Goal: Feedback & Contribution: Contribute content

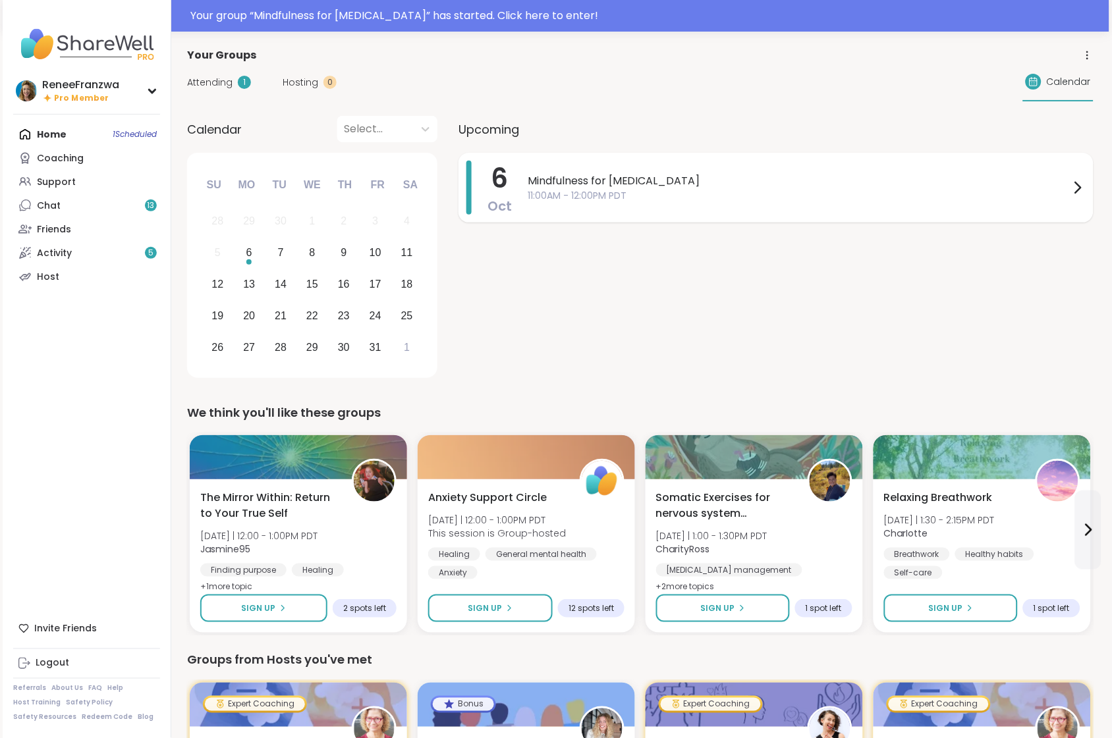
click at [733, 194] on span "11:00AM - 12:00PM PDT" at bounding box center [799, 196] width 542 height 14
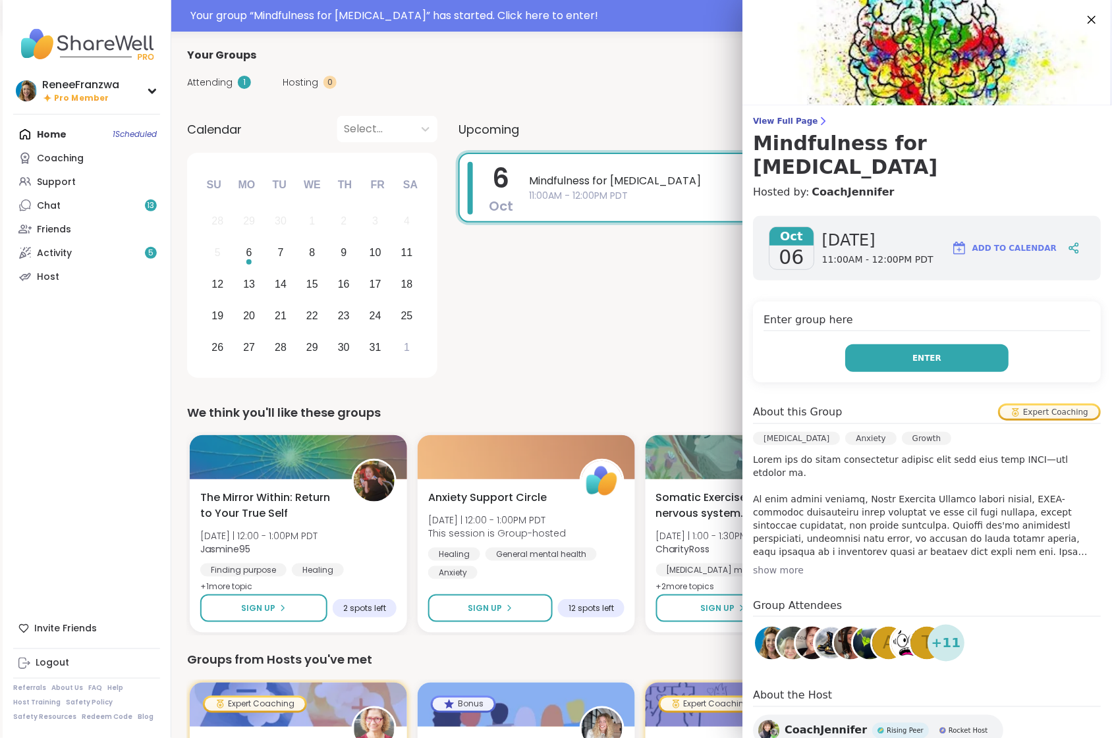
click at [900, 344] on button "Enter" at bounding box center [927, 358] width 163 height 28
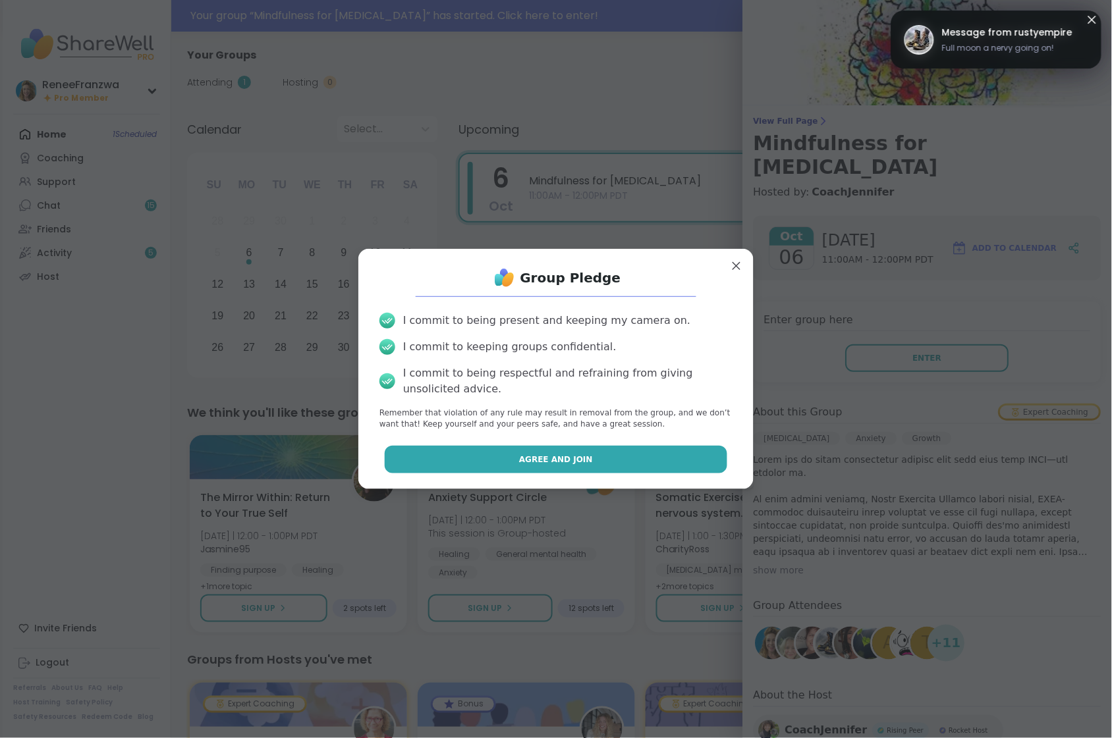
click at [550, 465] on span "Agree and Join" at bounding box center [556, 460] width 74 height 12
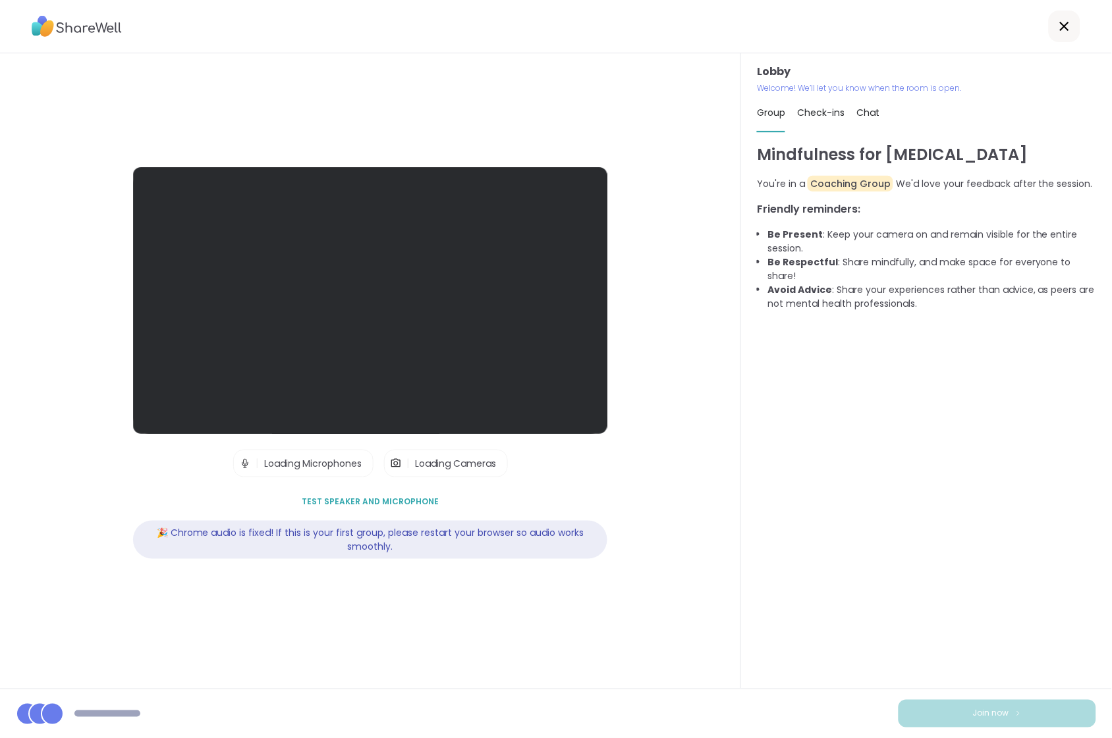
click at [373, 500] on span "Test speaker and microphone" at bounding box center [370, 502] width 137 height 12
click at [555, 619] on div "Lobby | Loading Microphones | Loading Cameras Test speaker and microphone 🎉 Chr…" at bounding box center [370, 371] width 741 height 636
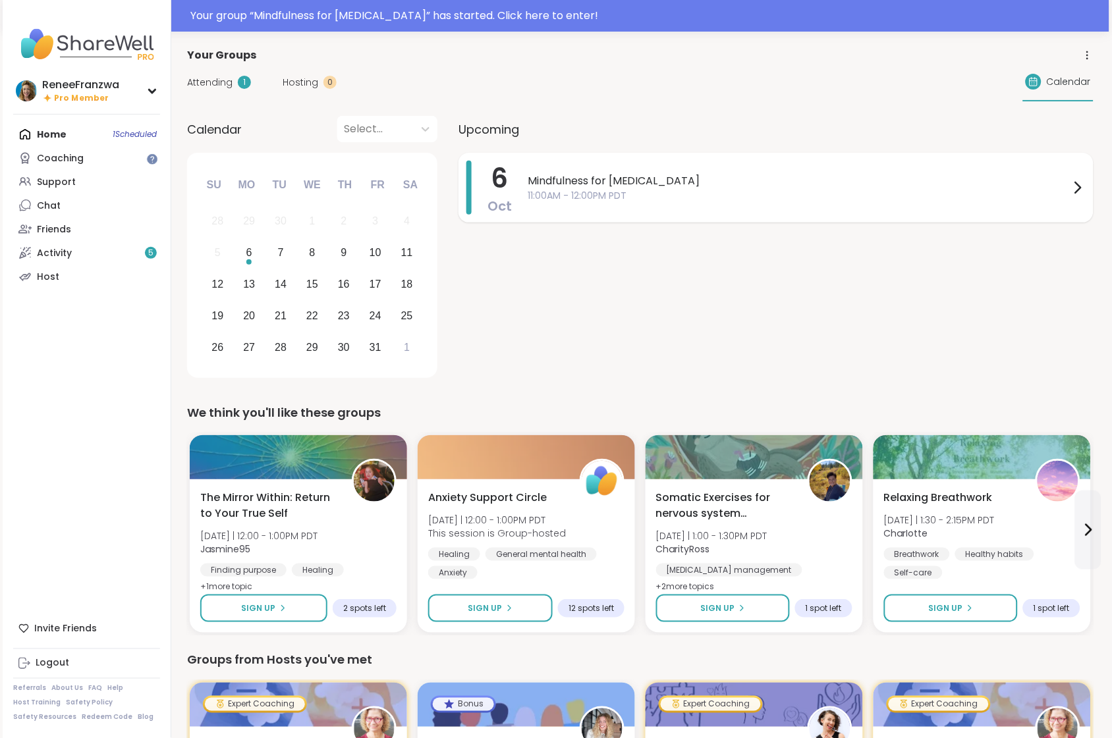
click at [576, 198] on span "11:00AM - 12:00PM PDT" at bounding box center [799, 196] width 542 height 14
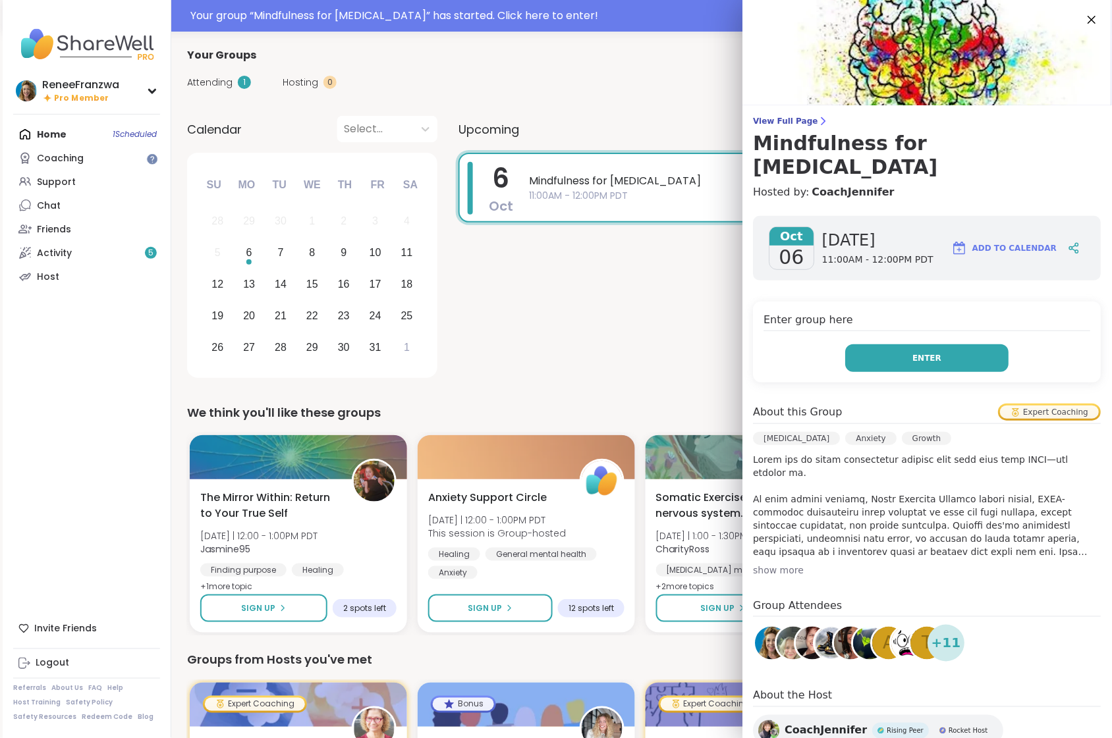
click at [927, 344] on button "Enter" at bounding box center [927, 358] width 163 height 28
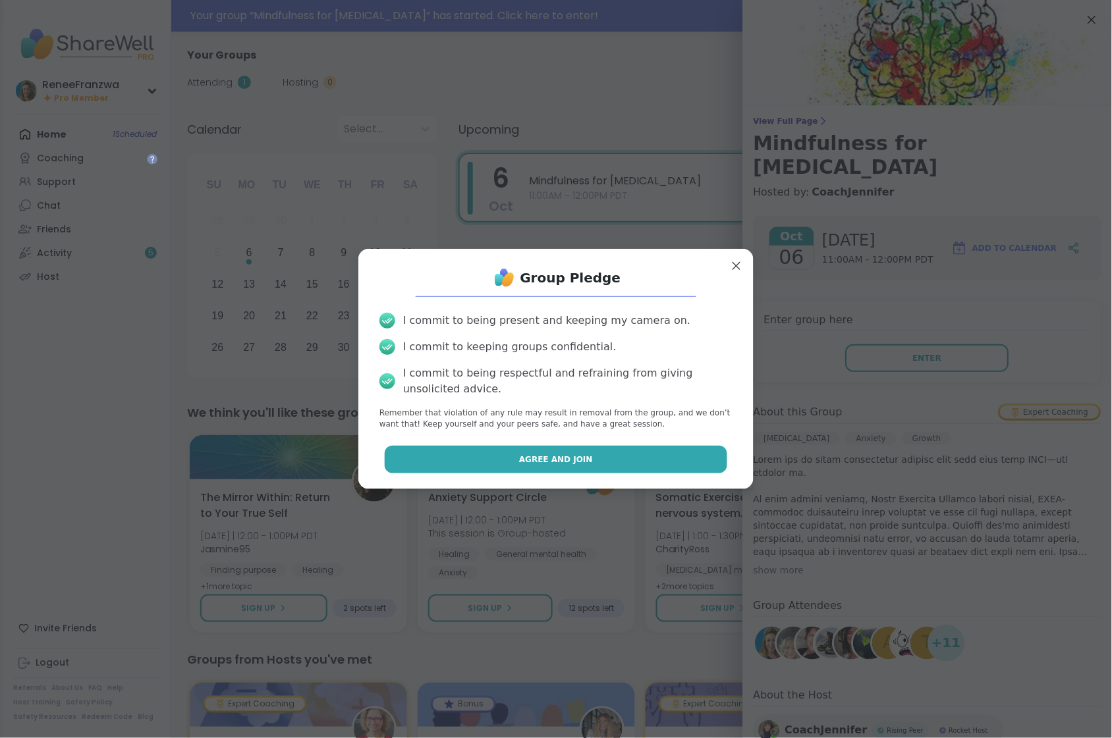
click at [566, 454] on span "Agree and Join" at bounding box center [556, 460] width 74 height 12
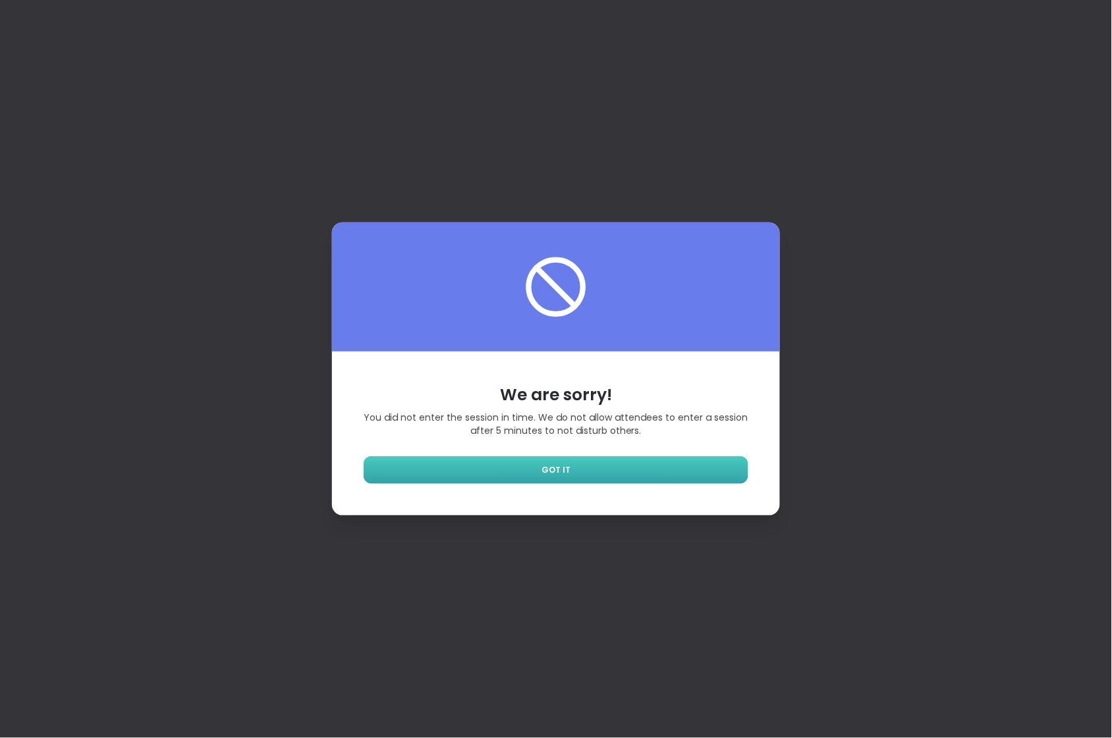
click at [563, 473] on span "GOT IT" at bounding box center [555, 470] width 29 height 12
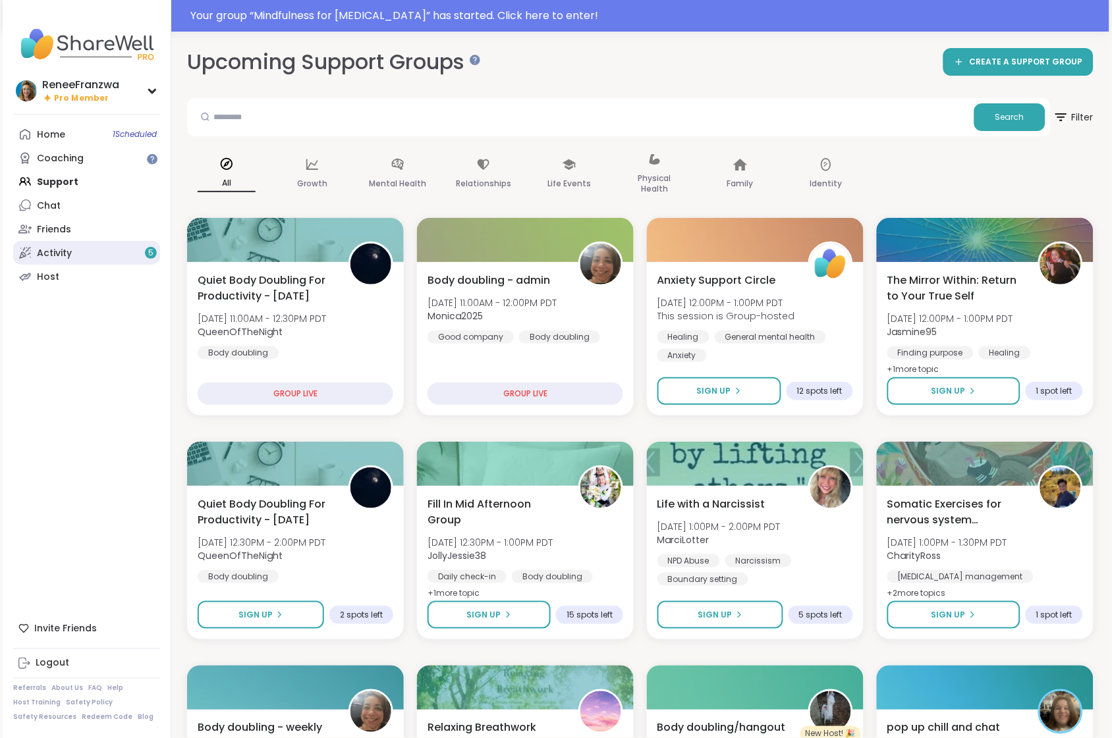
click at [80, 250] on link "Activity 5" at bounding box center [86, 253] width 147 height 24
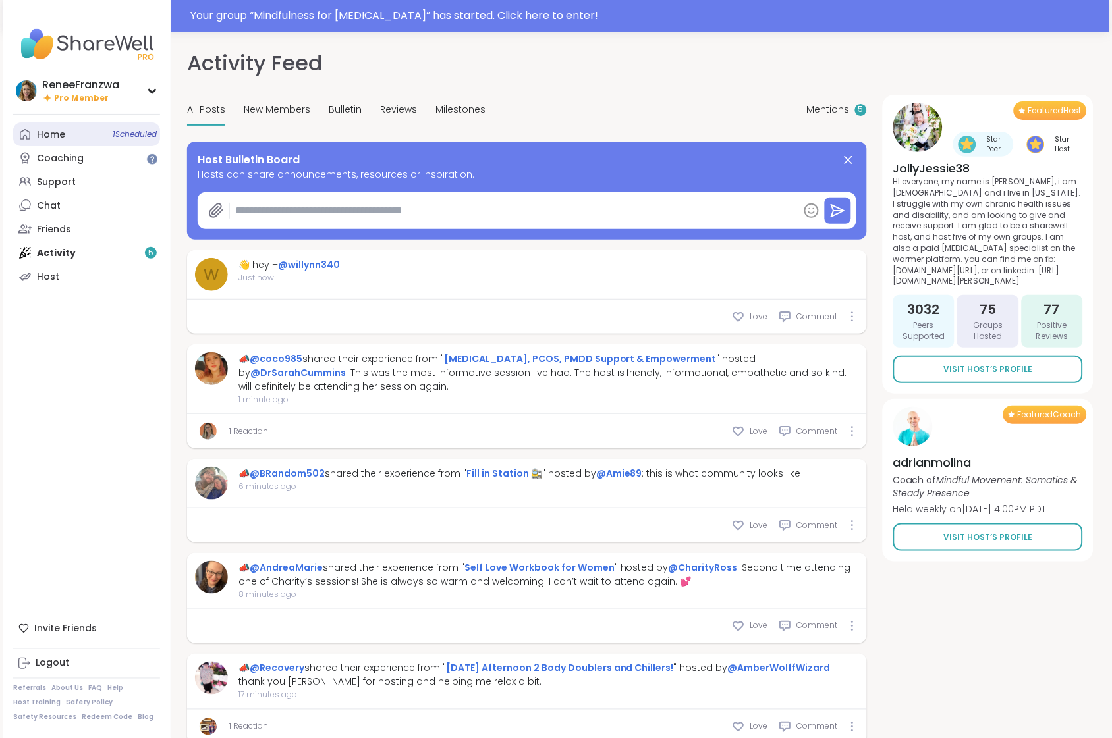
click at [67, 138] on link "Home 1 Scheduled" at bounding box center [86, 134] width 147 height 24
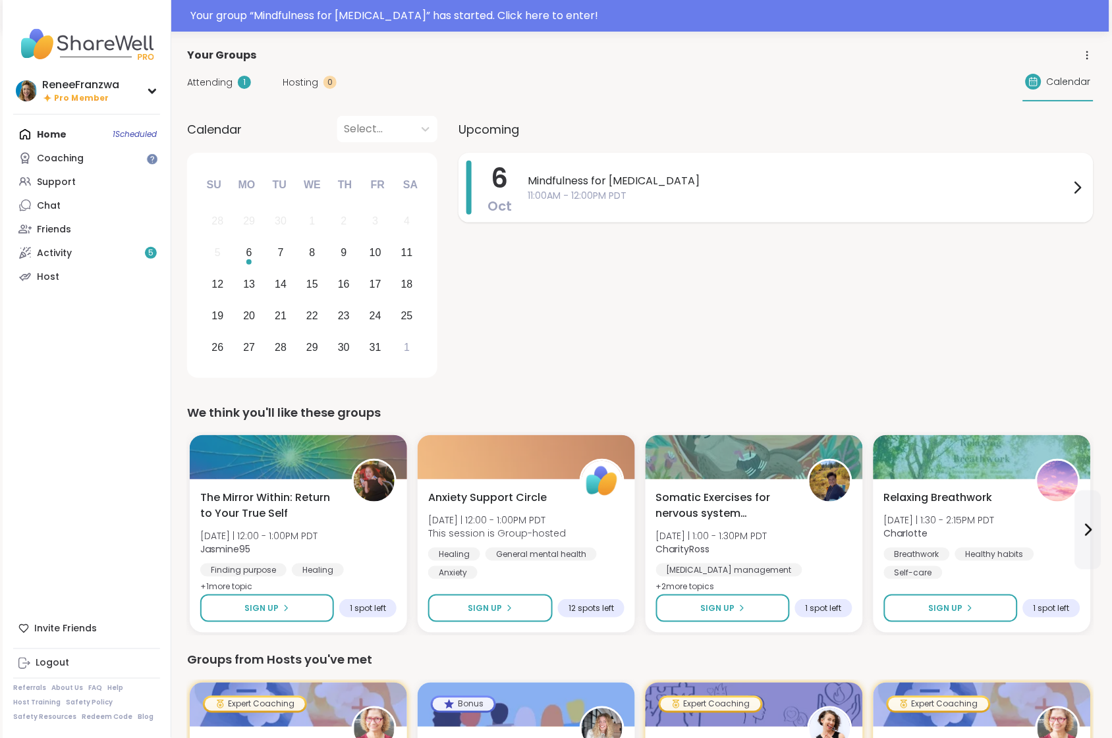
click at [701, 204] on div "Mindfulness for ADHD 11:00AM - 12:00PM PDT" at bounding box center [807, 188] width 558 height 54
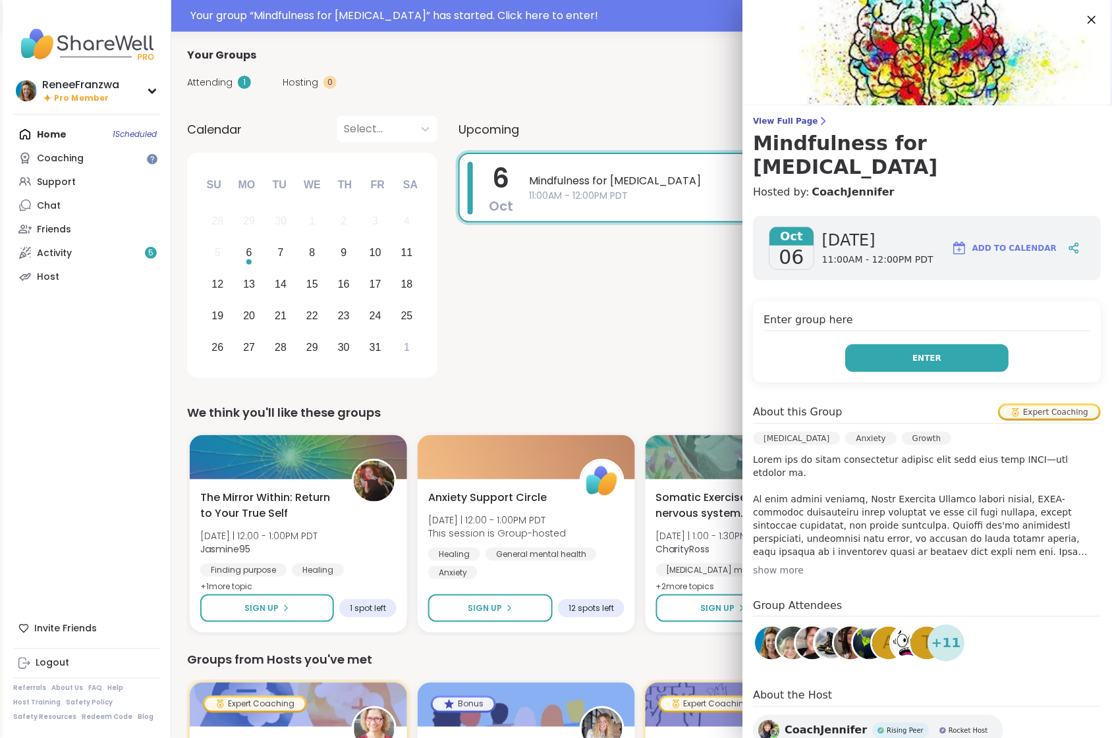
click at [902, 344] on button "Enter" at bounding box center [927, 358] width 163 height 28
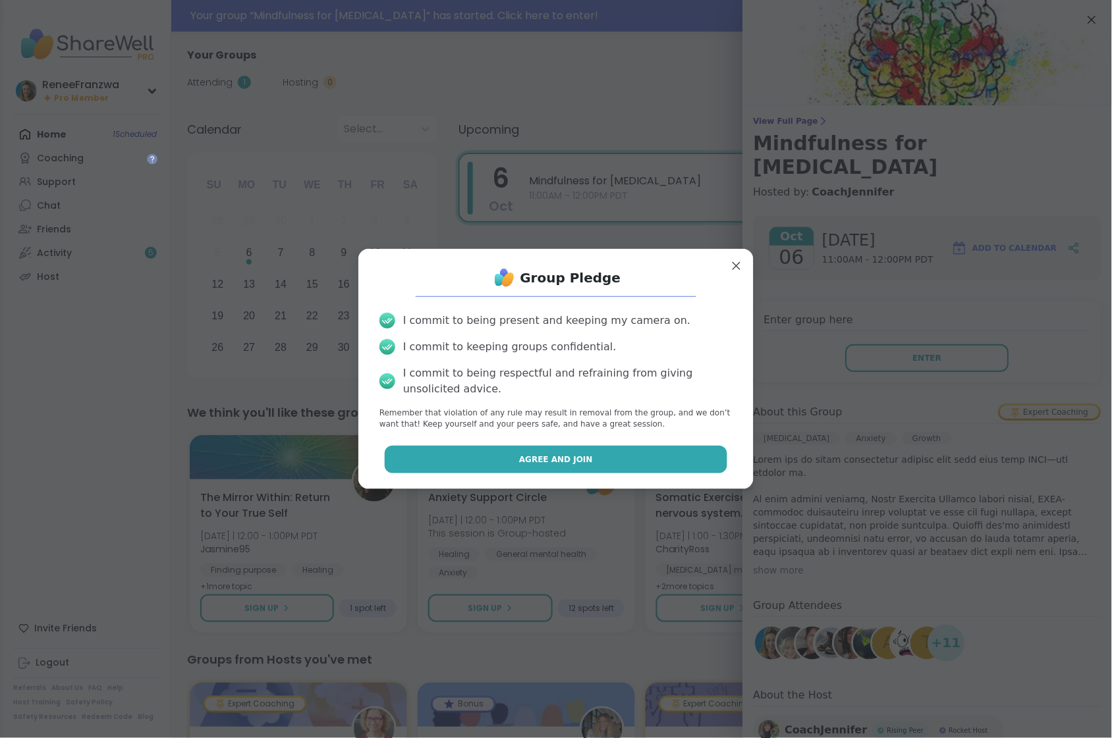
click at [616, 449] on button "Agree and Join" at bounding box center [556, 460] width 343 height 28
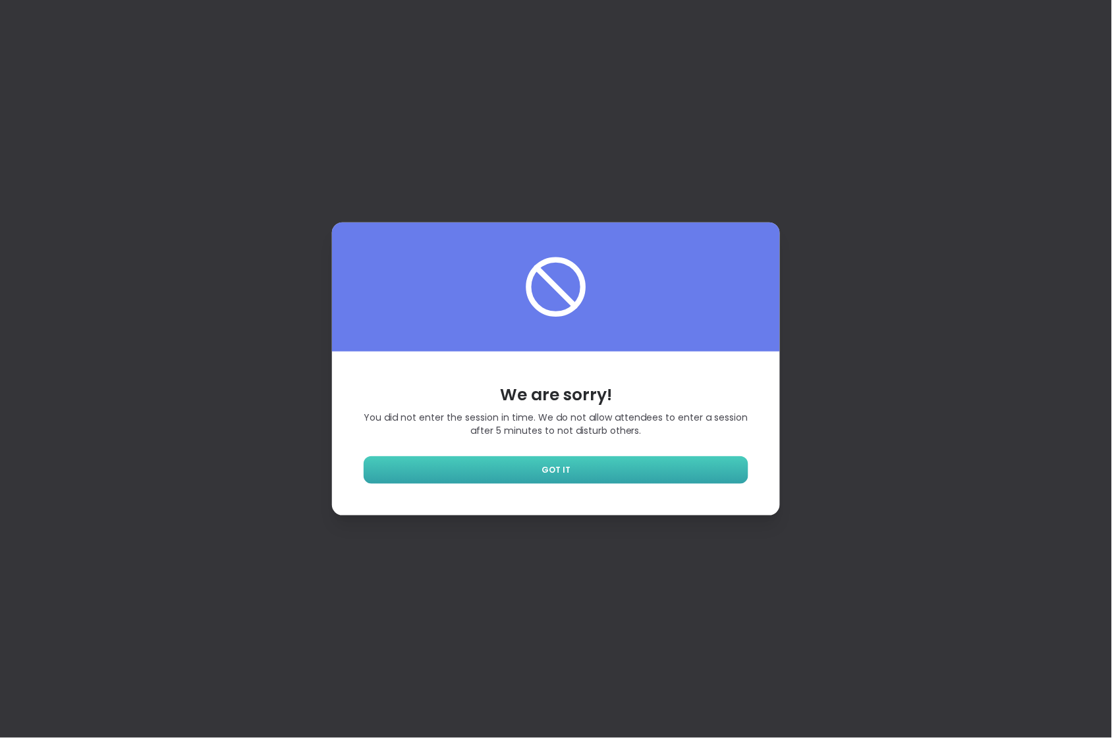
click at [611, 472] on link "GOT IT" at bounding box center [556, 470] width 385 height 28
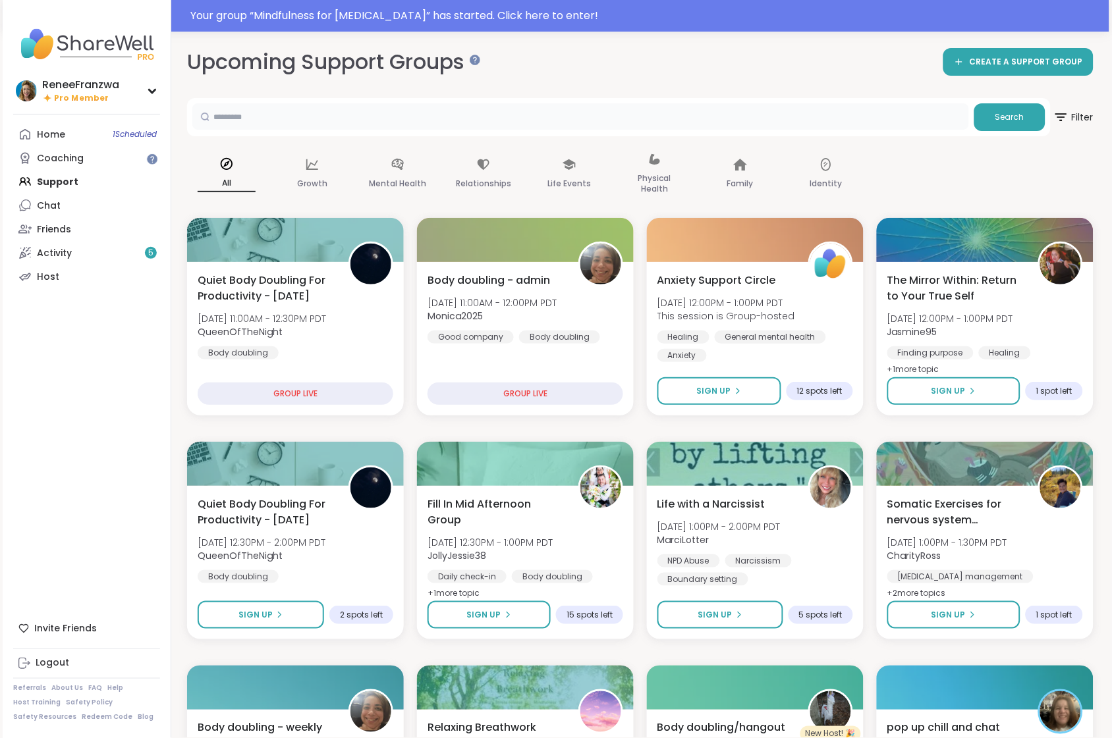
click at [454, 121] on input "text" at bounding box center [580, 116] width 776 height 26
type input "*"
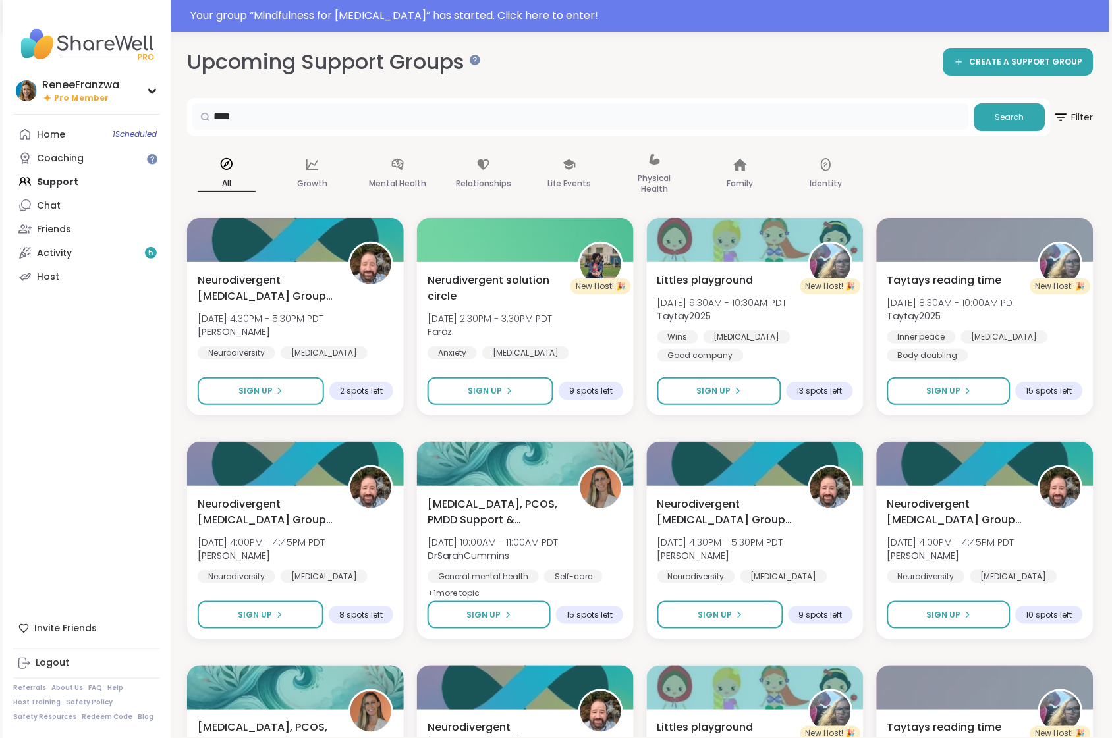
click at [250, 122] on input "****" at bounding box center [580, 116] width 776 height 26
type input "*"
click at [53, 128] on div "Home 1 Scheduled" at bounding box center [51, 134] width 28 height 13
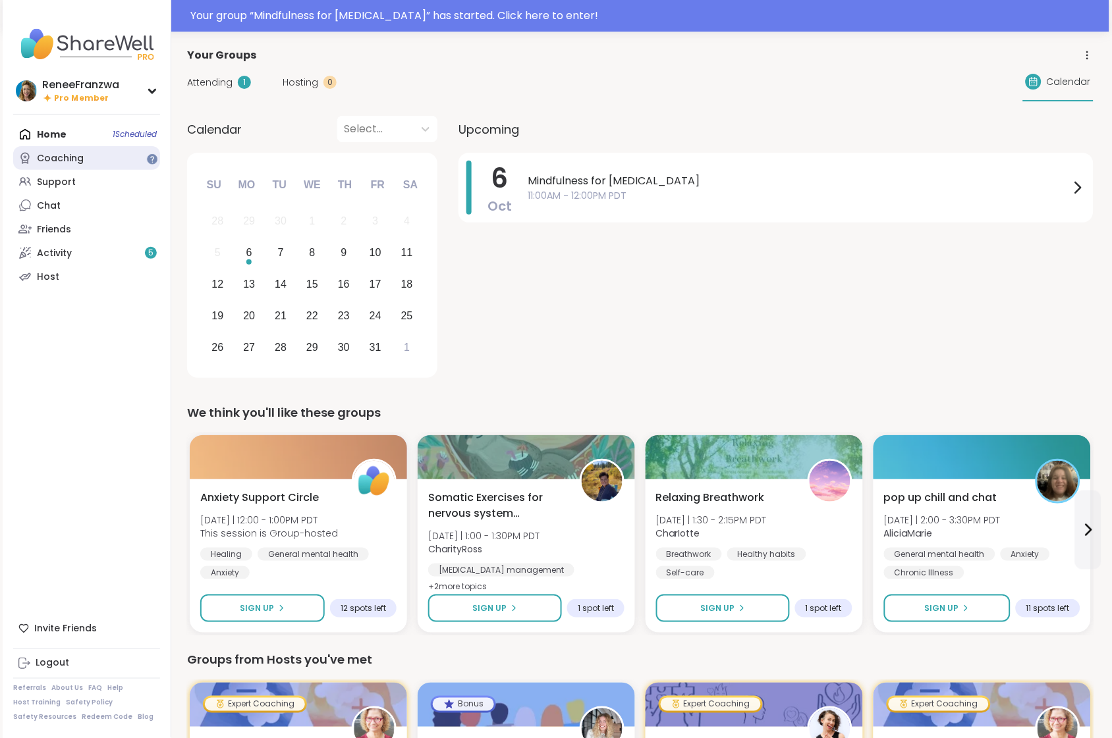
click at [69, 155] on div "Coaching" at bounding box center [60, 158] width 47 height 13
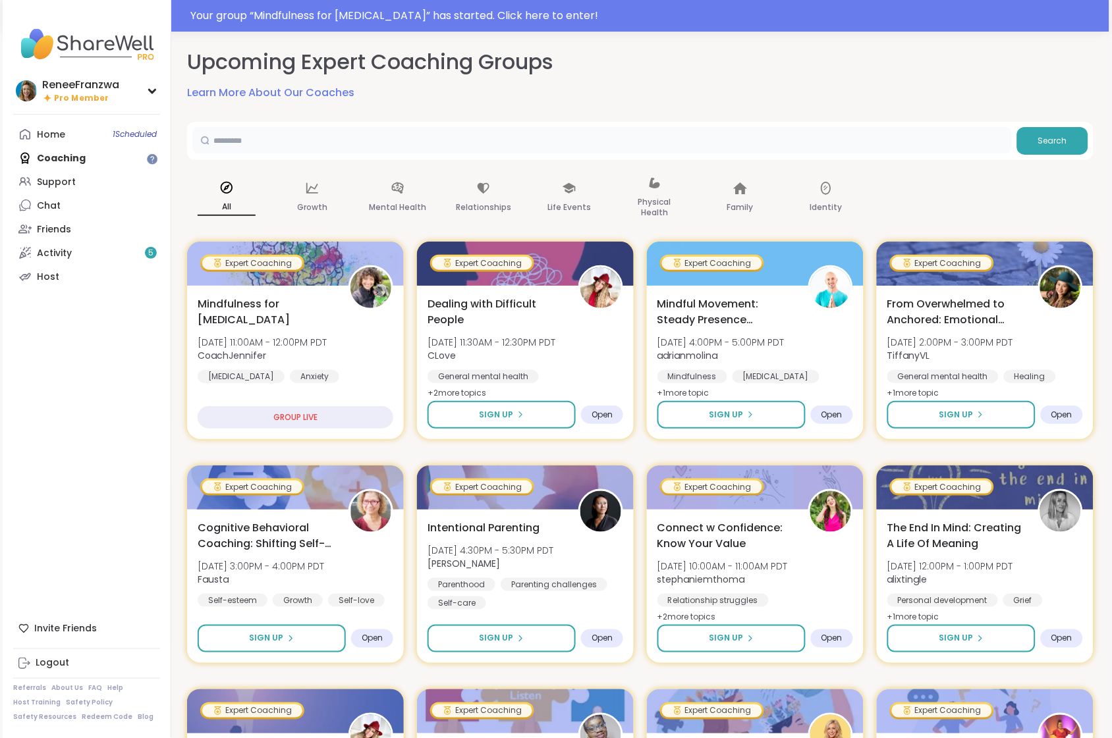
click at [382, 137] on input "text" at bounding box center [601, 140] width 819 height 26
click at [373, 387] on div "Mindfulness for ADHD Mon, Oct 06 | 11:00AM - 12:00PM PDT CoachJennifer ADHD Anx…" at bounding box center [295, 362] width 221 height 157
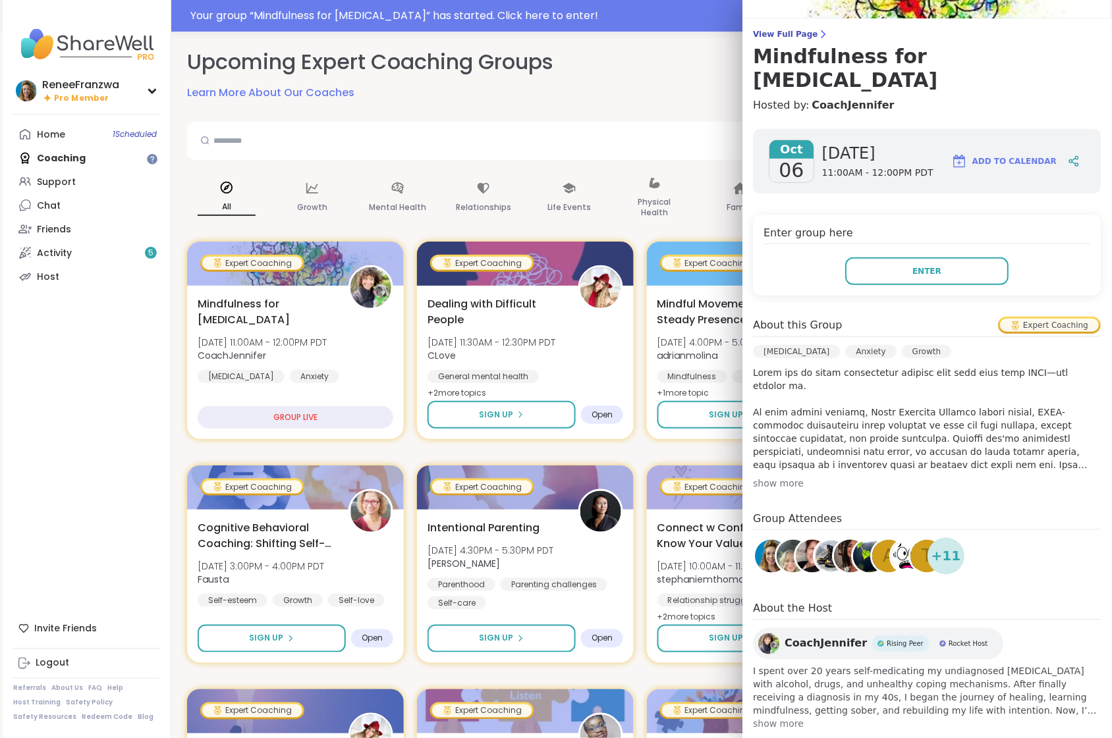
scroll to position [88, 0]
click at [591, 145] on input "text" at bounding box center [601, 140] width 819 height 26
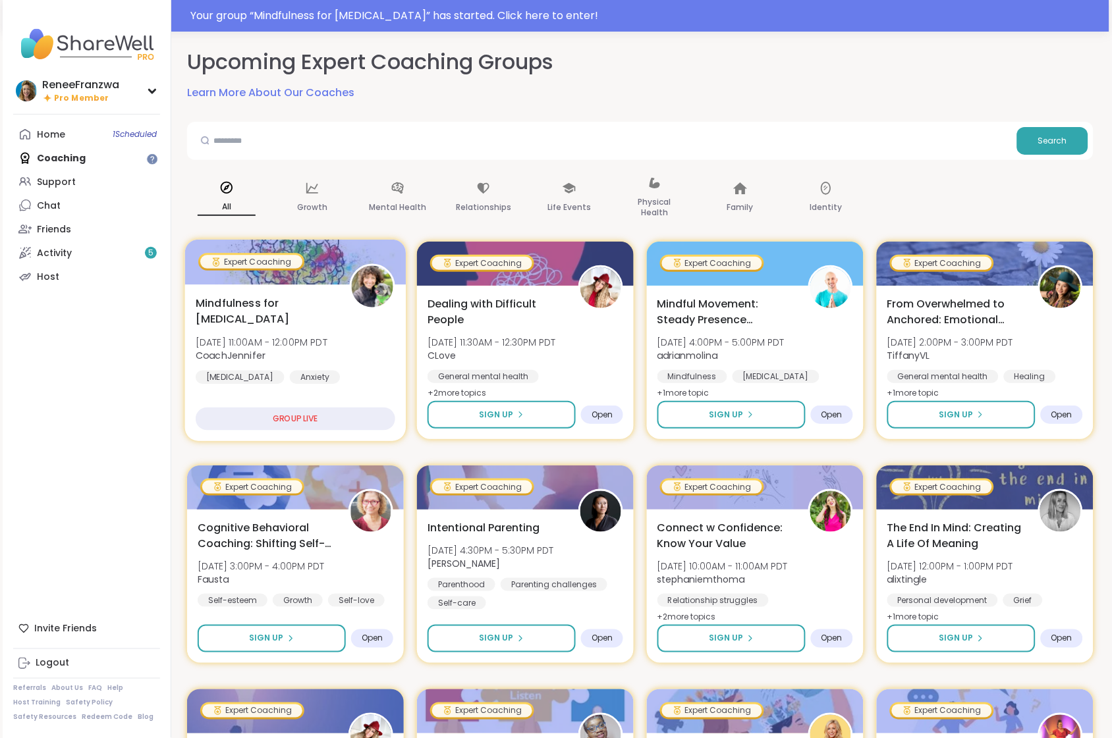
click at [385, 365] on div "Mindfulness for ADHD Mon, Oct 06 | 11:00AM - 12:00PM PDT CoachJennifer ADHD Anx…" at bounding box center [296, 348] width 200 height 107
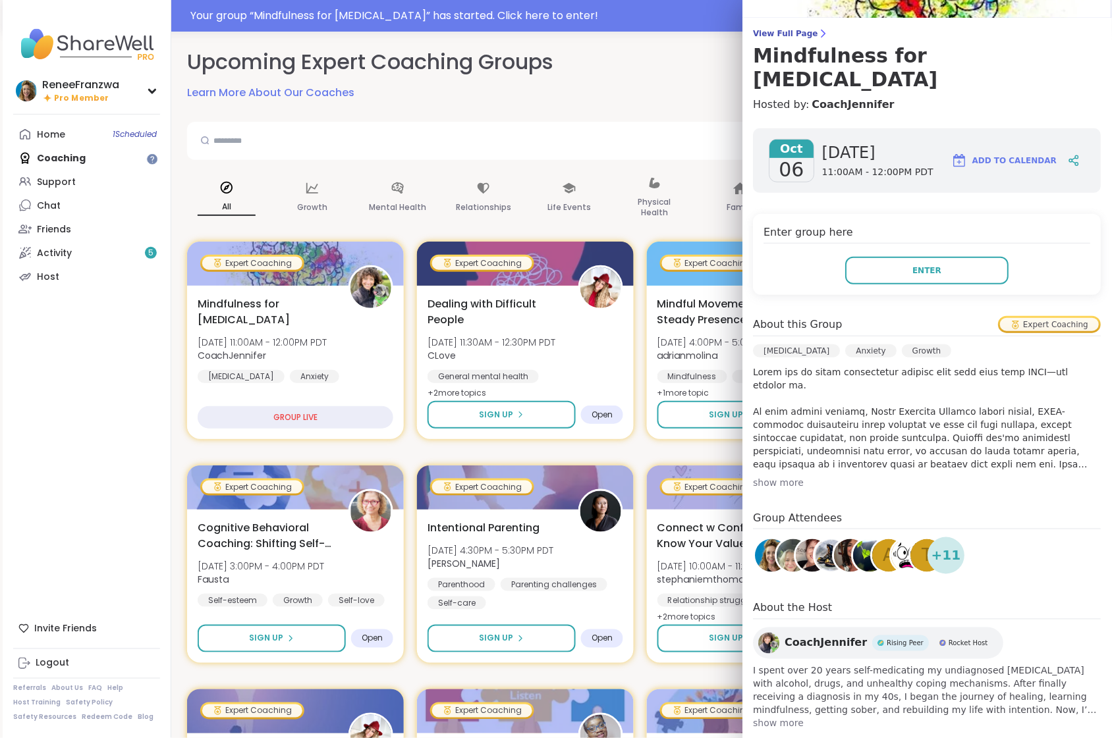
click at [836, 636] on span "CoachJennifer" at bounding box center [826, 644] width 82 height 16
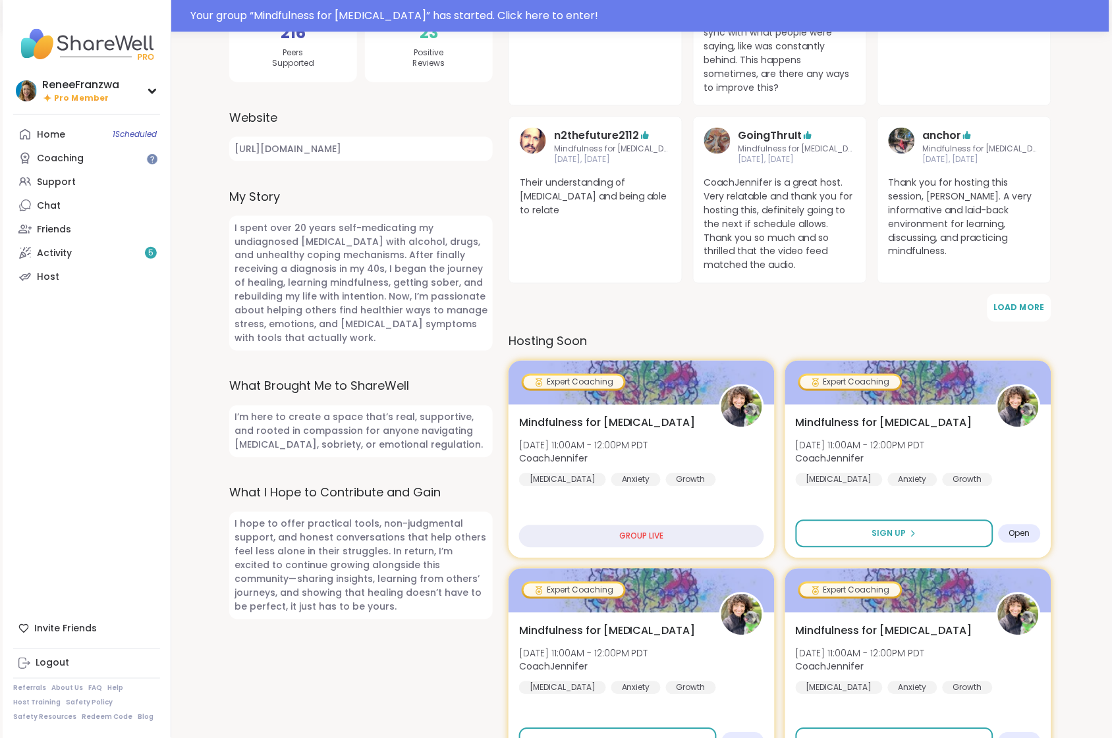
scroll to position [385, 0]
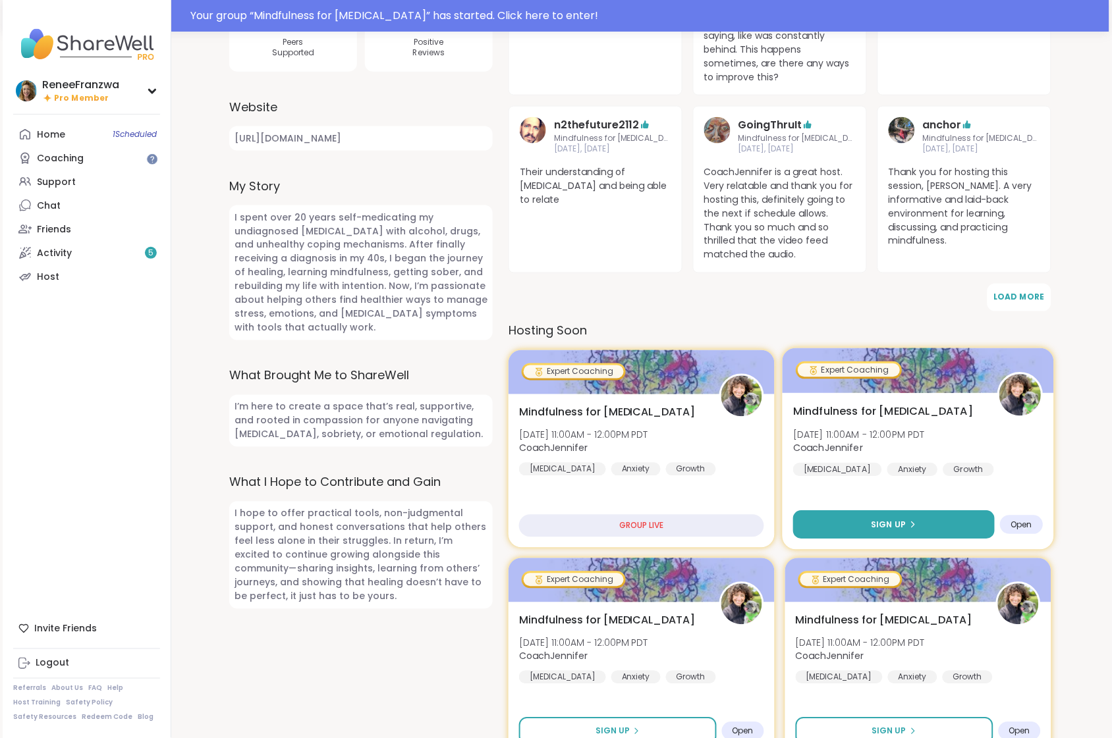
click at [938, 511] on button "Sign Up" at bounding box center [894, 525] width 202 height 28
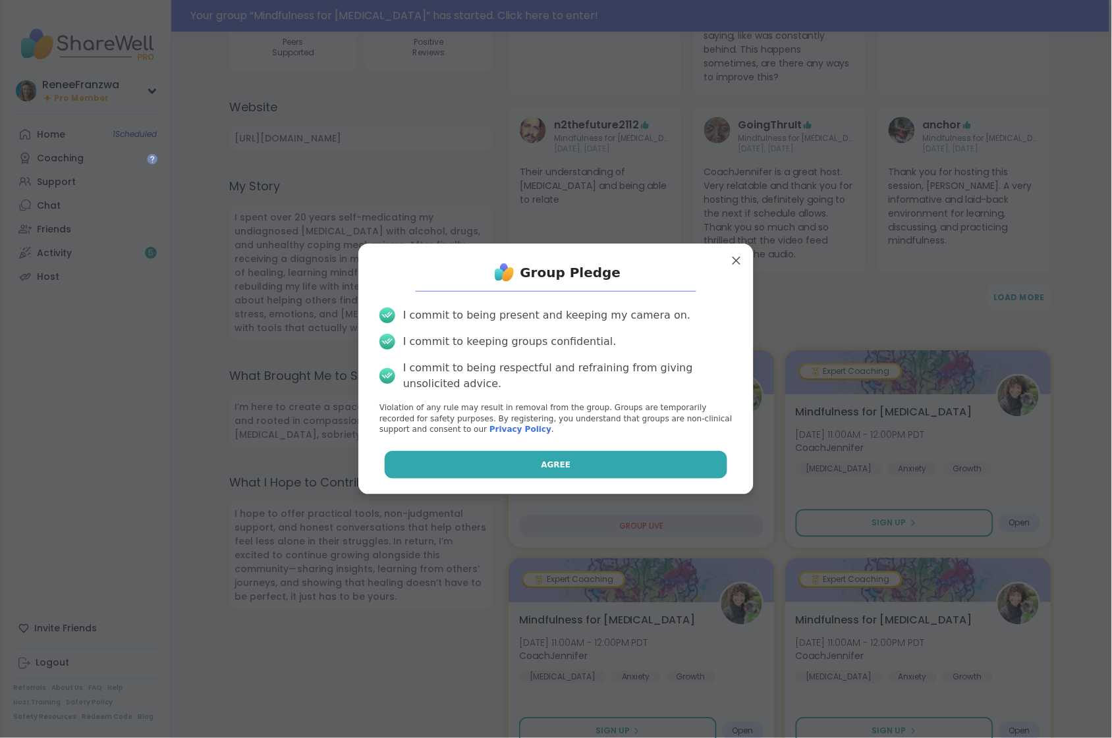
click at [558, 462] on span "Agree" at bounding box center [556, 465] width 30 height 12
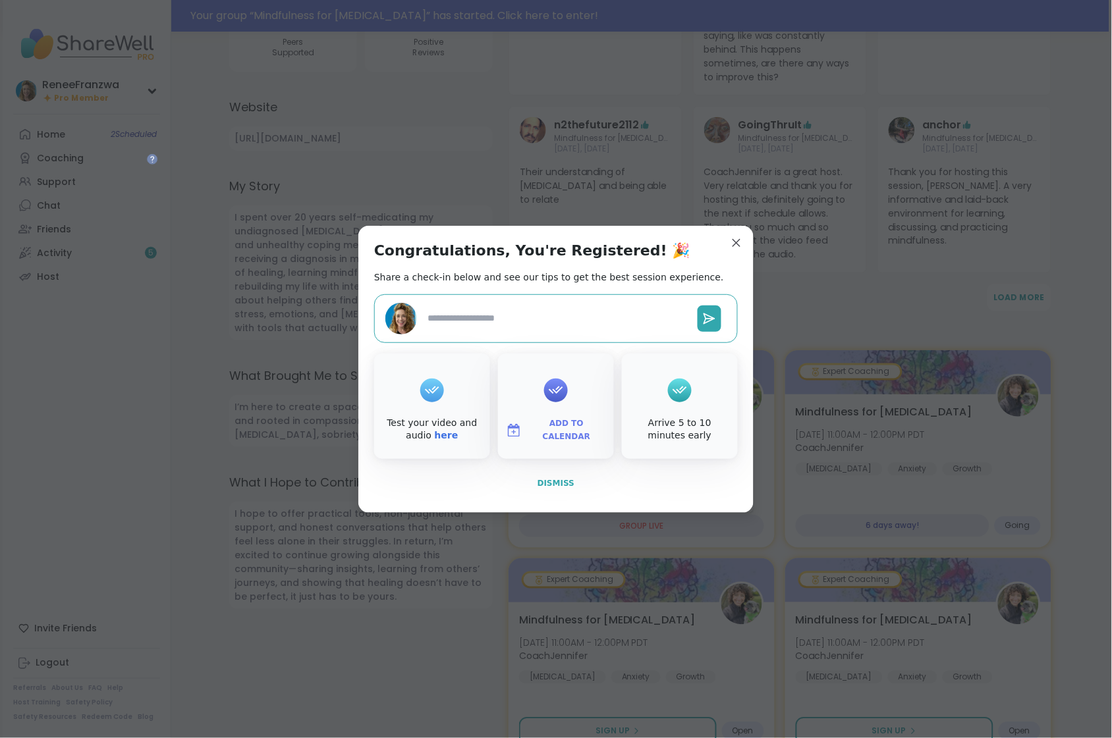
click at [536, 483] on button "Dismiss" at bounding box center [556, 484] width 364 height 28
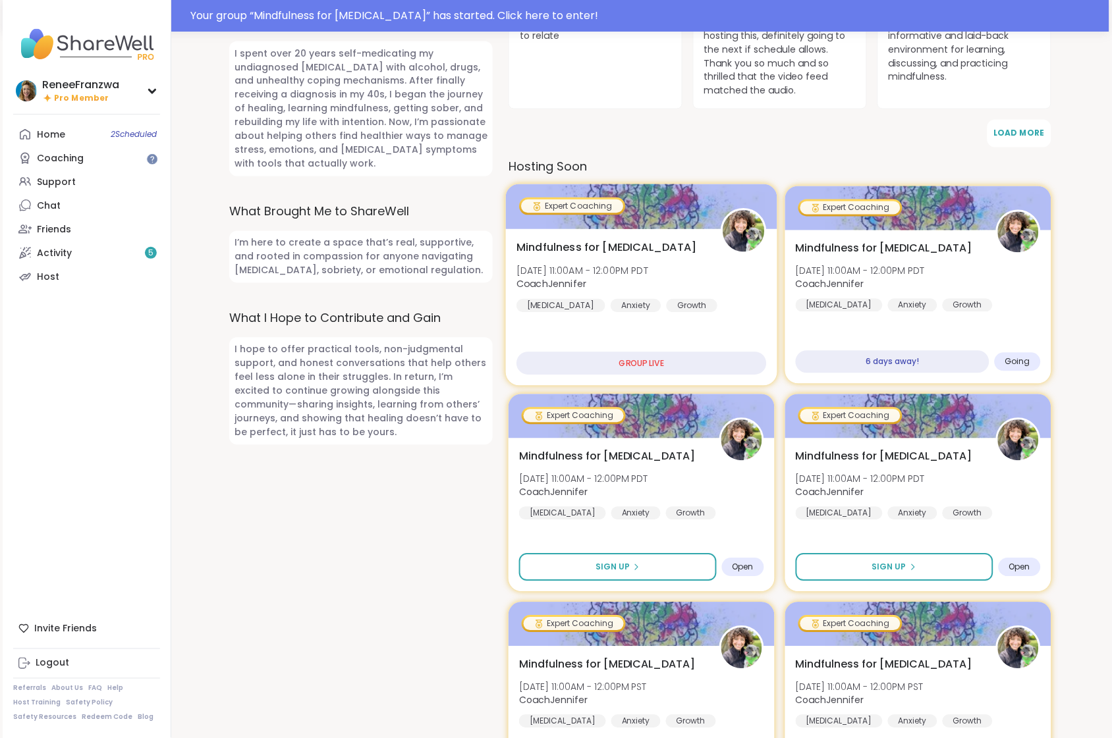
scroll to position [574, 0]
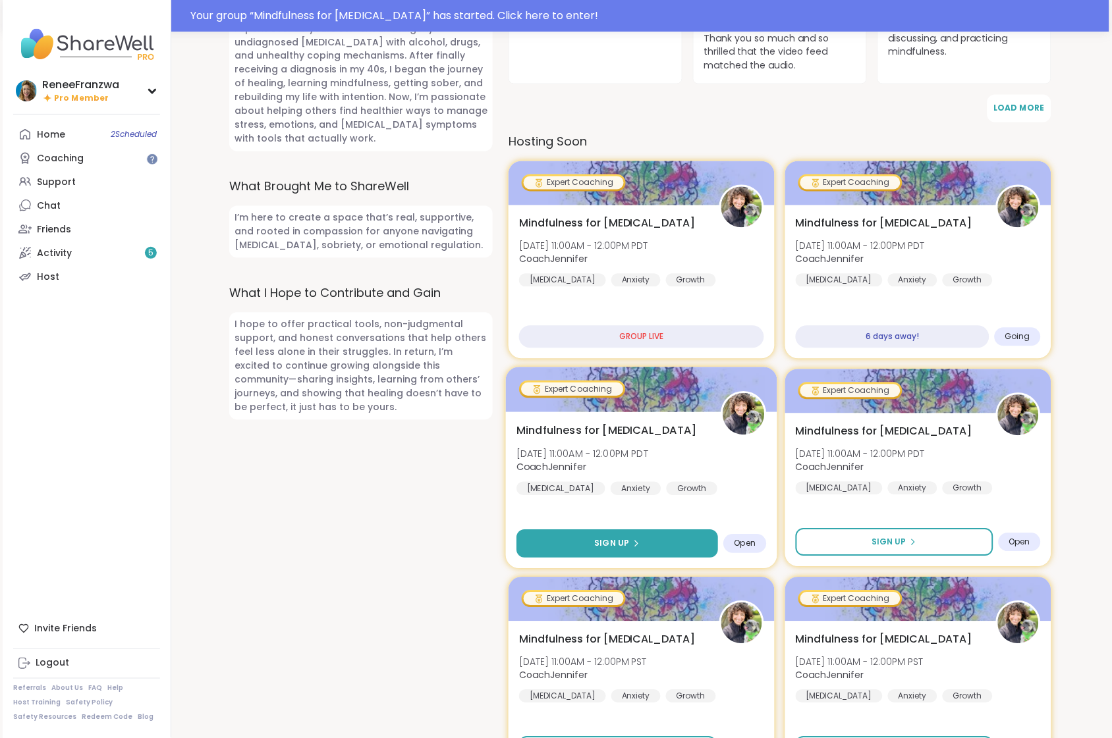
click at [643, 533] on button "Sign Up" at bounding box center [617, 544] width 202 height 28
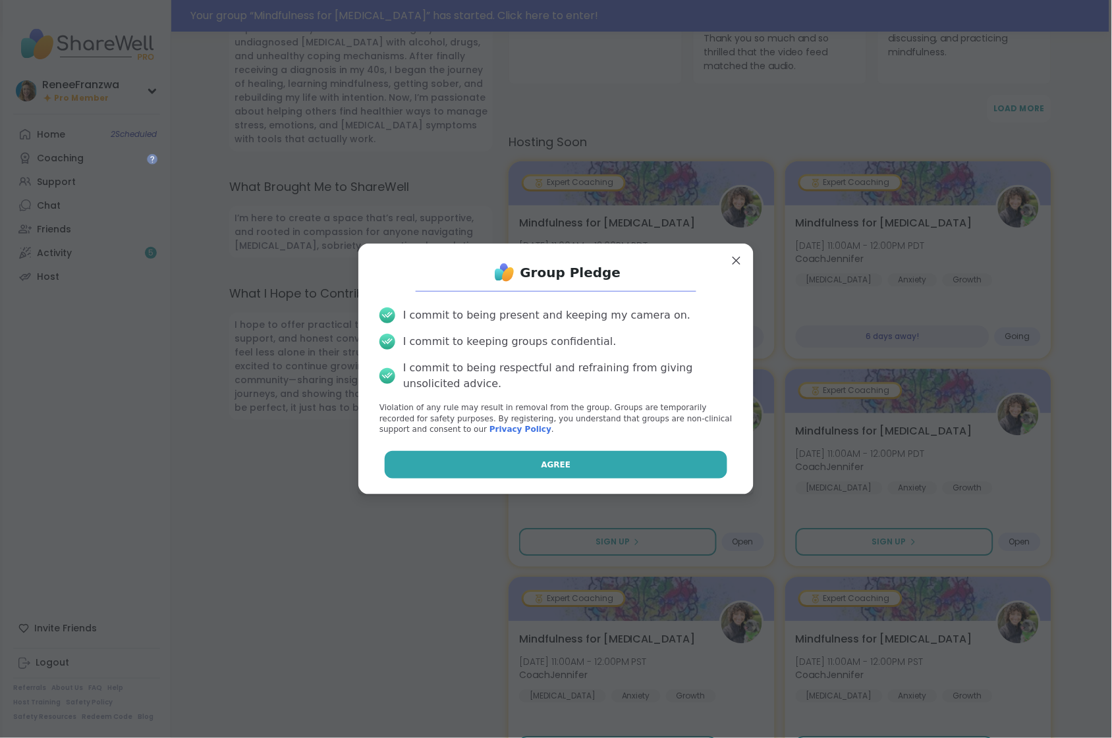
click at [599, 468] on button "Agree" at bounding box center [556, 465] width 343 height 28
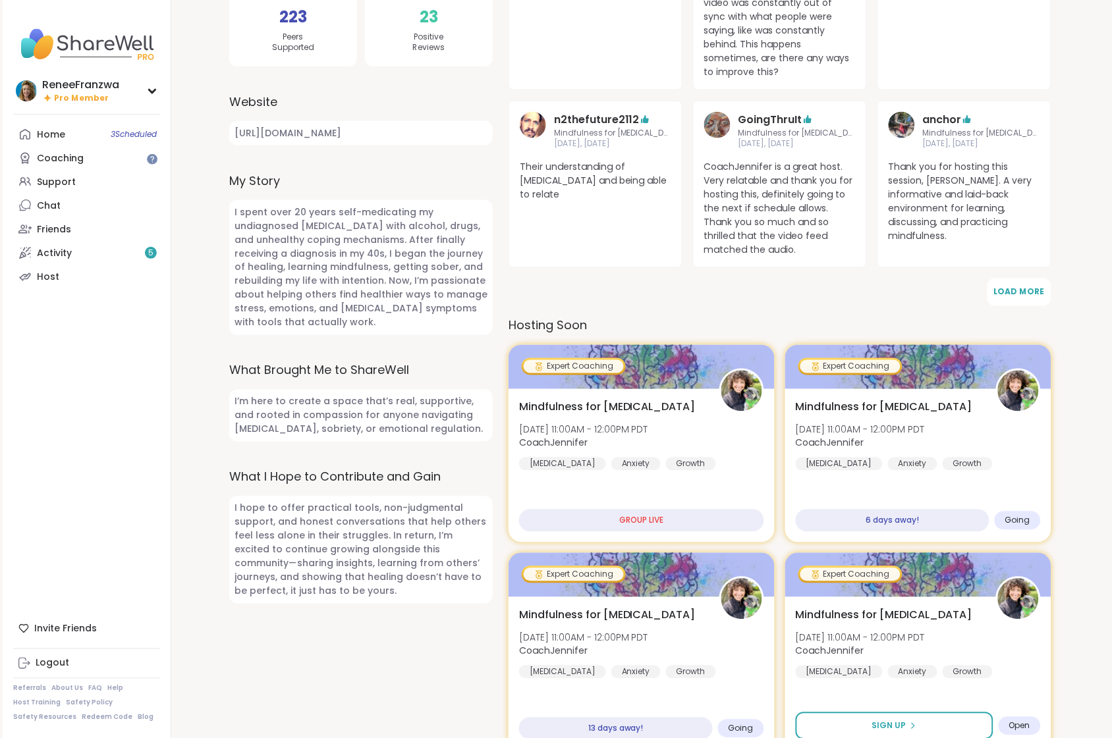
scroll to position [0, 0]
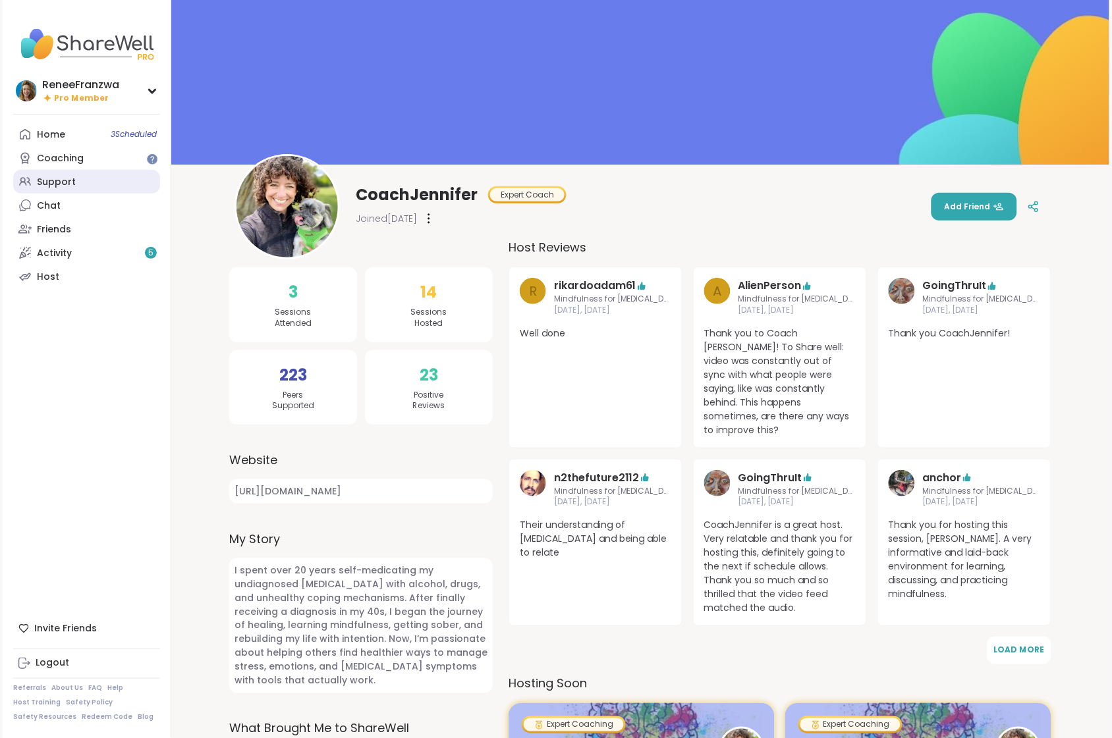
click at [68, 183] on div "Support" at bounding box center [56, 182] width 39 height 13
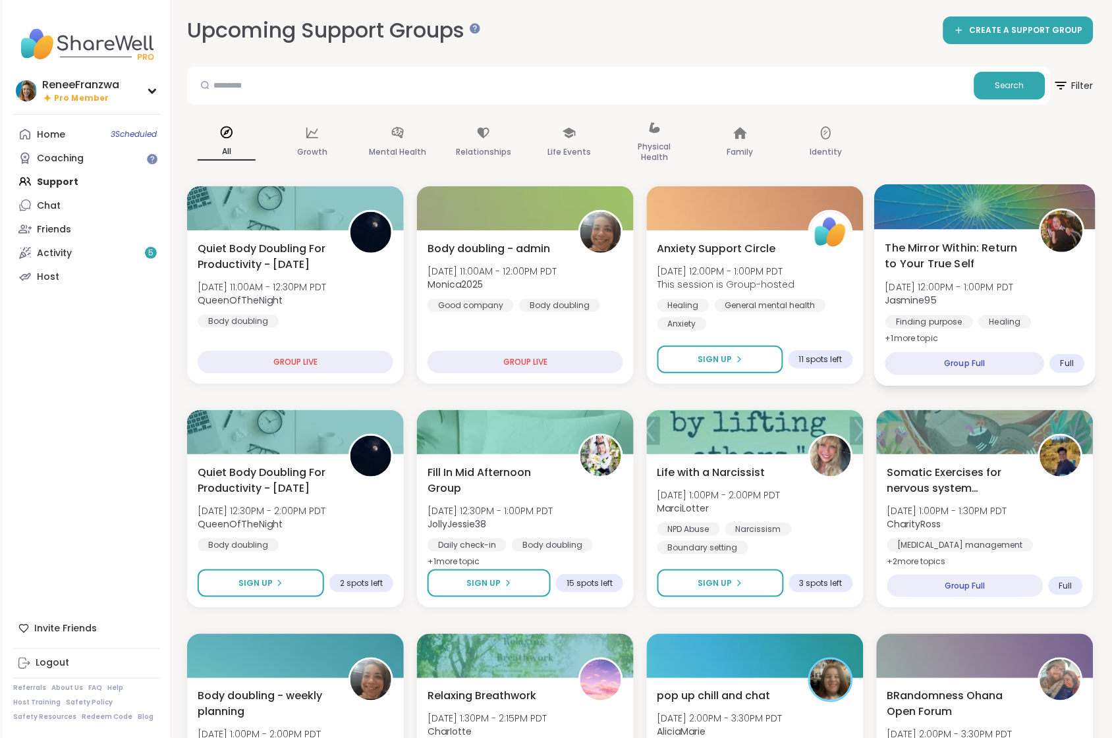
click at [943, 184] on div at bounding box center [985, 206] width 221 height 45
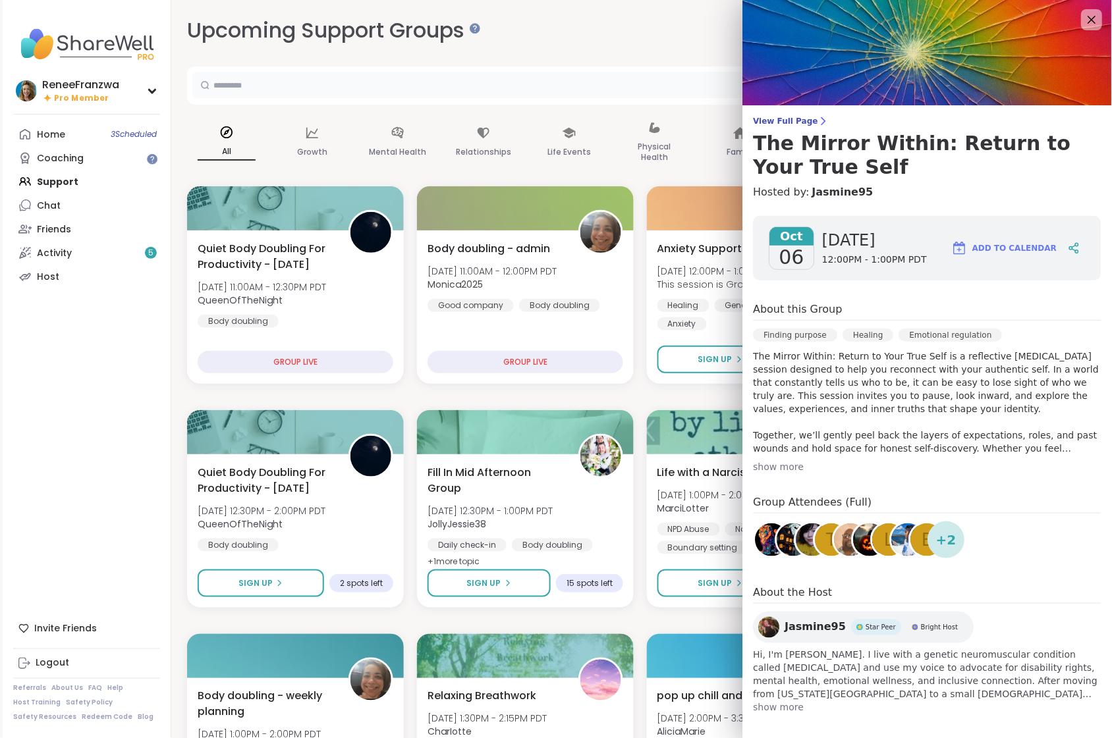
click at [679, 93] on input "text" at bounding box center [580, 85] width 776 height 26
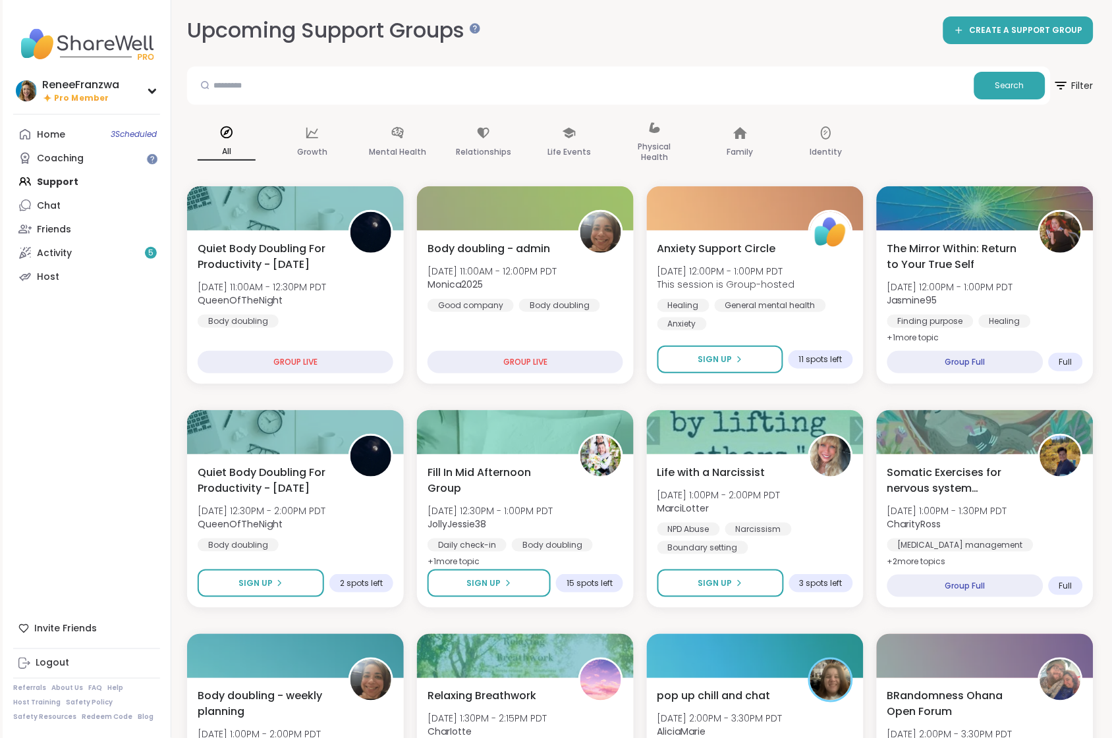
click at [909, 146] on div "All Growth Mental Health Relationships Life Events Physical Health Family Ident…" at bounding box center [640, 143] width 906 height 66
click at [295, 470] on span "Quiet Body Doubling For Productivity - Monday" at bounding box center [265, 480] width 139 height 32
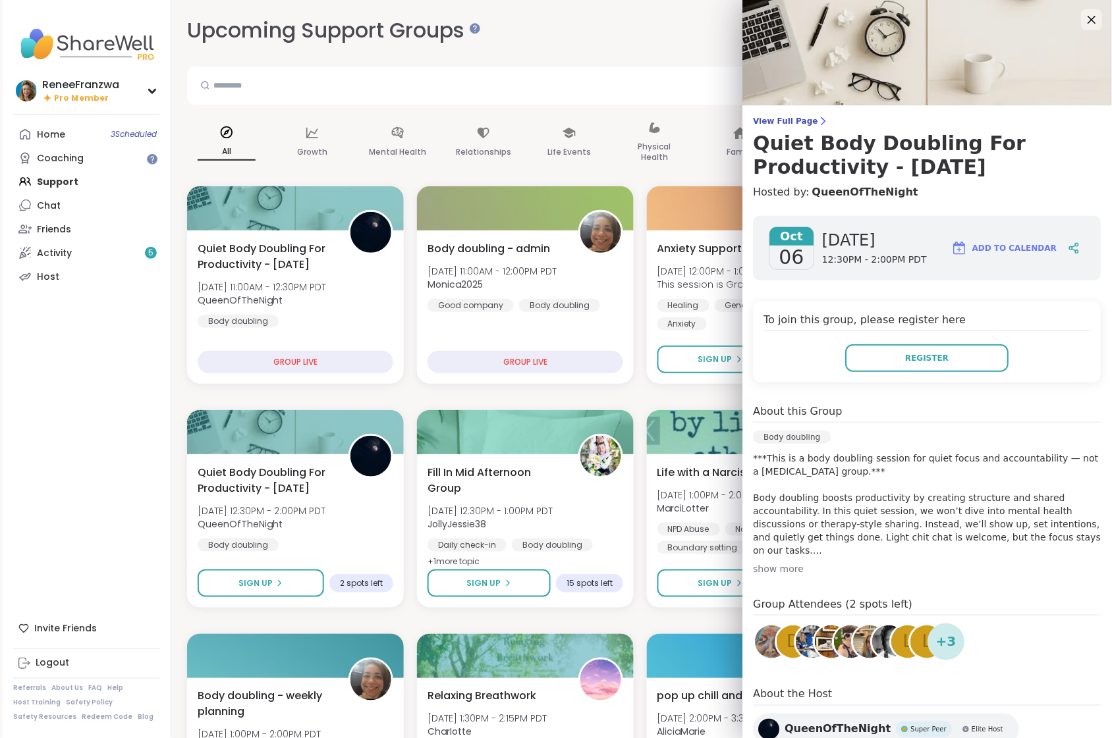
click at [780, 568] on div "show more" at bounding box center [927, 568] width 348 height 13
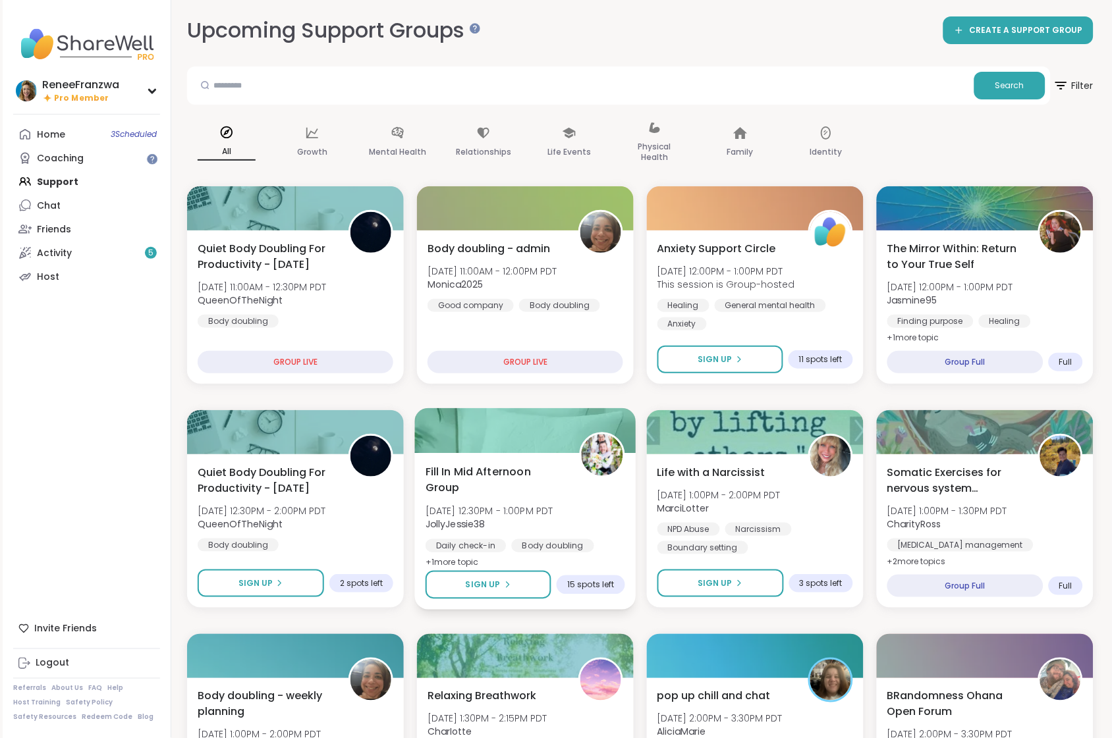
click at [525, 518] on span "JollyJessie38" at bounding box center [489, 524] width 128 height 13
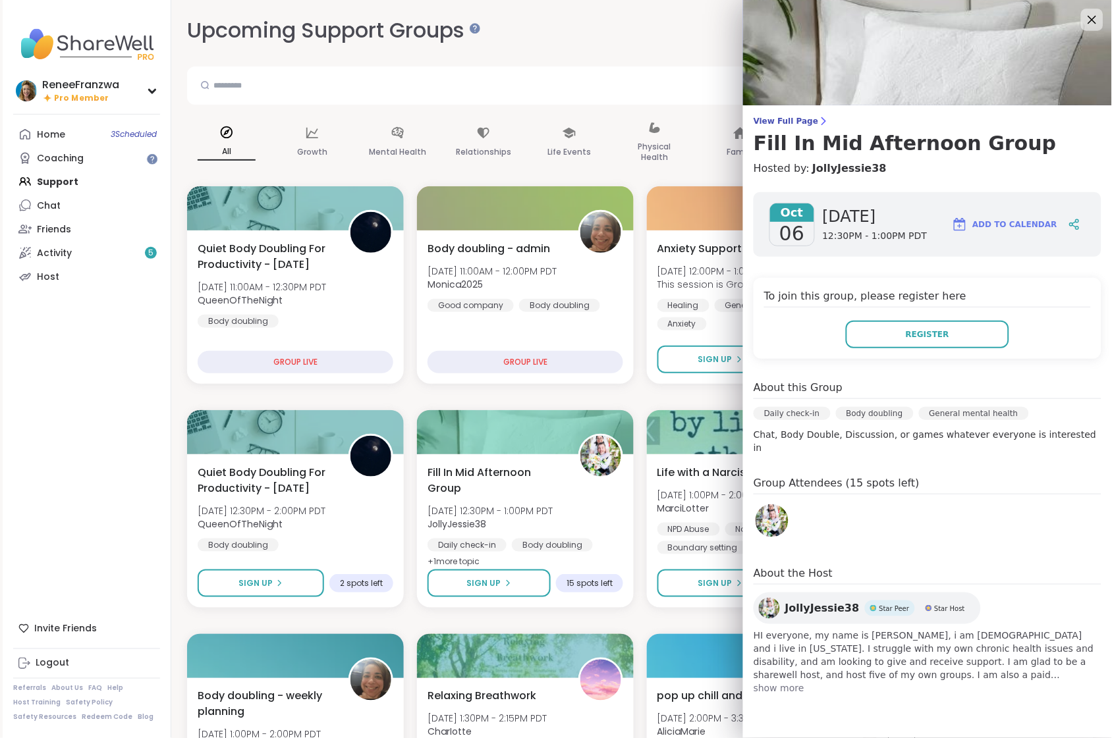
click at [1086, 28] on icon at bounding box center [1091, 19] width 16 height 16
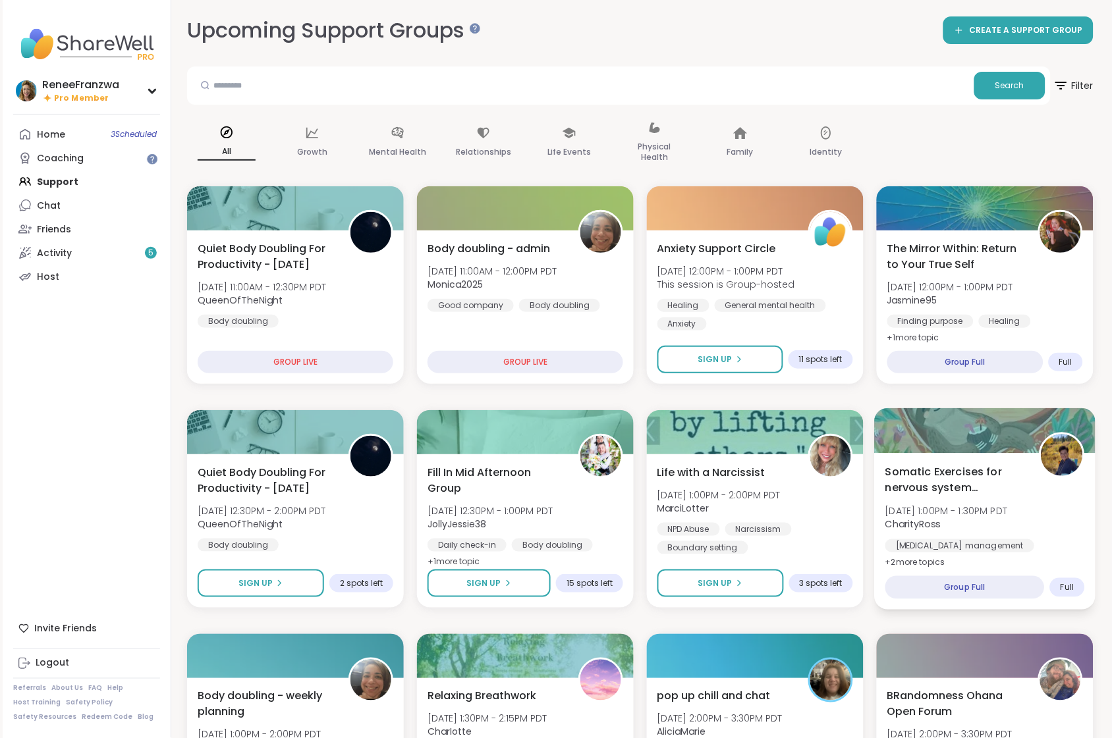
click at [1008, 518] on span "CharityRoss" at bounding box center [946, 524] width 122 height 13
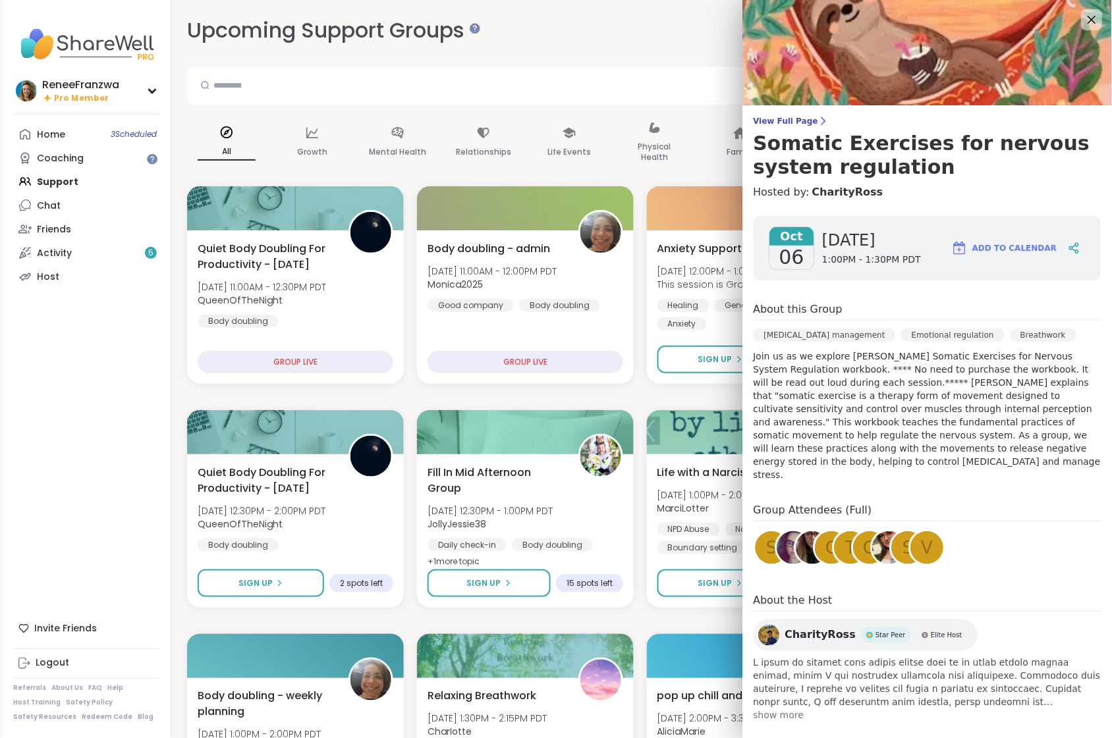
scroll to position [3, 0]
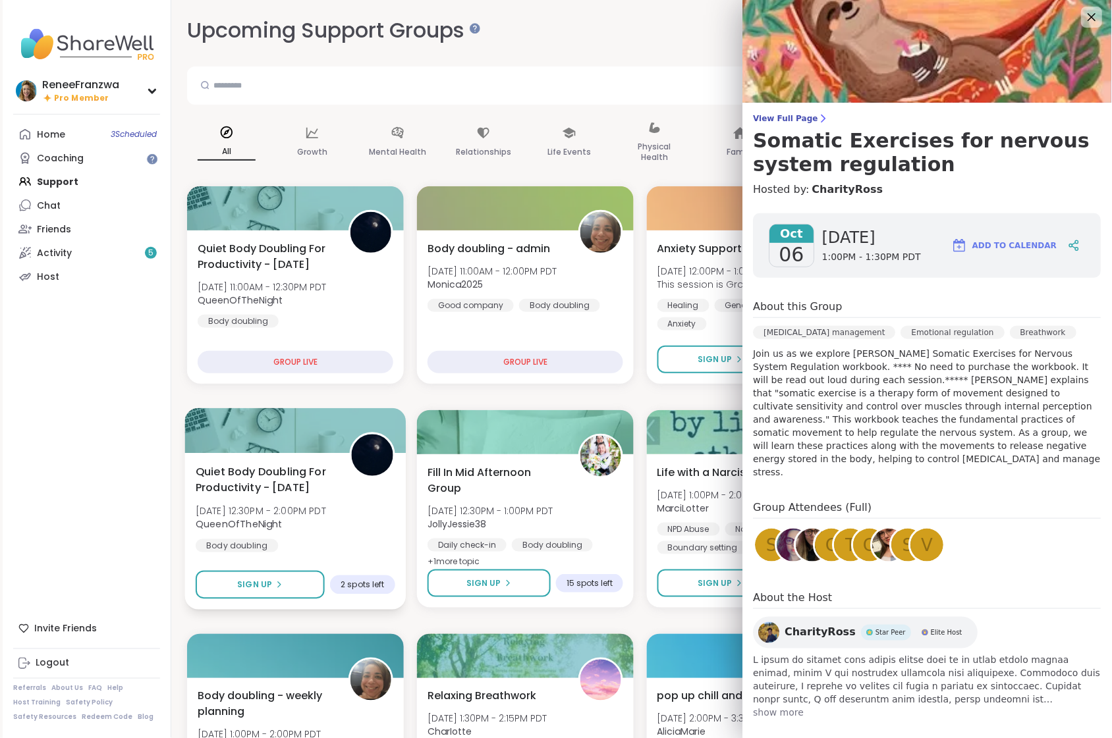
click at [274, 474] on span "Quiet Body Doubling For Productivity - Monday" at bounding box center [265, 480] width 139 height 32
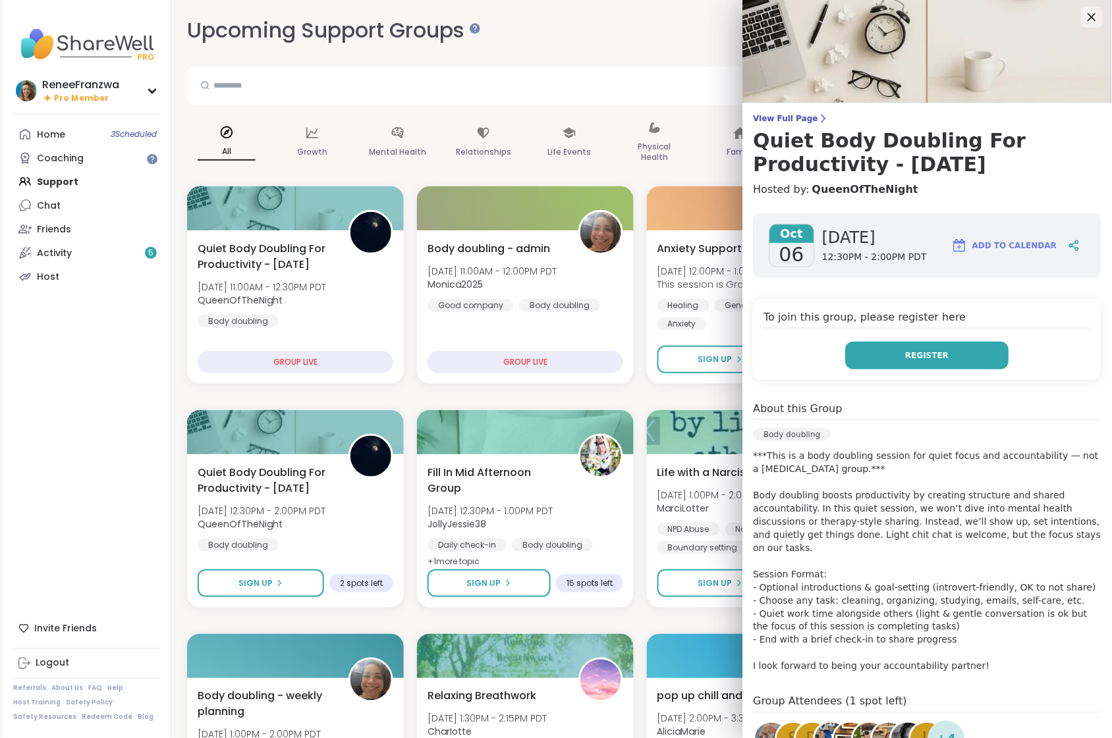
click at [950, 362] on button "Register" at bounding box center [927, 356] width 163 height 28
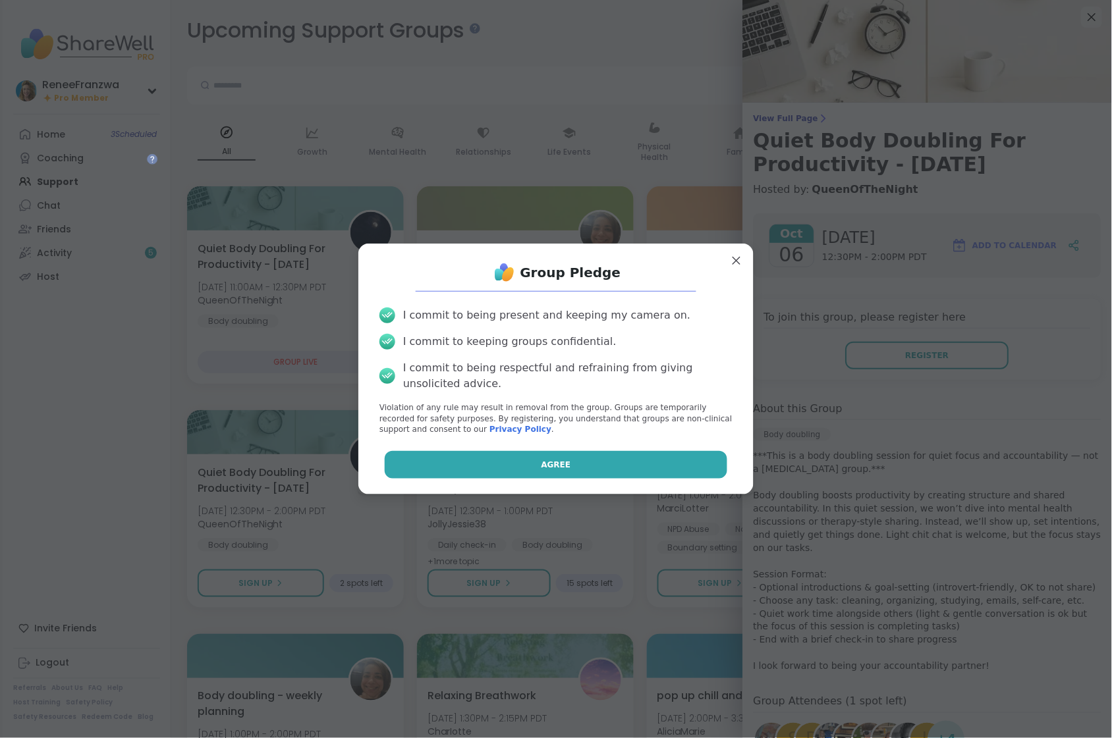
click at [509, 467] on button "Agree" at bounding box center [556, 465] width 343 height 28
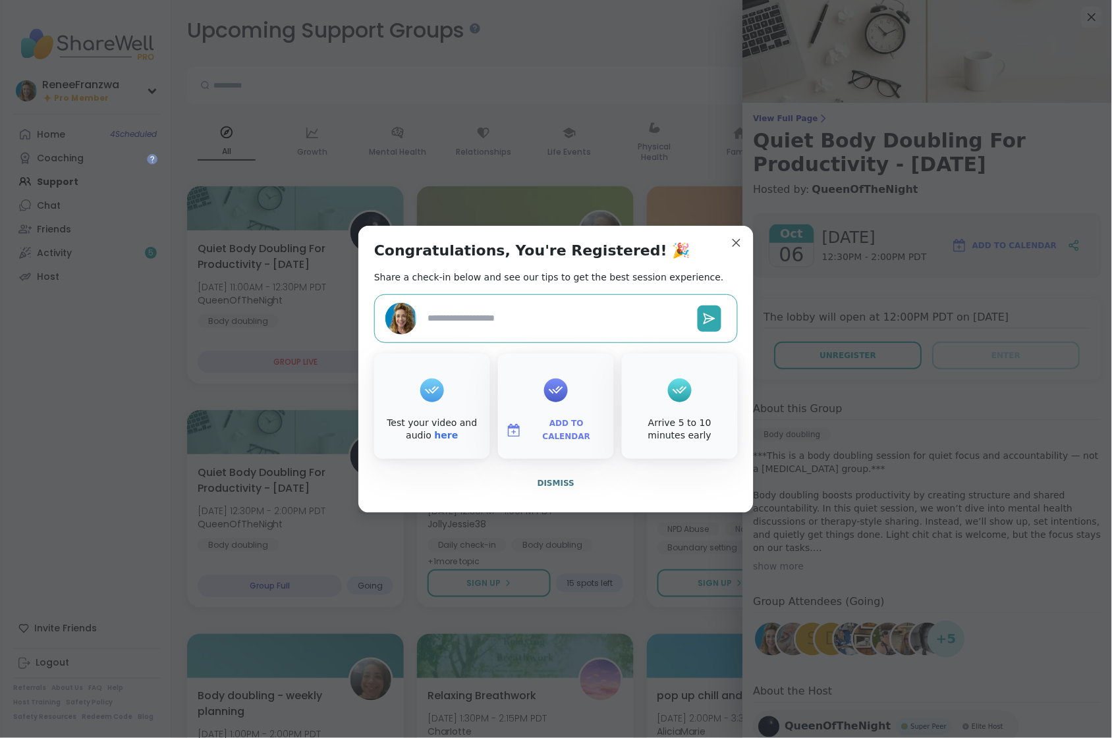
type textarea "*"
click at [732, 254] on div "Congratulations, You're Registered! 🎉 Share a check-in below and see our tips t…" at bounding box center [555, 369] width 395 height 287
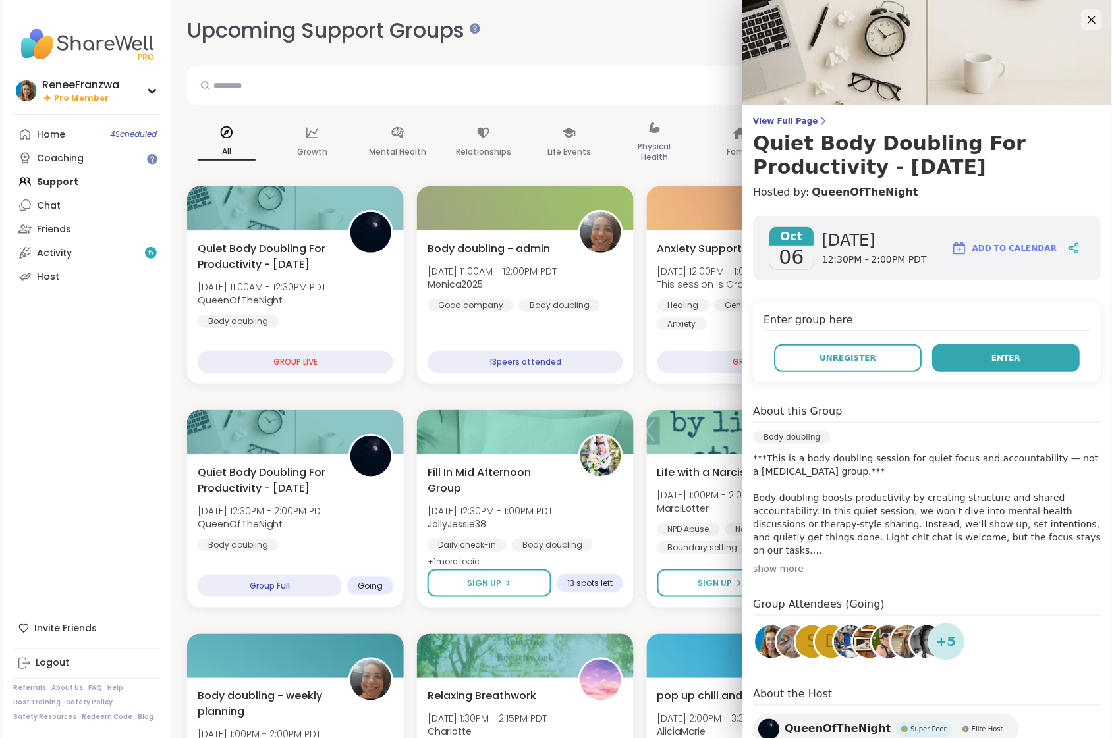
click at [1032, 360] on button "Enter" at bounding box center [1007, 358] width 148 height 28
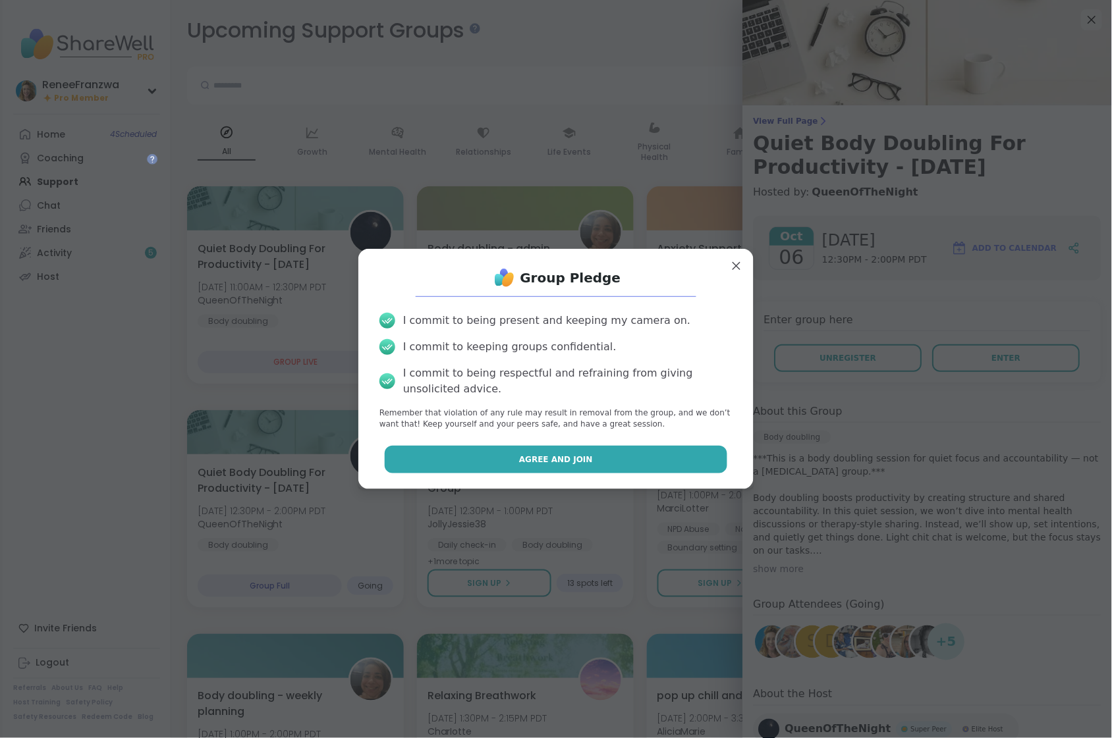
click at [622, 466] on button "Agree and Join" at bounding box center [556, 460] width 343 height 28
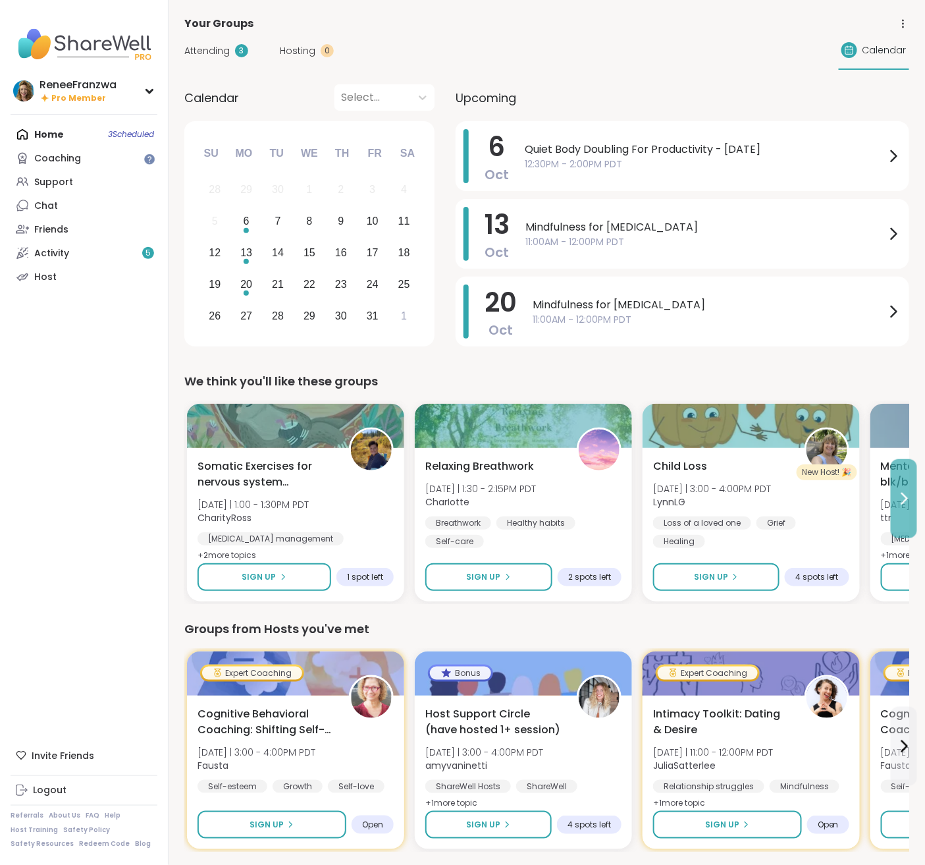
click at [905, 494] on icon at bounding box center [904, 498] width 5 height 11
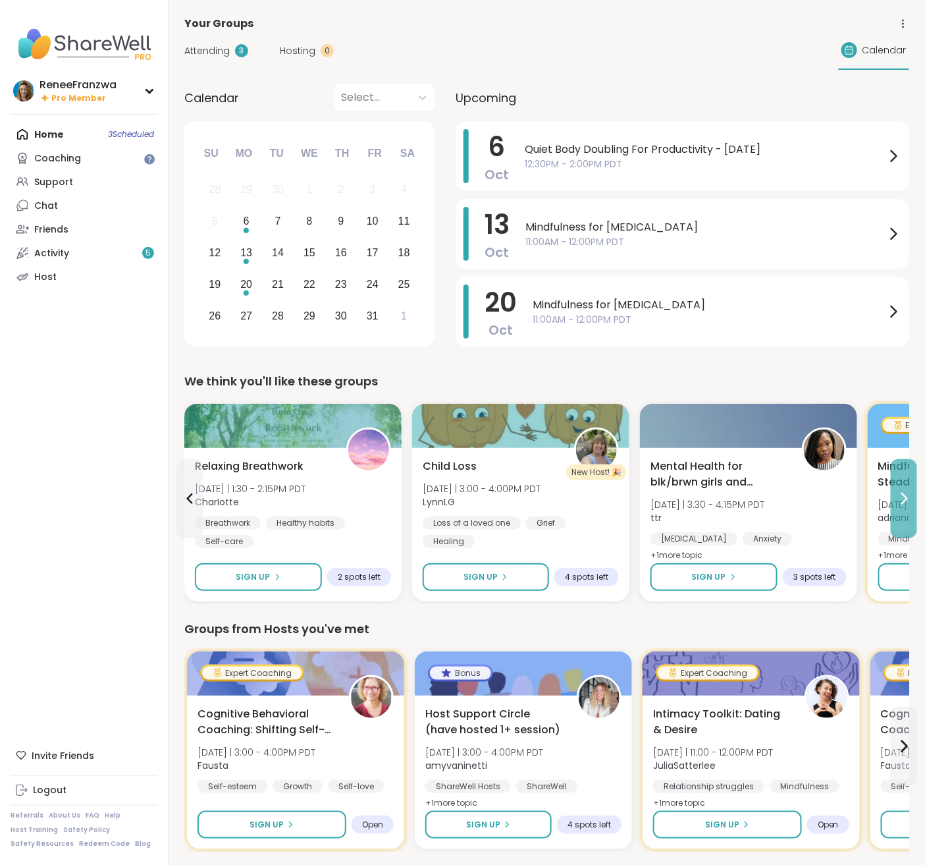
click at [905, 494] on icon at bounding box center [904, 498] width 5 height 11
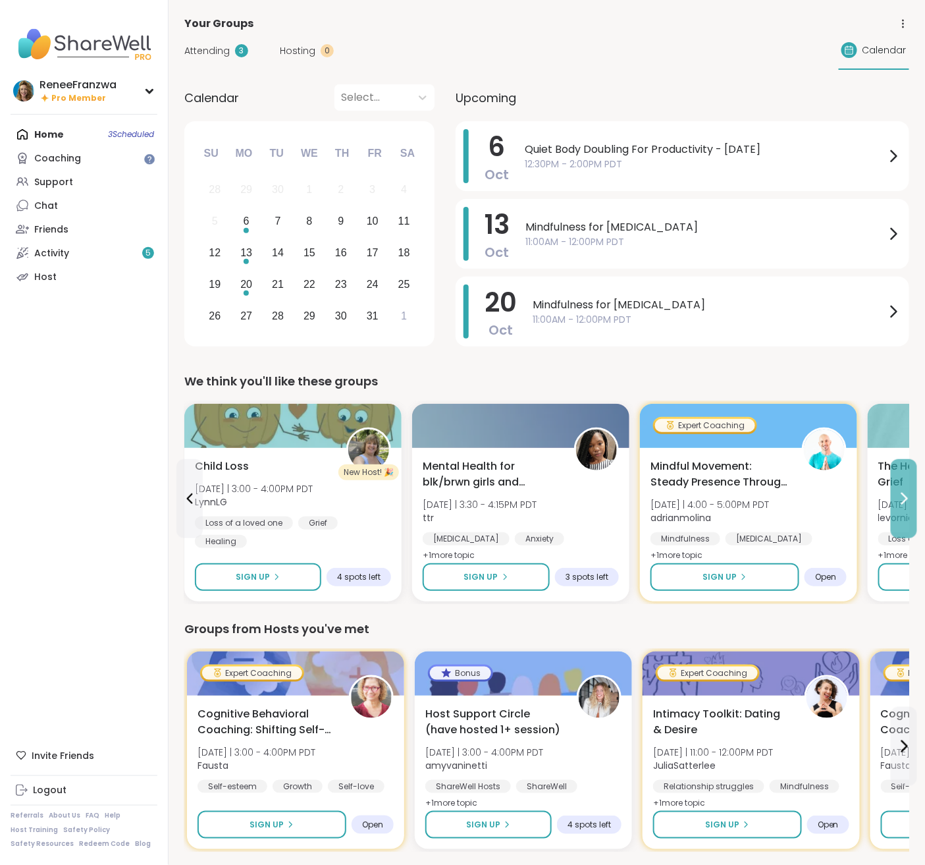
click at [905, 494] on icon at bounding box center [904, 498] width 5 height 11
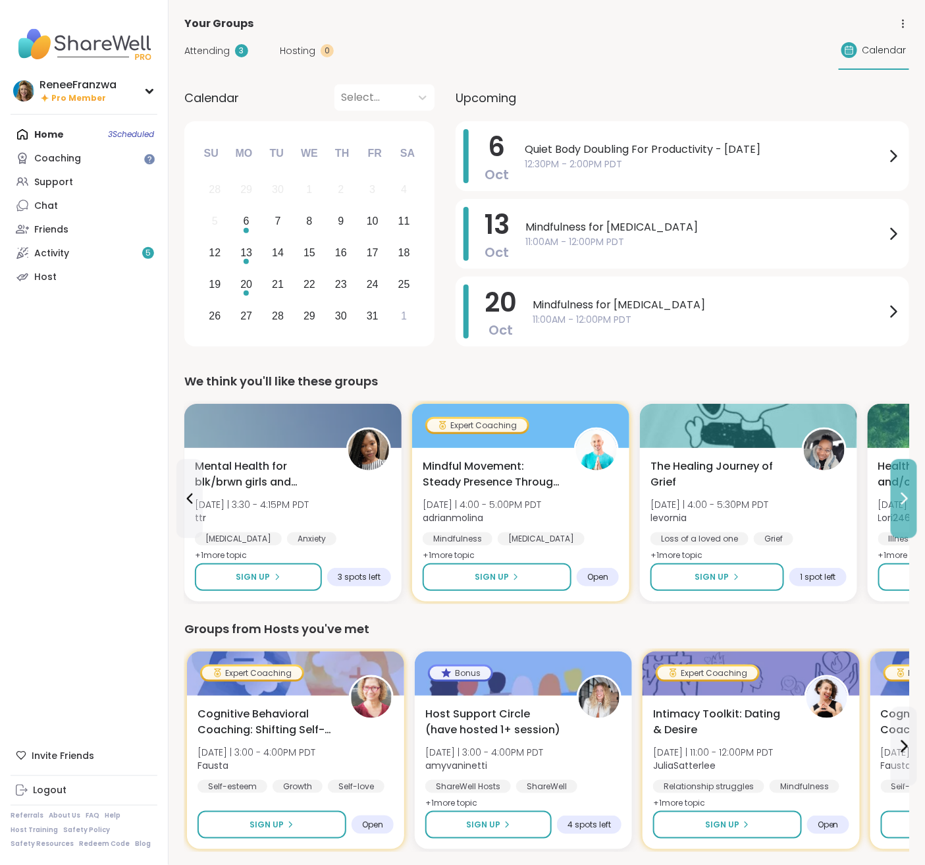
click at [905, 494] on icon at bounding box center [904, 498] width 5 height 11
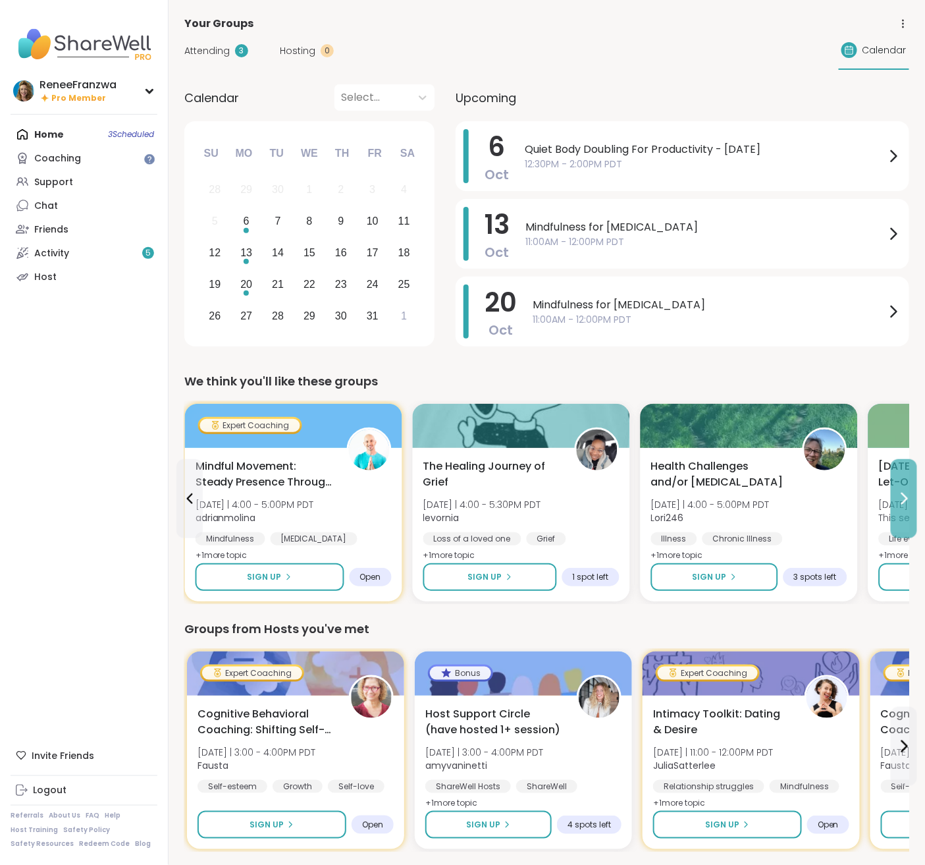
click at [905, 494] on icon at bounding box center [904, 498] width 5 height 11
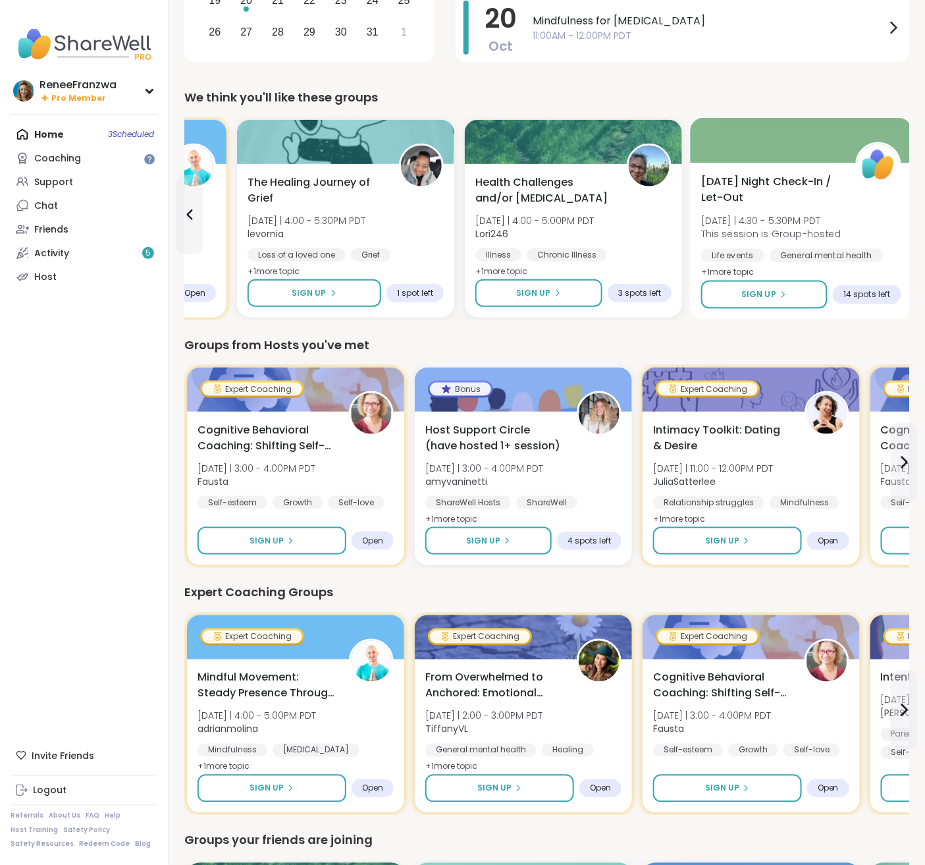
scroll to position [284, 0]
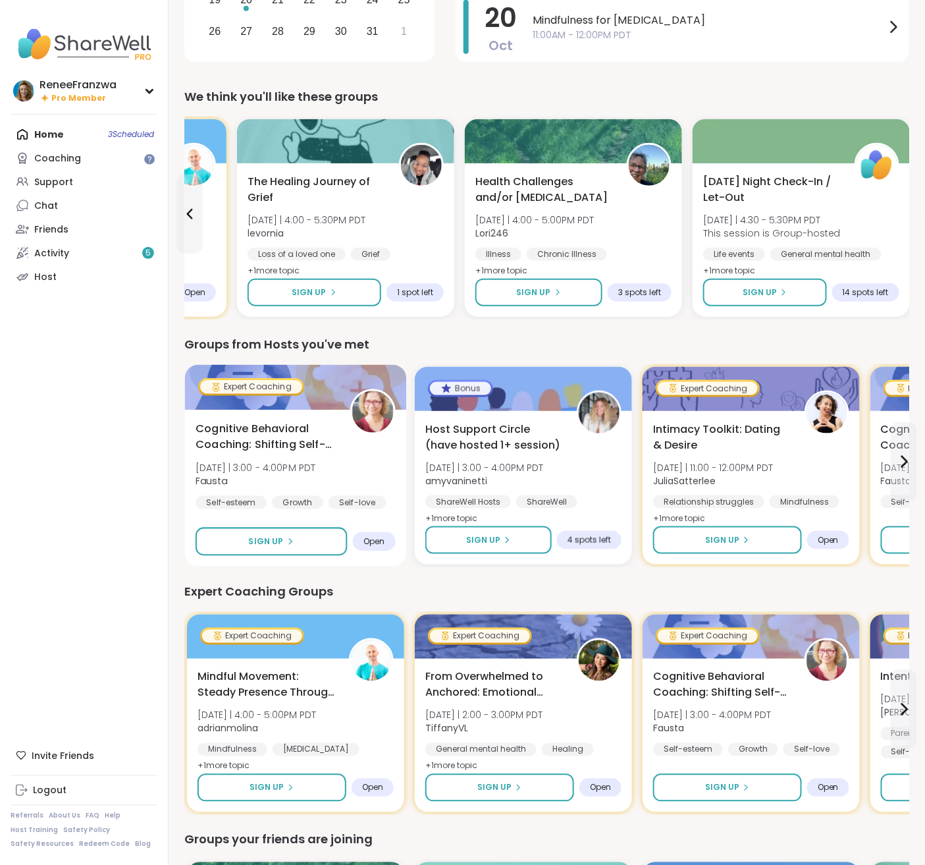
click at [272, 431] on span "Cognitive Behavioral Coaching: Shifting Self-Talk" at bounding box center [266, 437] width 140 height 32
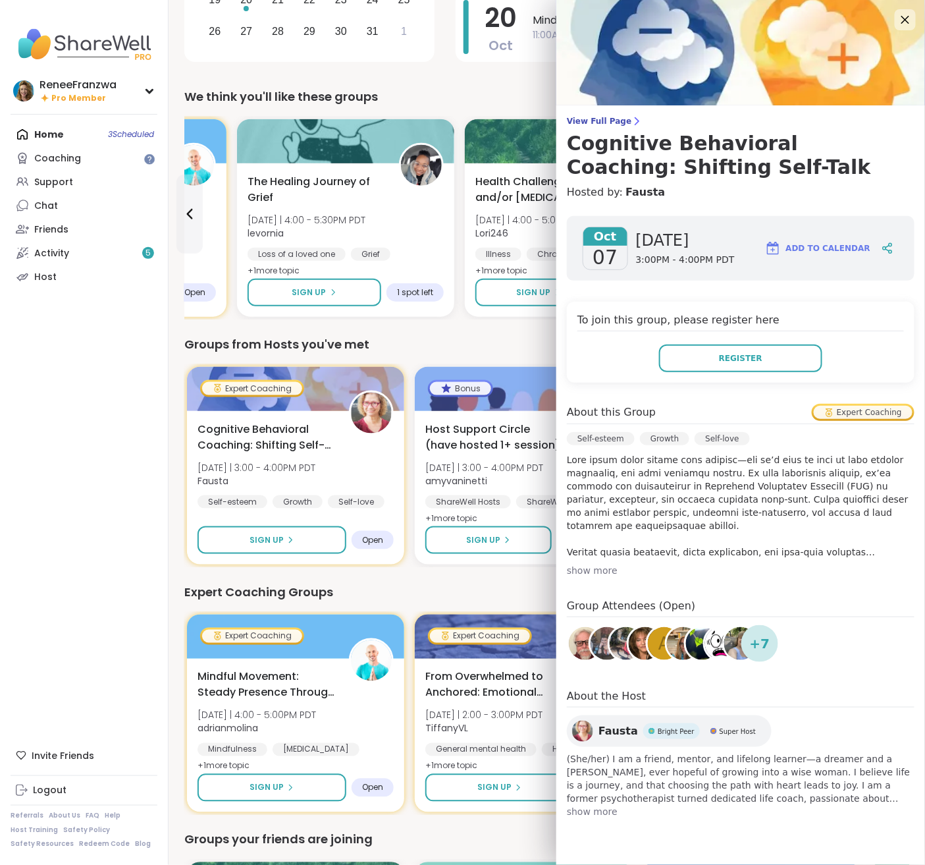
click at [605, 572] on div "show more" at bounding box center [741, 570] width 348 height 13
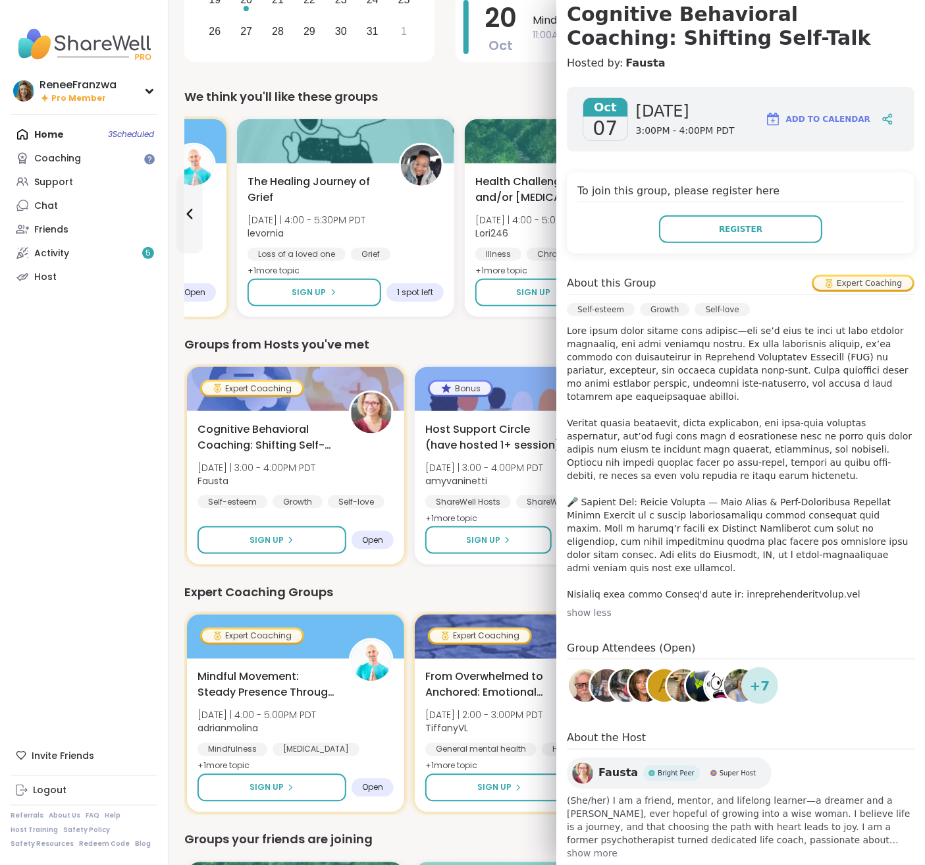
scroll to position [0, 0]
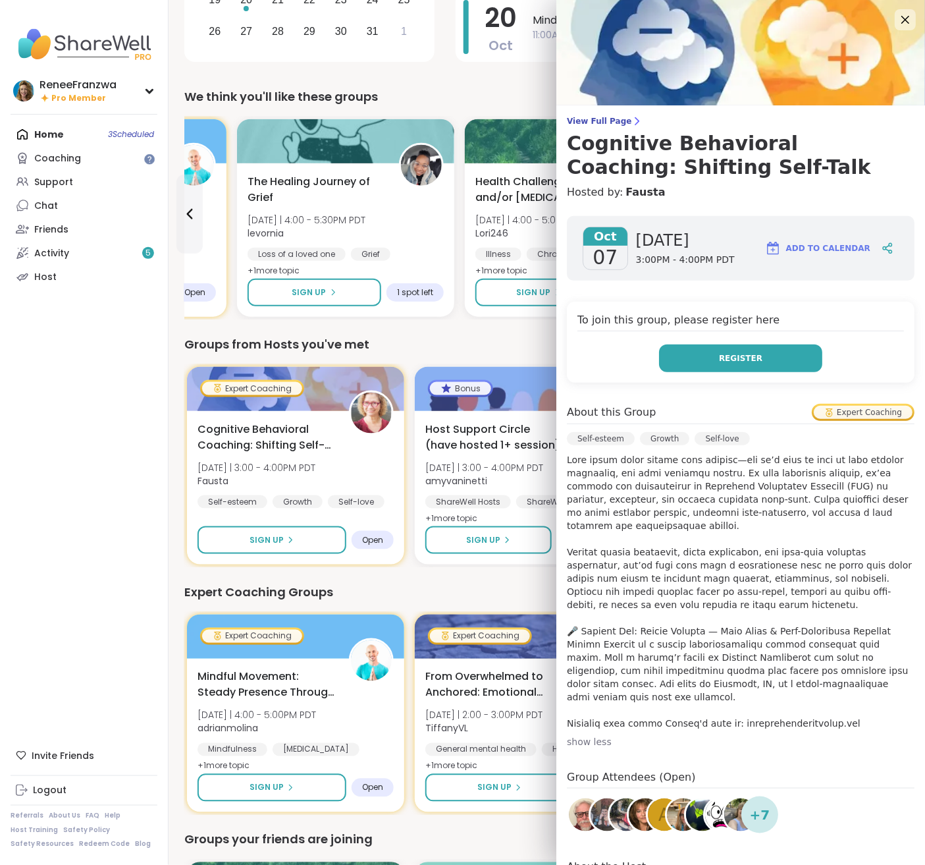
click at [699, 348] on button "Register" at bounding box center [740, 358] width 163 height 28
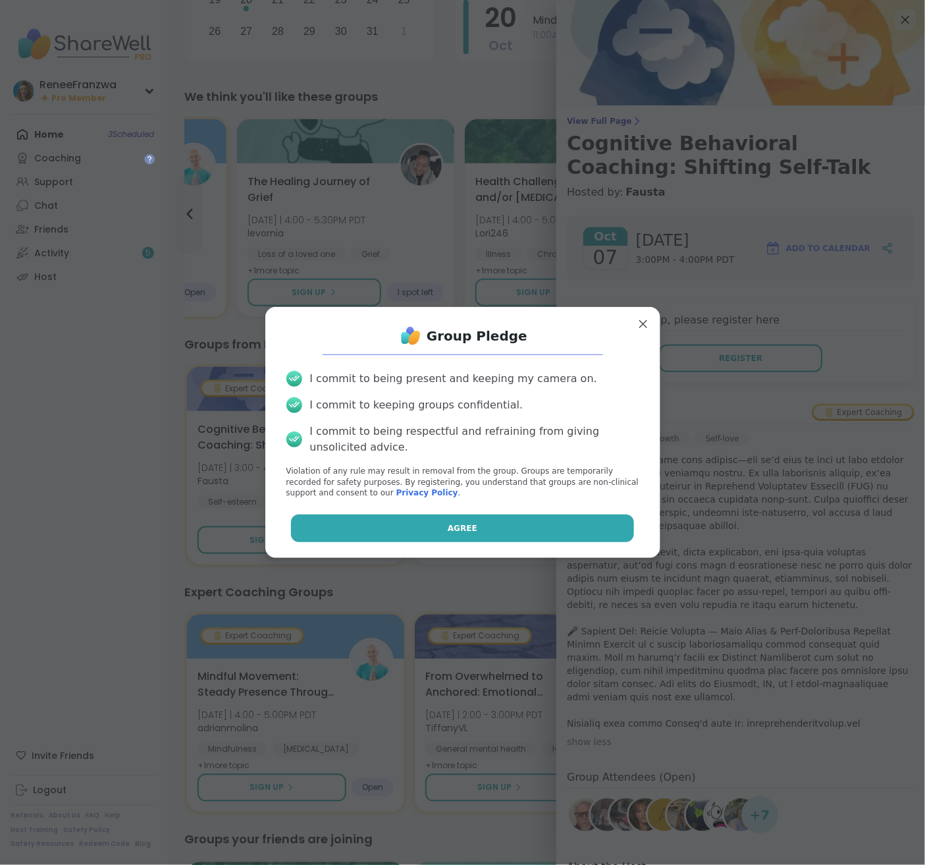
click at [443, 540] on button "Agree" at bounding box center [462, 528] width 343 height 28
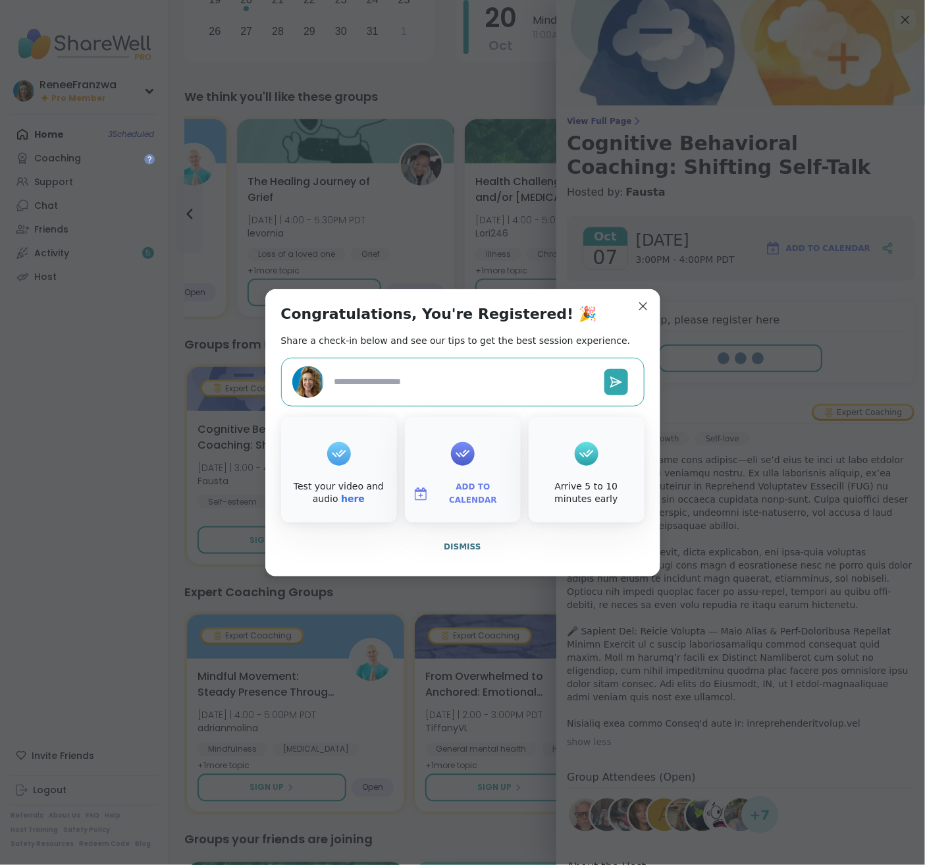
type textarea "*"
click at [470, 472] on div at bounding box center [463, 453] width 24 height 53
click at [458, 501] on button "Add to Calendar" at bounding box center [463, 494] width 111 height 28
click at [466, 373] on button "Google Calendar" at bounding box center [463, 374] width 100 height 29
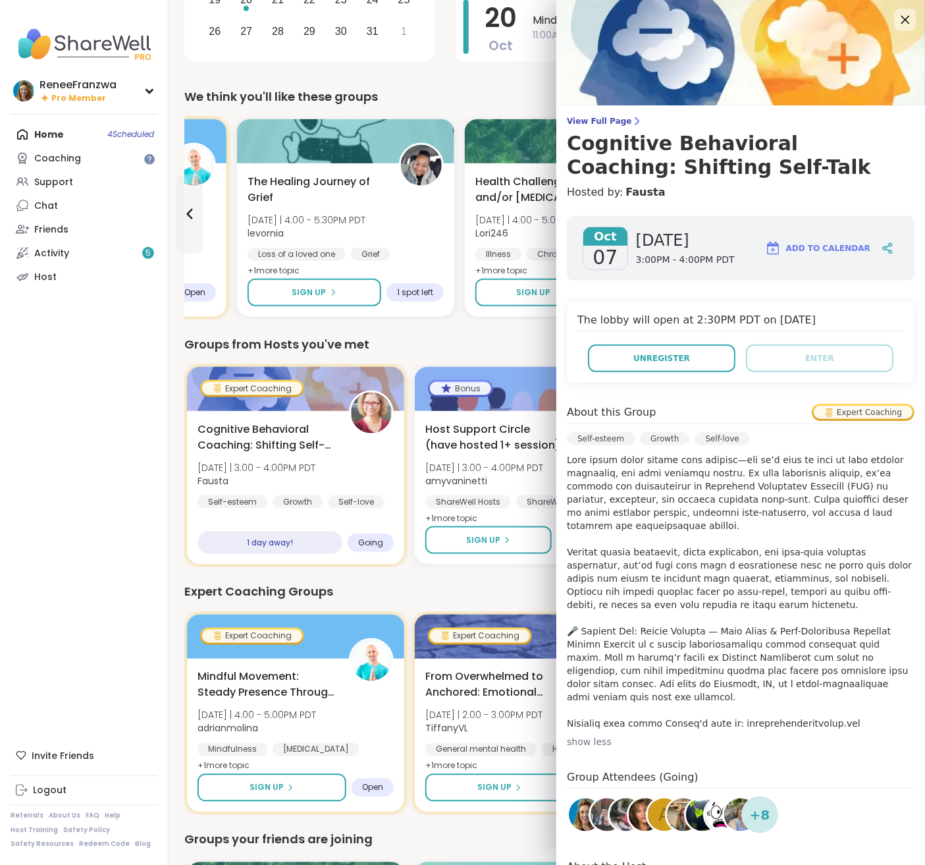
click at [903, 18] on icon at bounding box center [905, 19] width 16 height 16
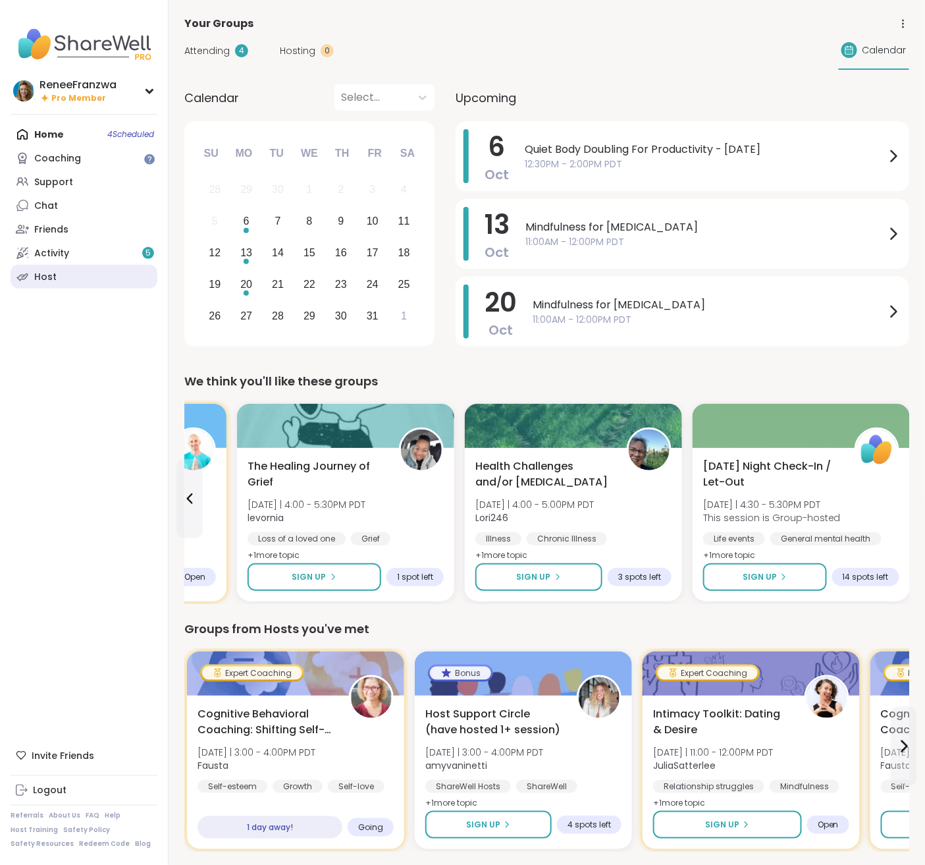
click at [48, 281] on div "Host" at bounding box center [45, 277] width 22 height 13
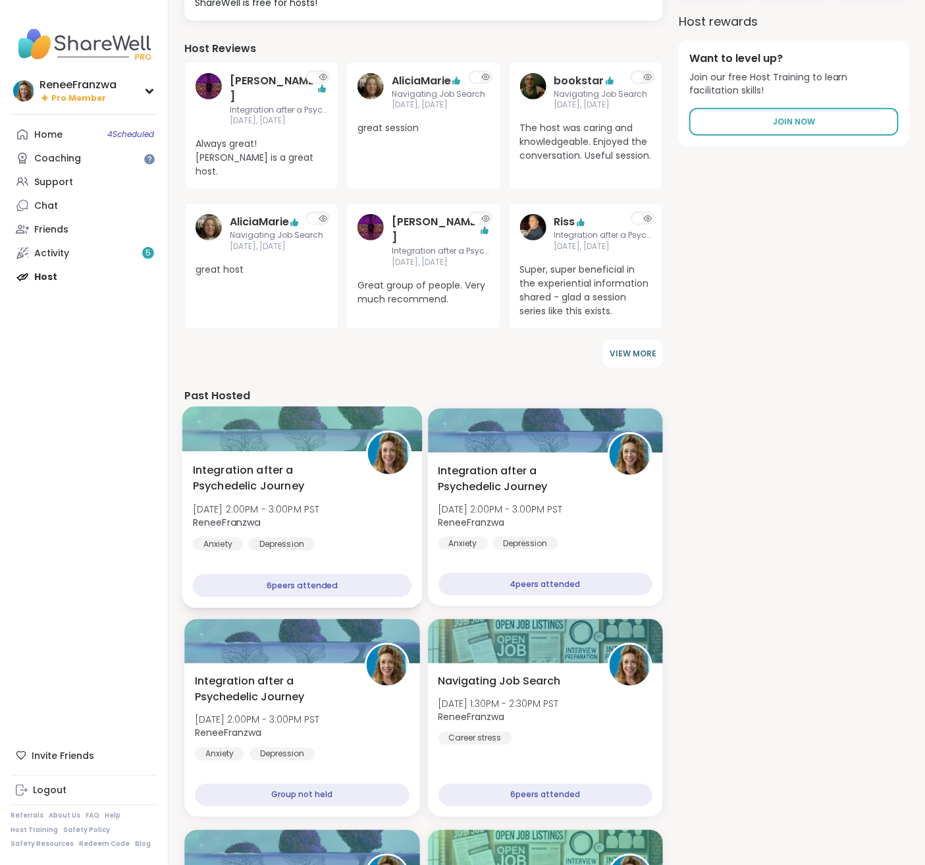
scroll to position [175, 0]
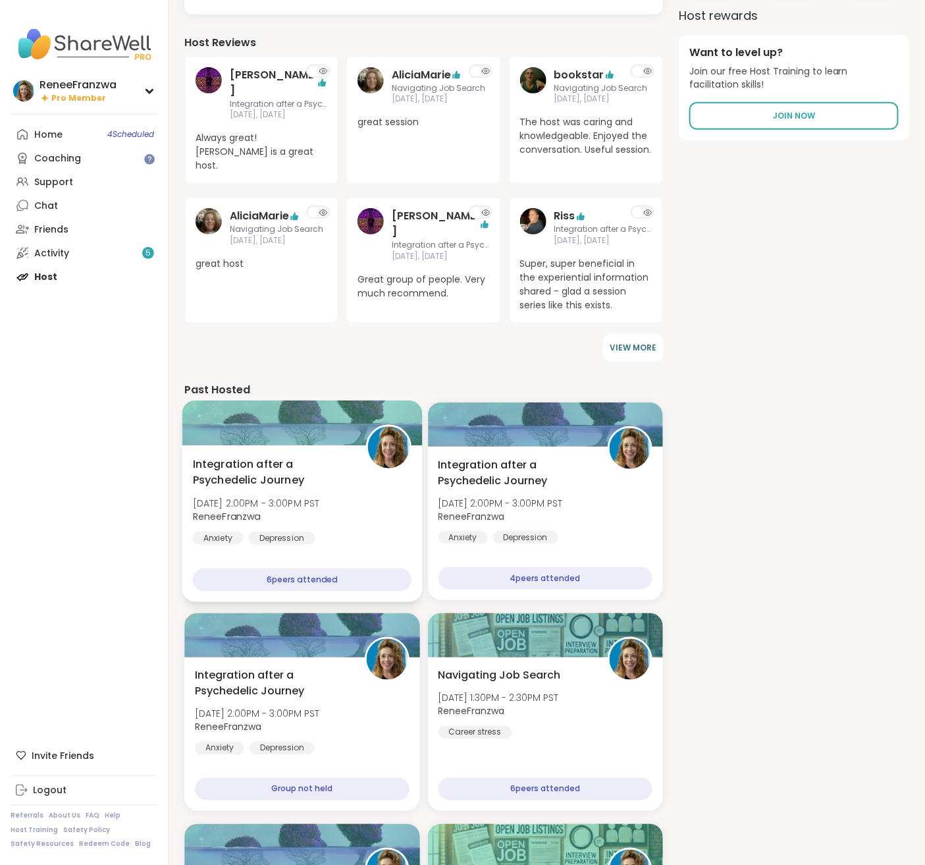
click at [291, 497] on span "Tue, Mar 04 | 2:00PM - 3:00PM PST" at bounding box center [256, 503] width 127 height 13
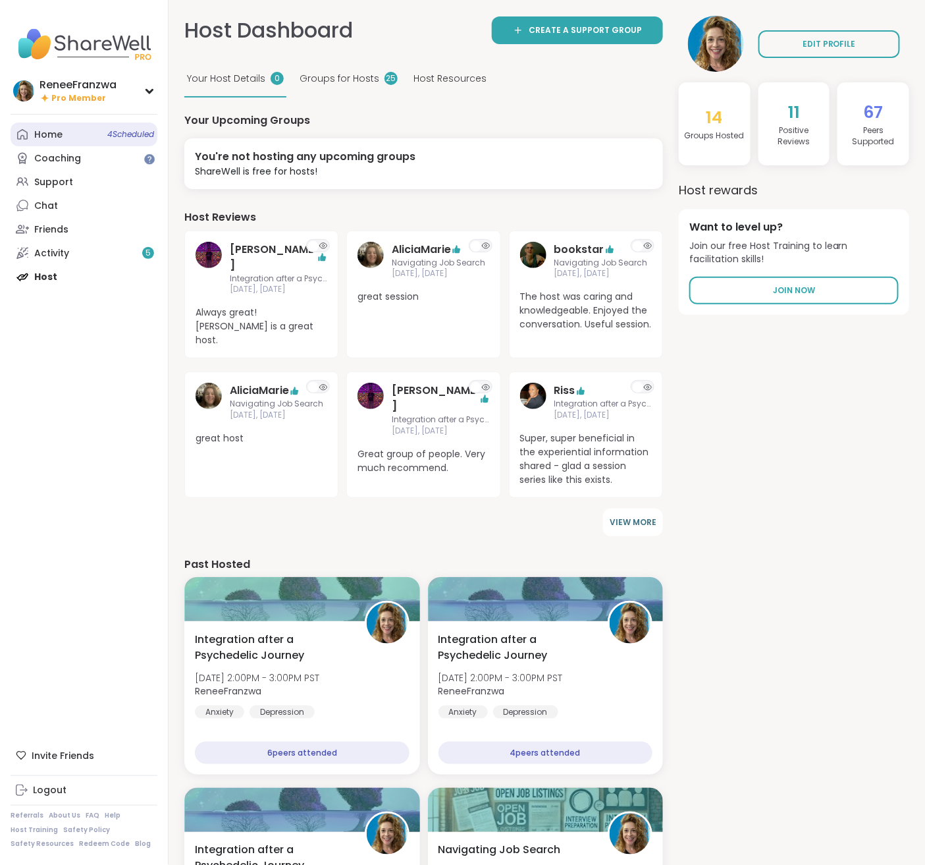
click at [55, 131] on div "Home 4 Scheduled" at bounding box center [48, 134] width 28 height 13
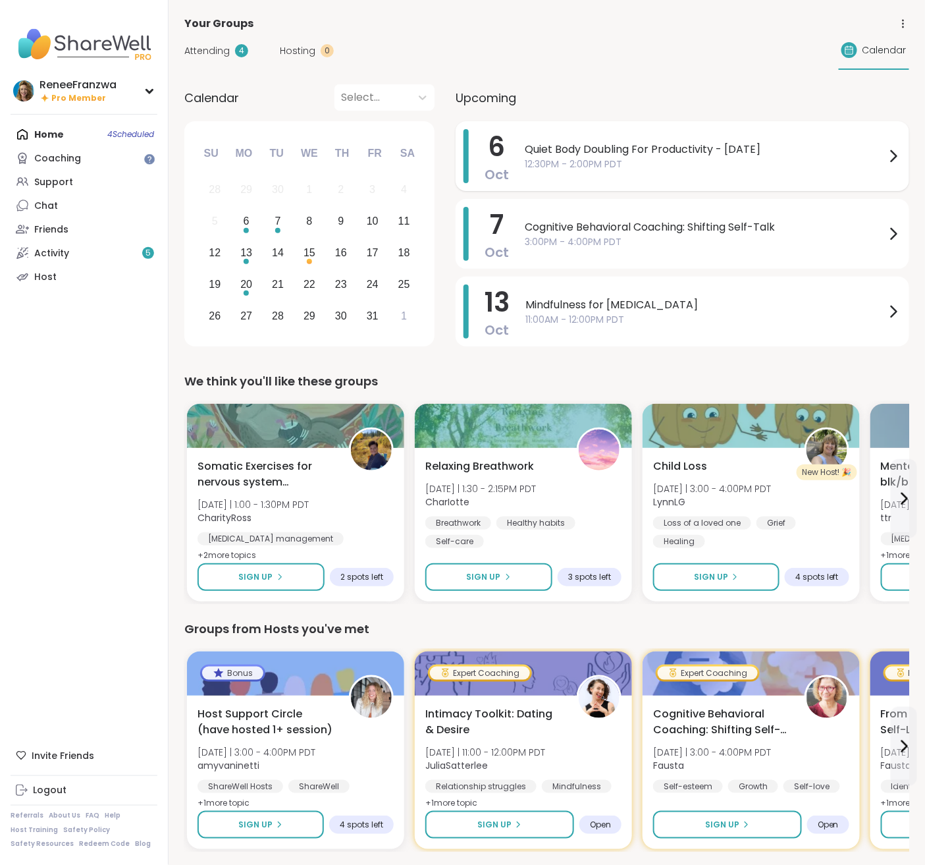
click at [591, 163] on span "12:30PM - 2:00PM PDT" at bounding box center [705, 164] width 361 height 14
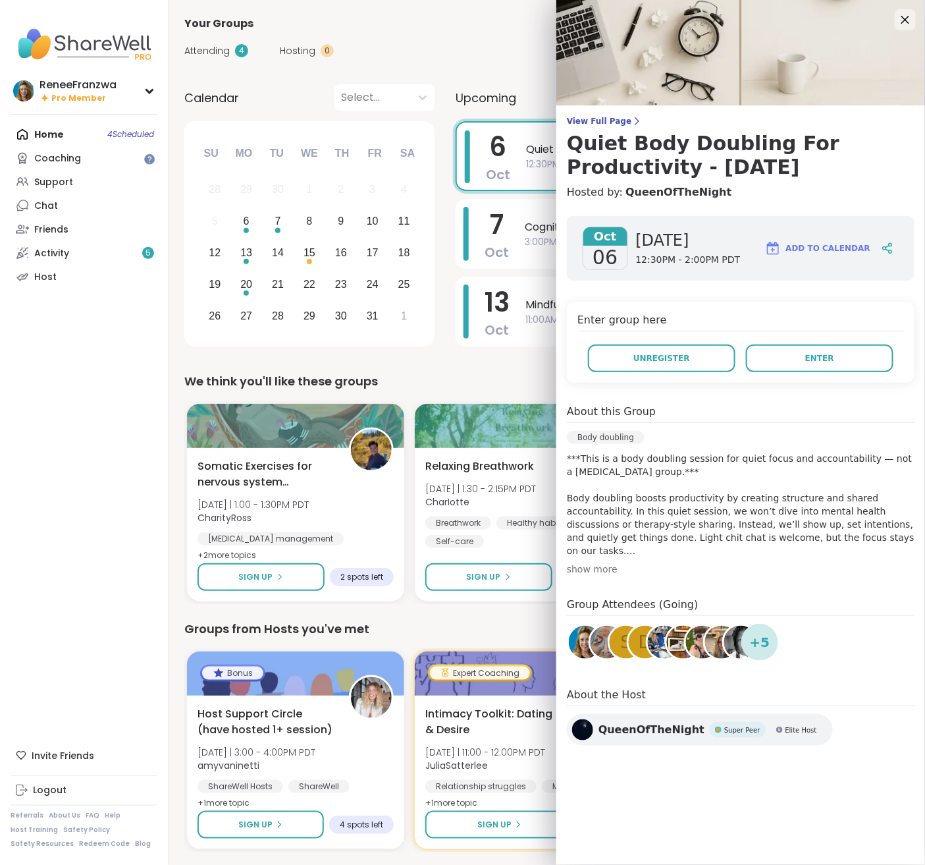
click at [818, 248] on span "Add to Calendar" at bounding box center [828, 248] width 84 height 12
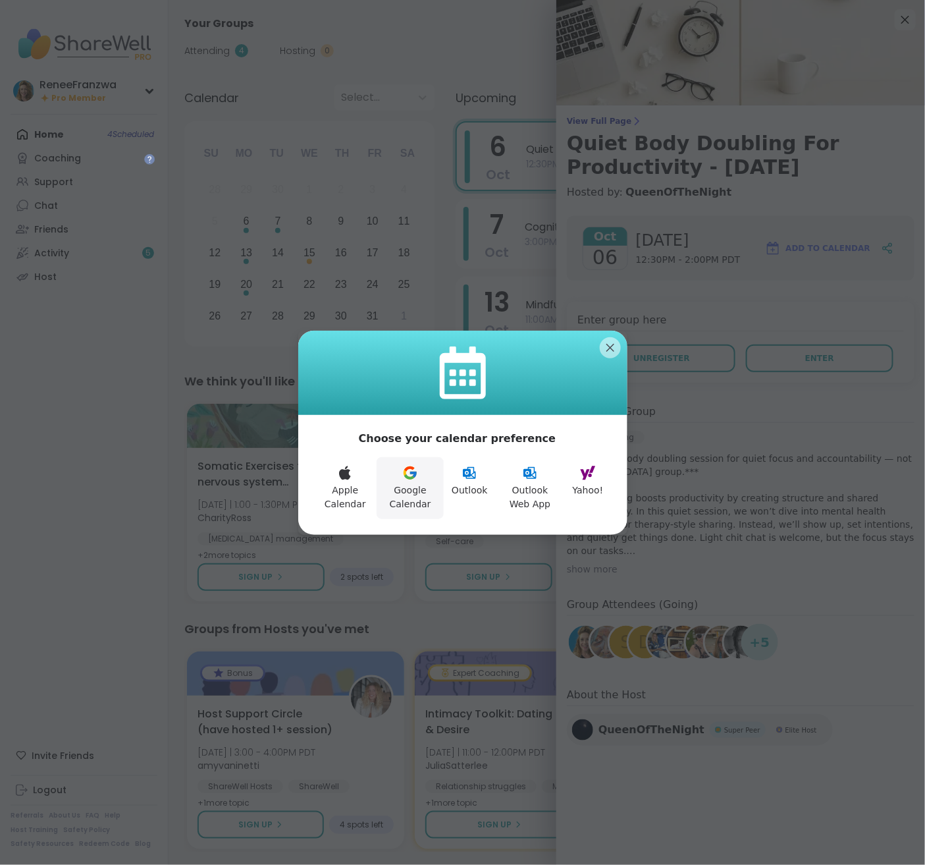
click at [433, 478] on button "Google Calendar" at bounding box center [410, 488] width 67 height 62
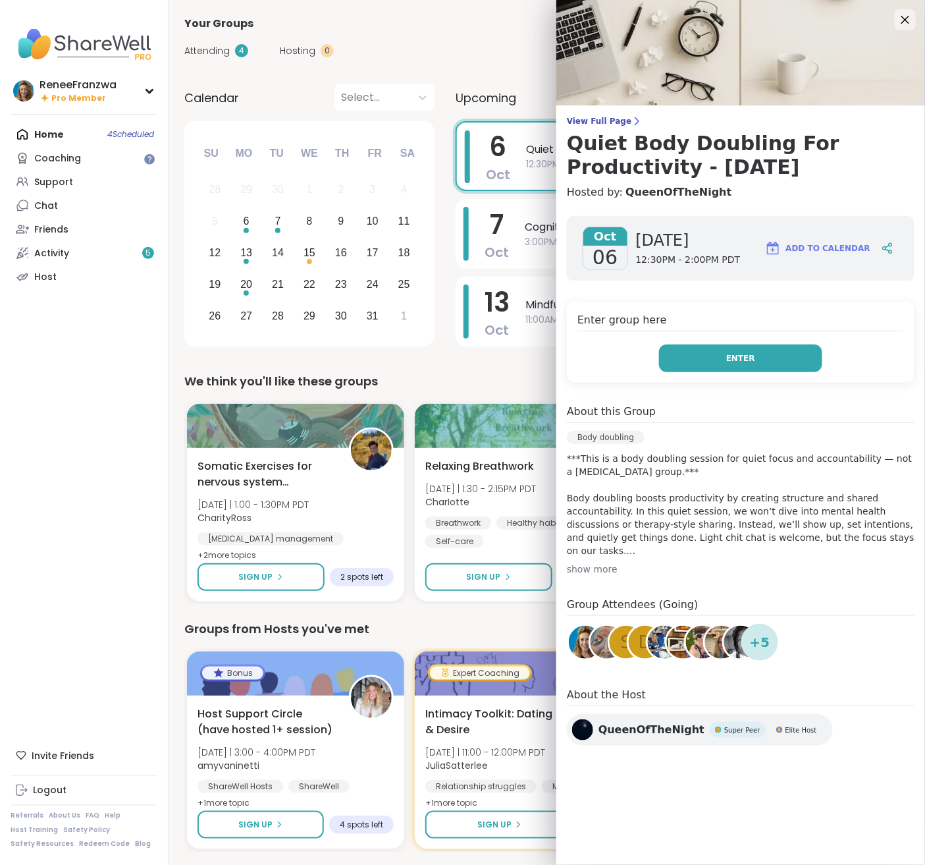
click at [700, 362] on button "Enter" at bounding box center [740, 358] width 163 height 28
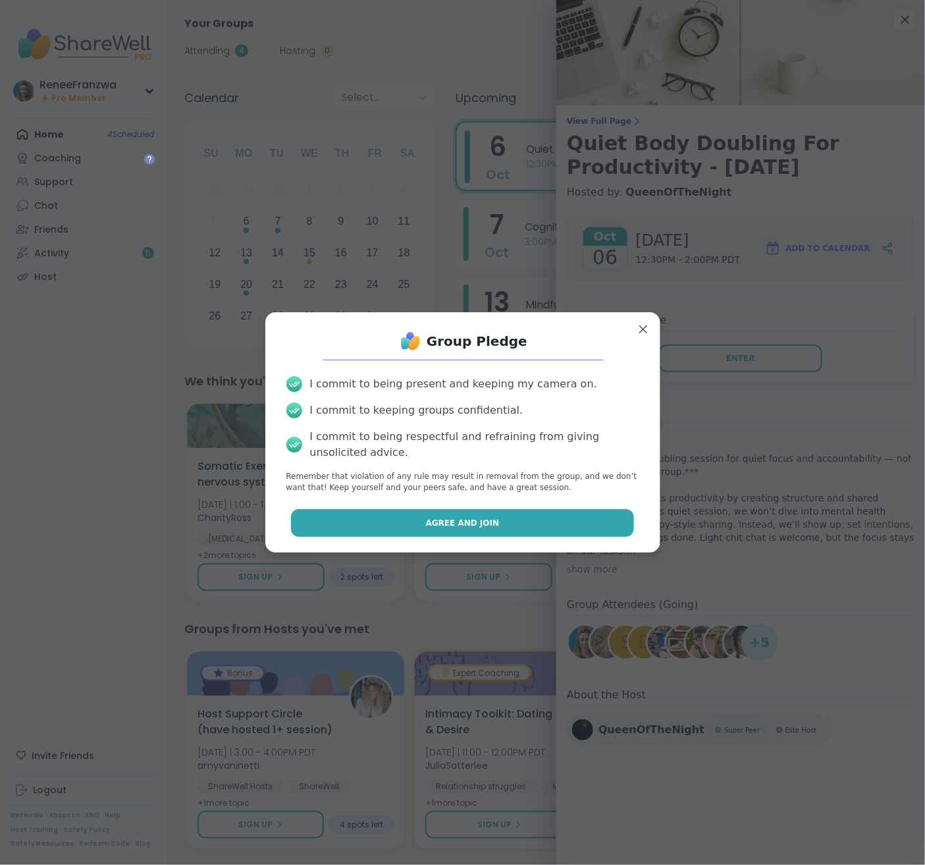
click at [506, 525] on button "Agree and Join" at bounding box center [462, 523] width 343 height 28
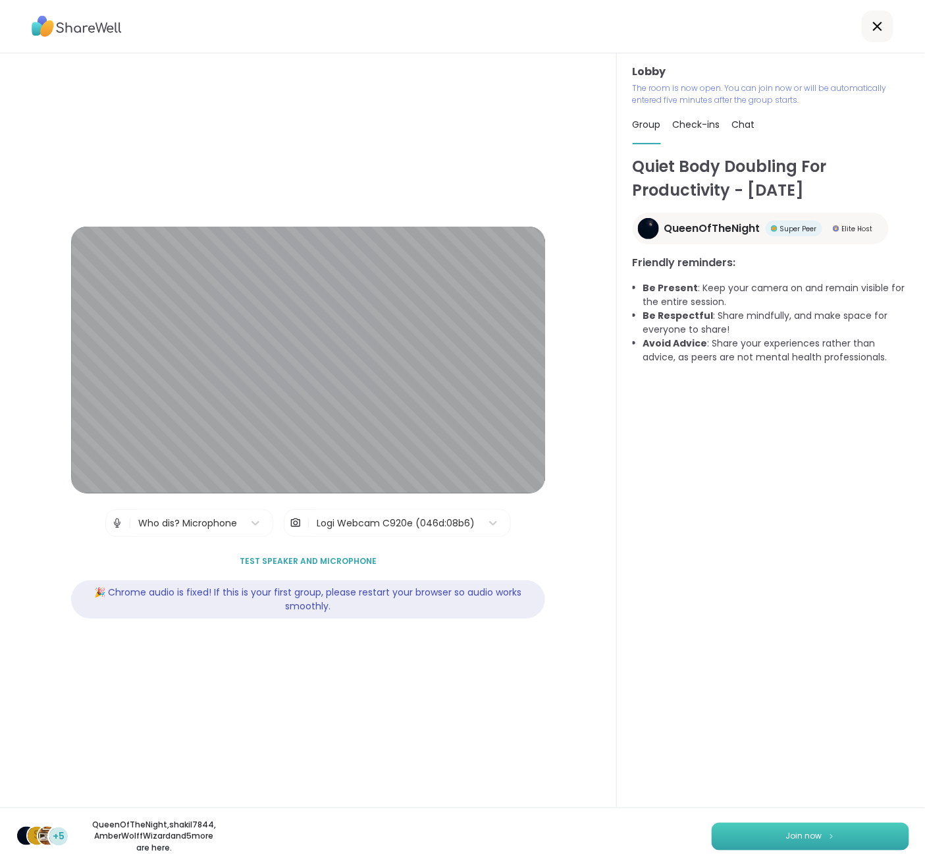
click at [752, 832] on button "Join now" at bounding box center [811, 837] width 198 height 28
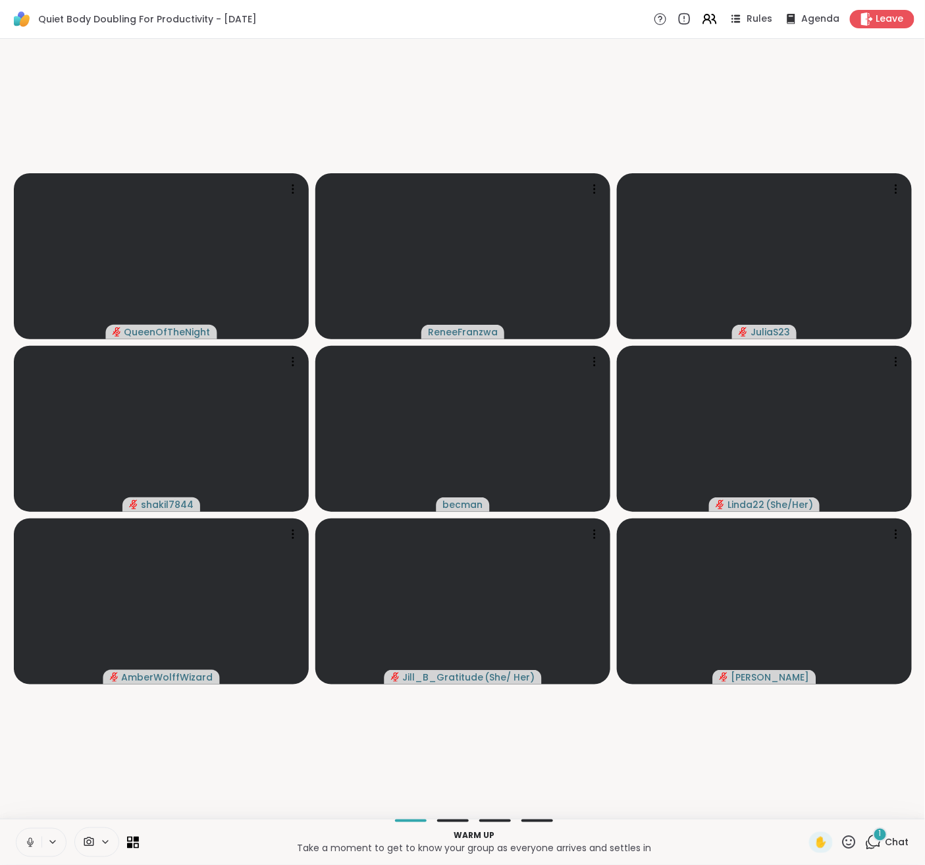
click at [31, 848] on button at bounding box center [28, 842] width 25 height 28
click at [875, 837] on div "1" at bounding box center [880, 834] width 14 height 14
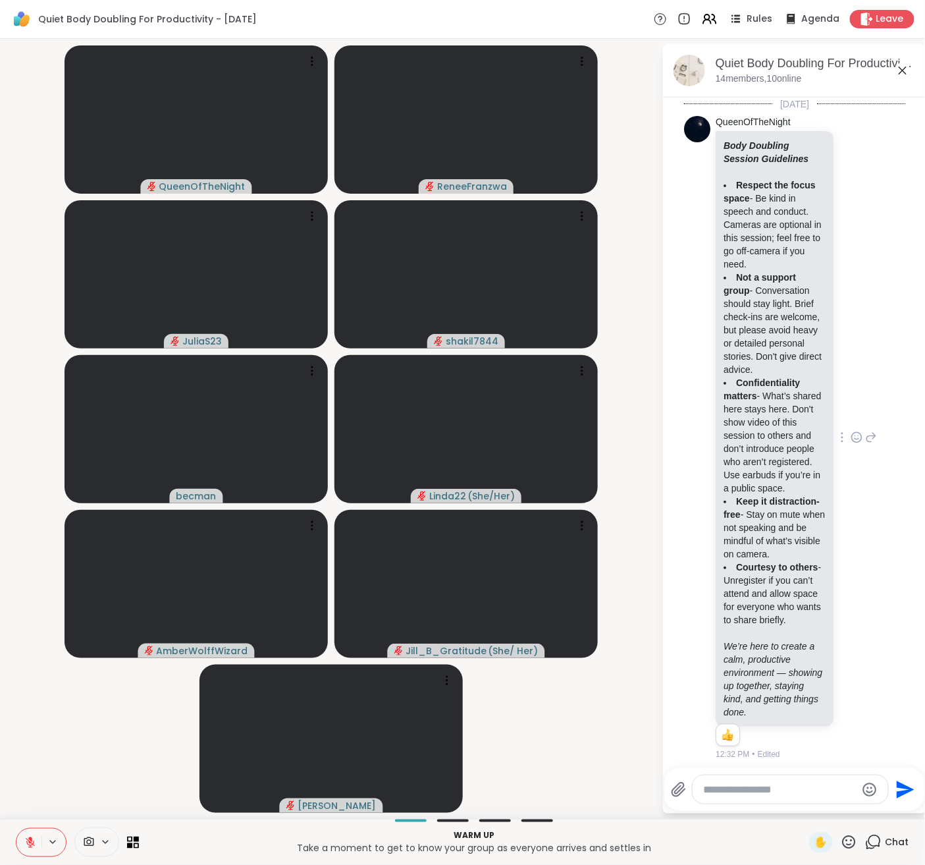
scroll to position [134, 0]
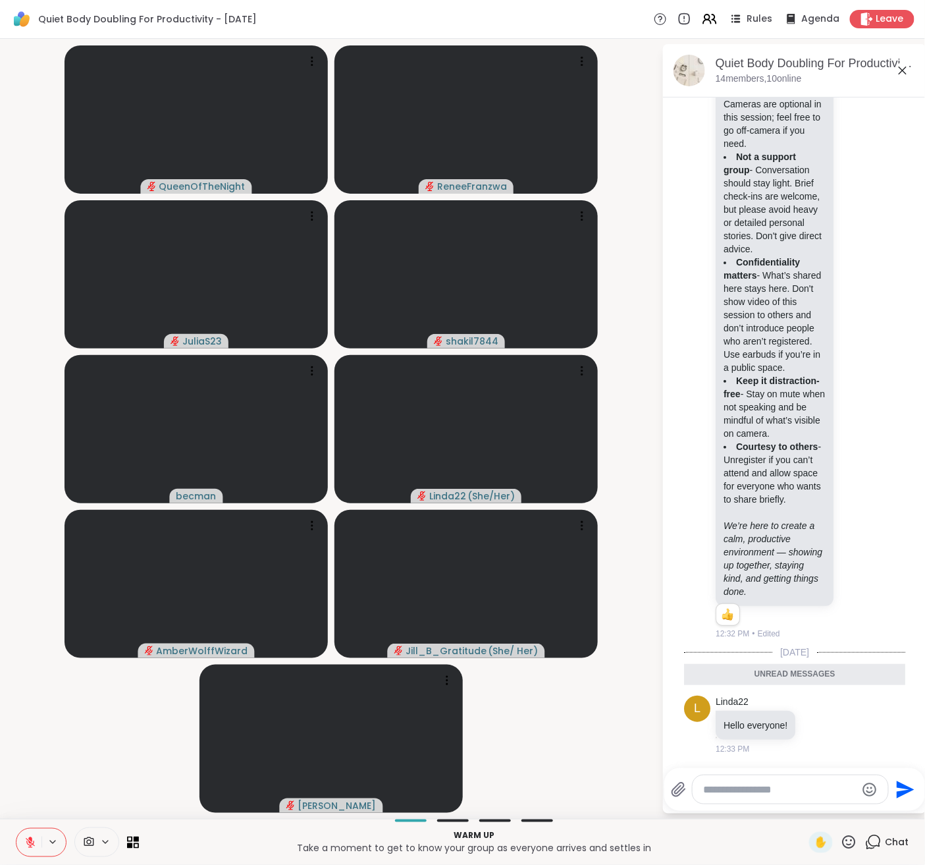
click at [813, 793] on textarea "Type your message" at bounding box center [779, 789] width 153 height 13
type textarea "******"
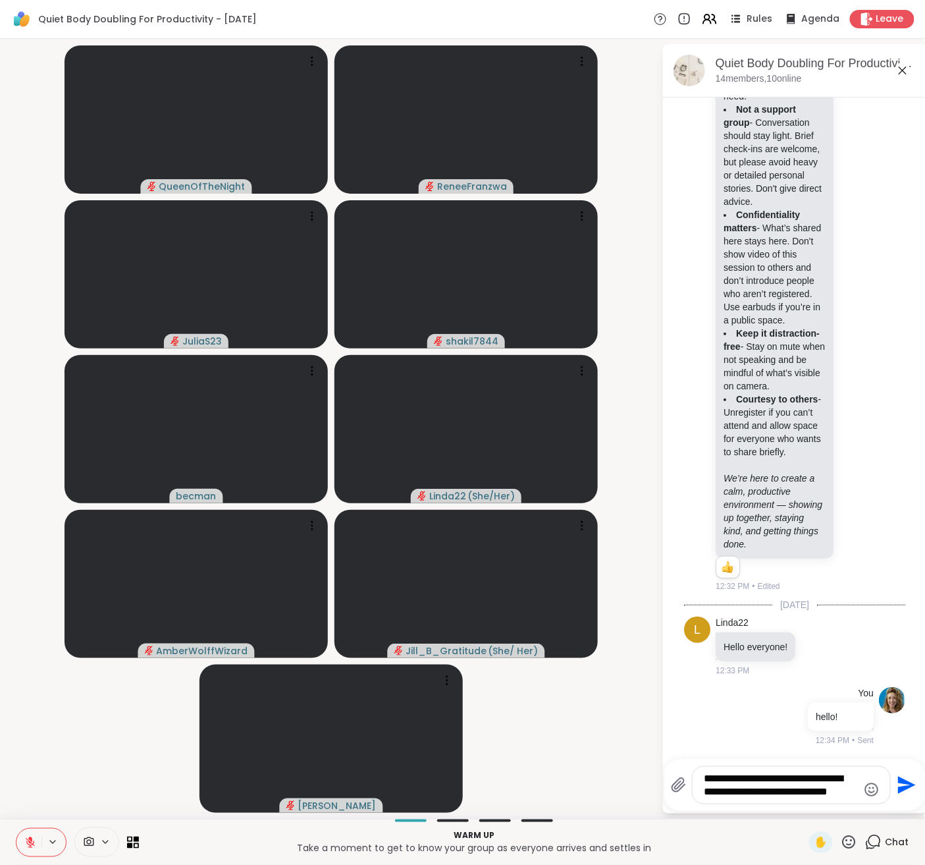
scroll to position [194, 0]
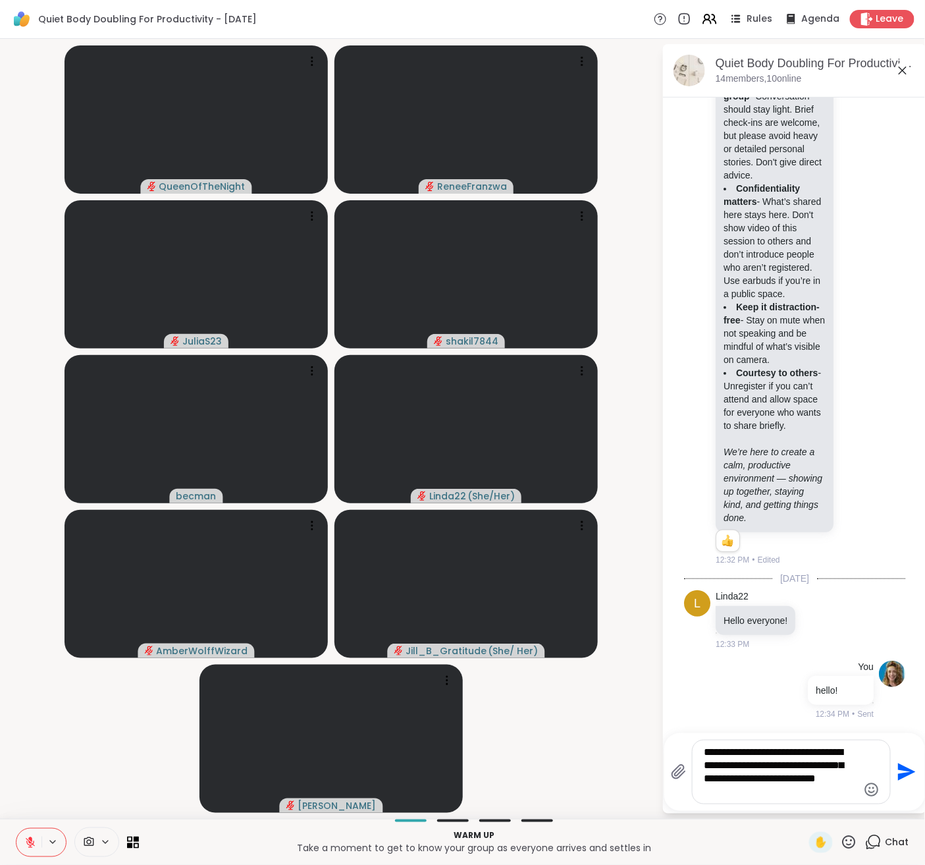
type textarea "**********"
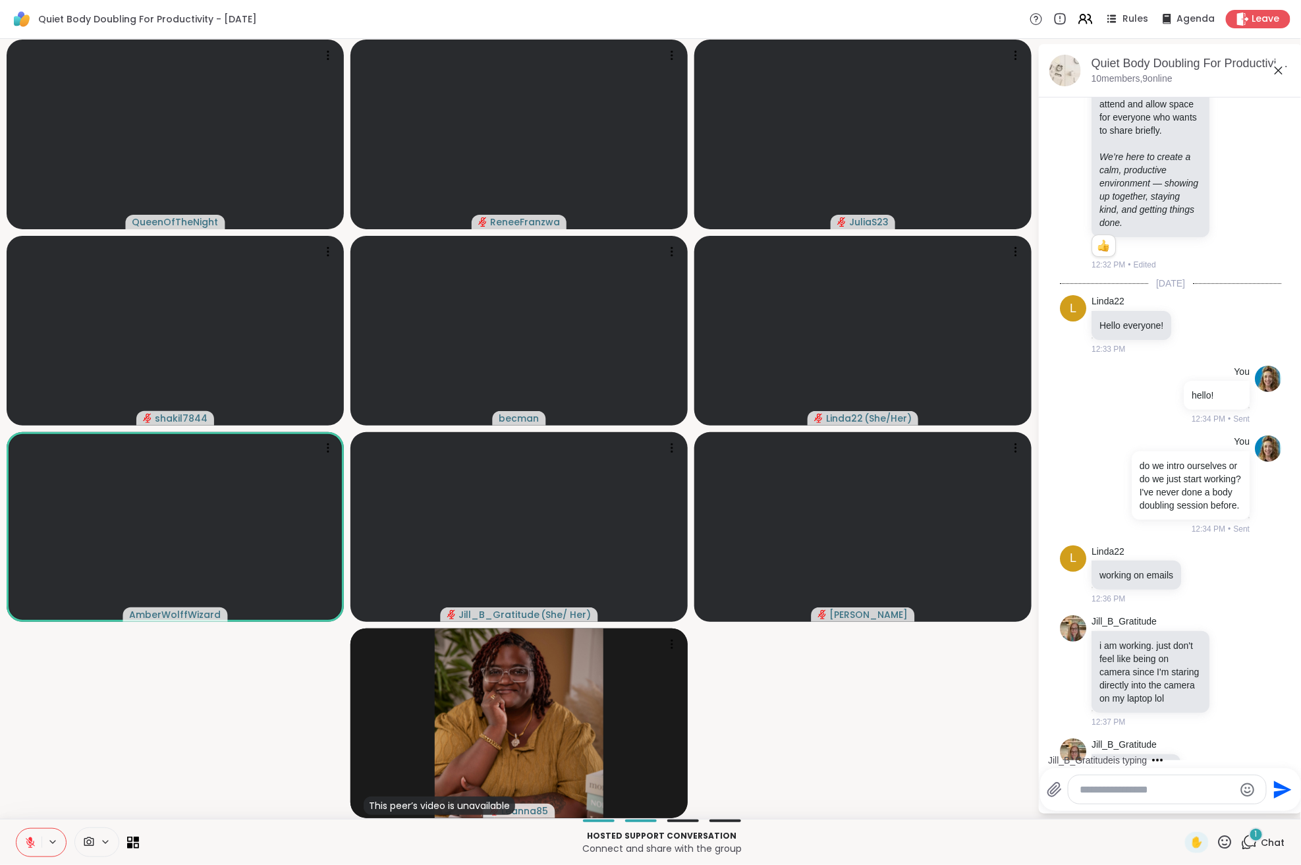
scroll to position [560, 0]
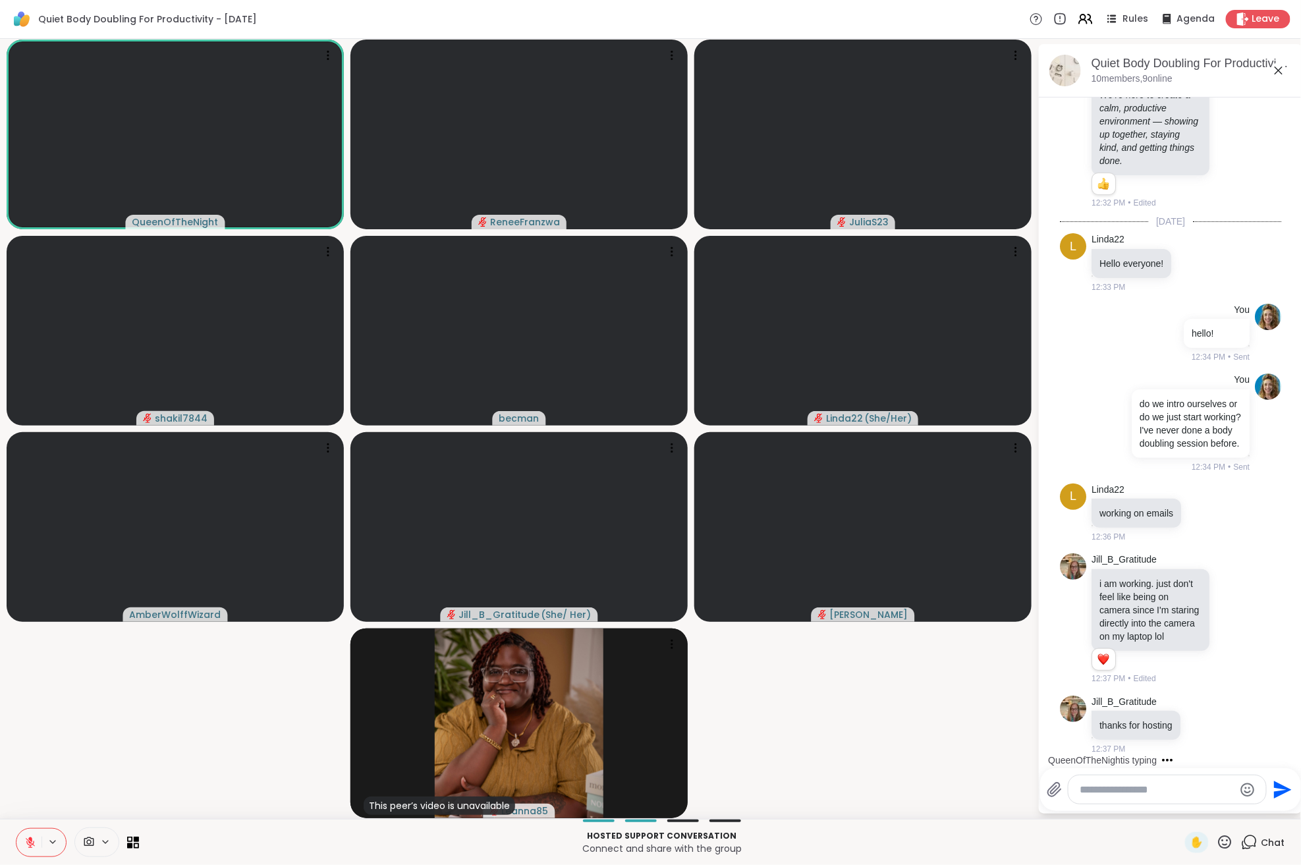
click at [34, 840] on icon at bounding box center [30, 842] width 12 height 12
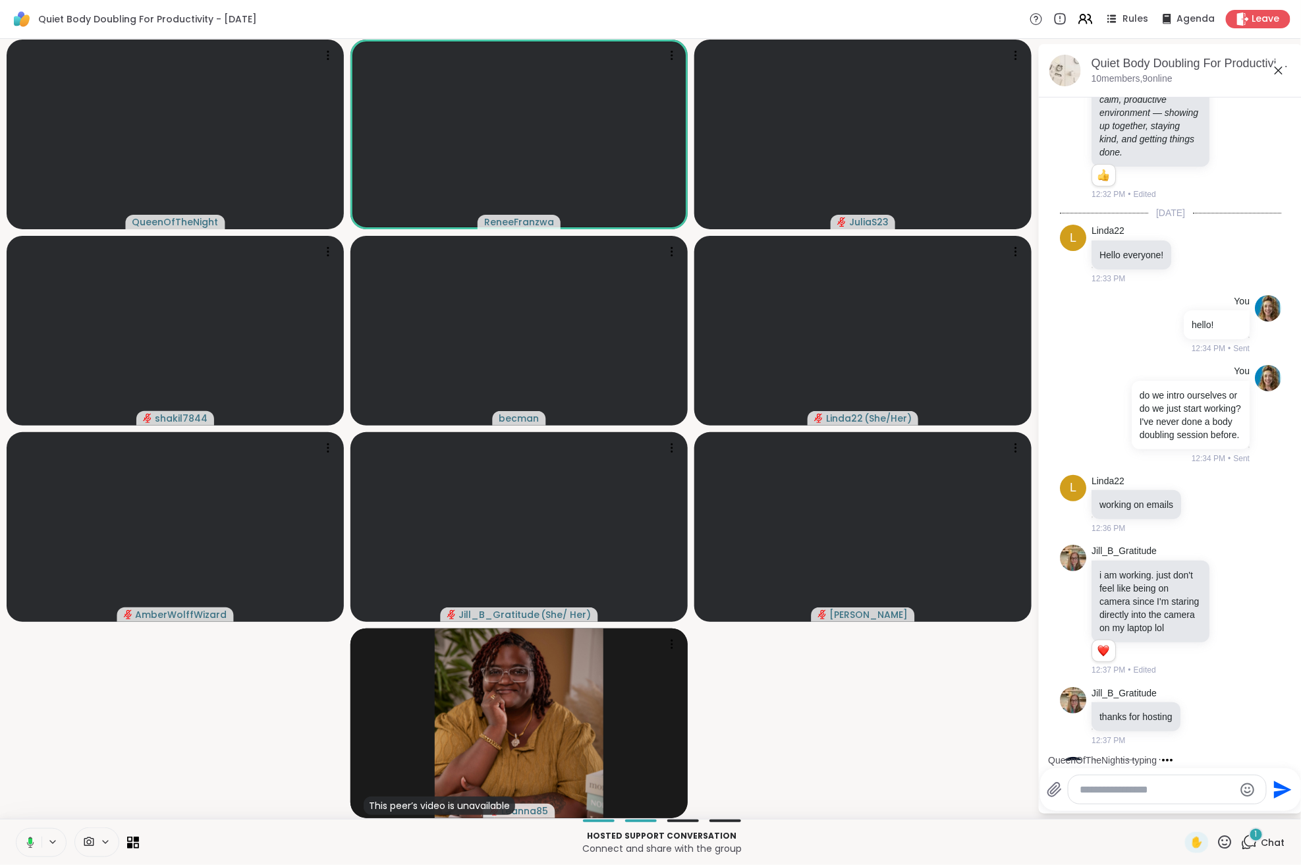
scroll to position [738, 0]
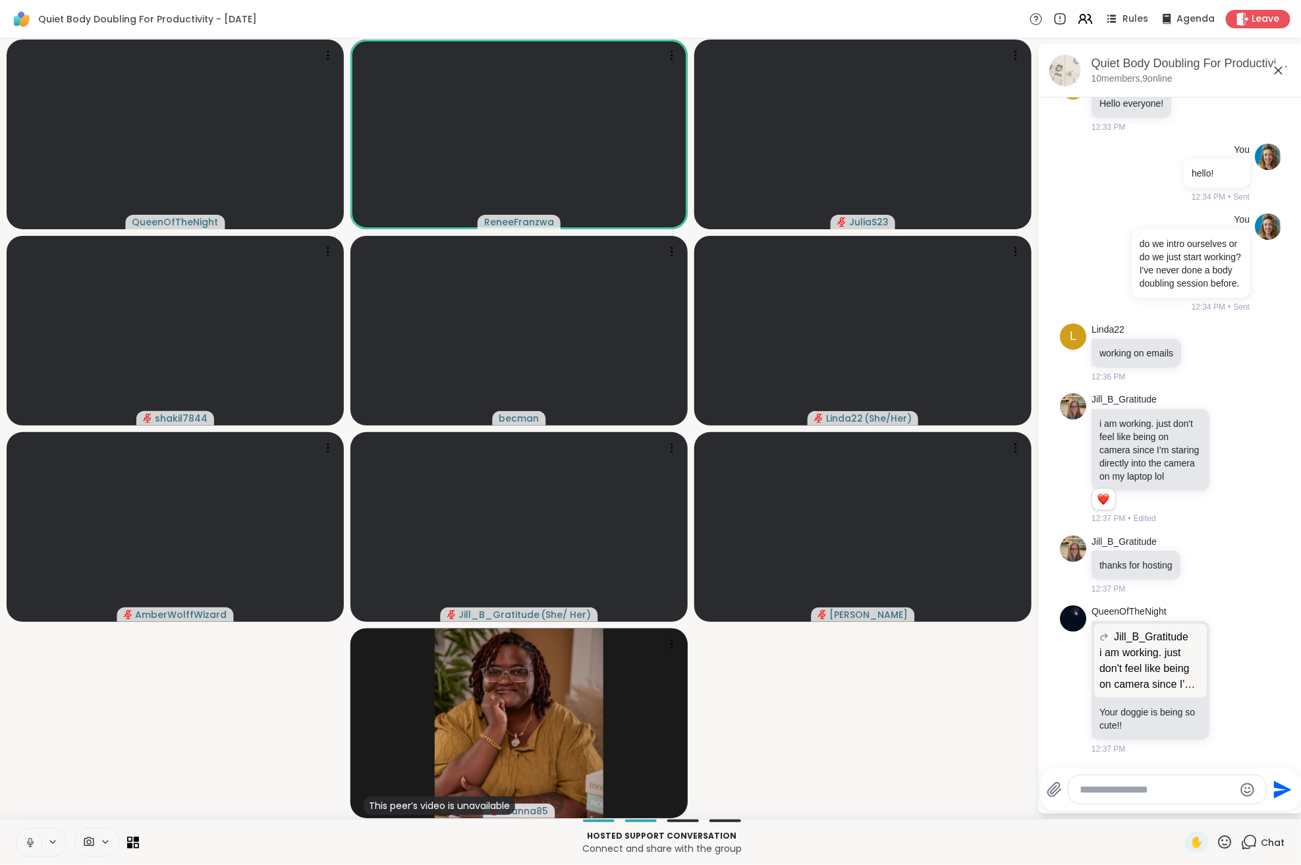
click at [34, 840] on icon at bounding box center [30, 842] width 12 height 12
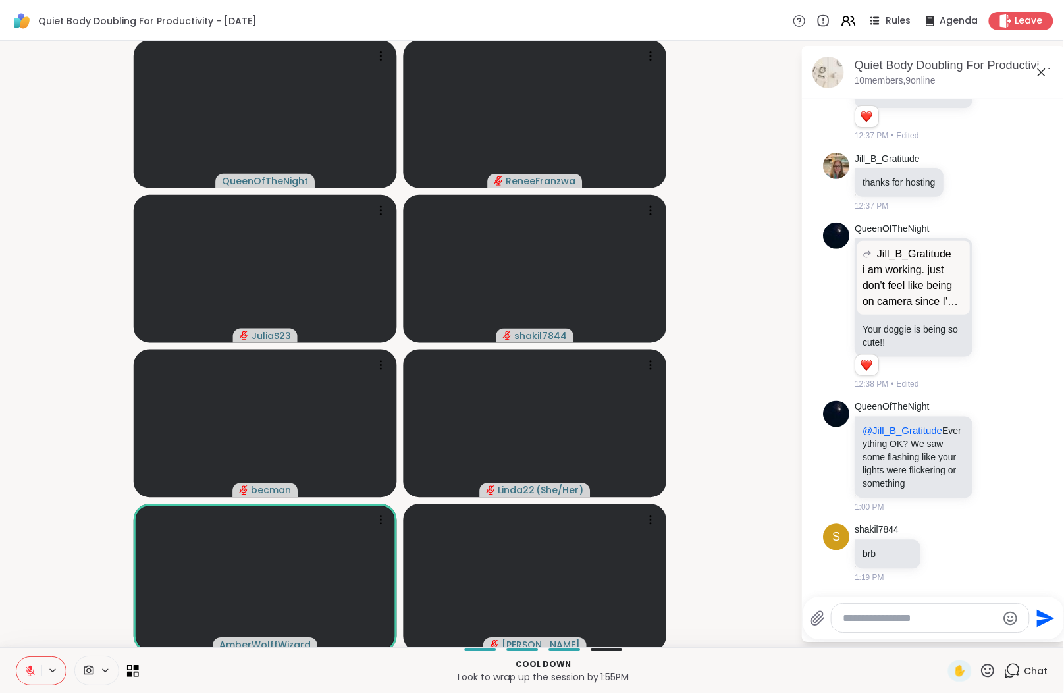
scroll to position [1118, 0]
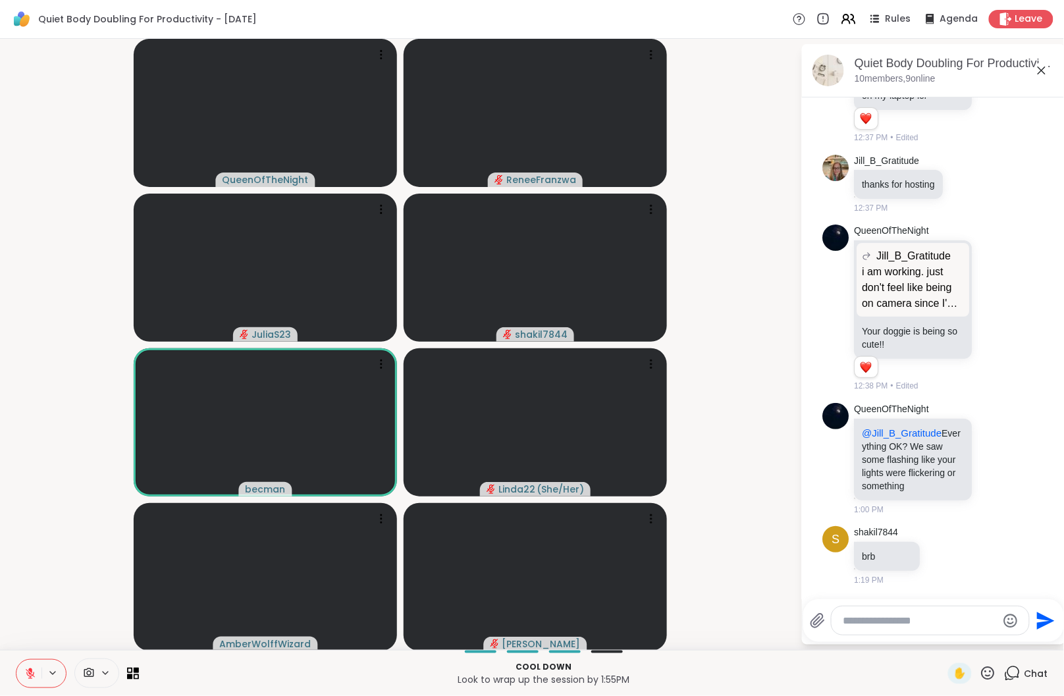
click at [30, 673] on icon at bounding box center [30, 674] width 12 height 12
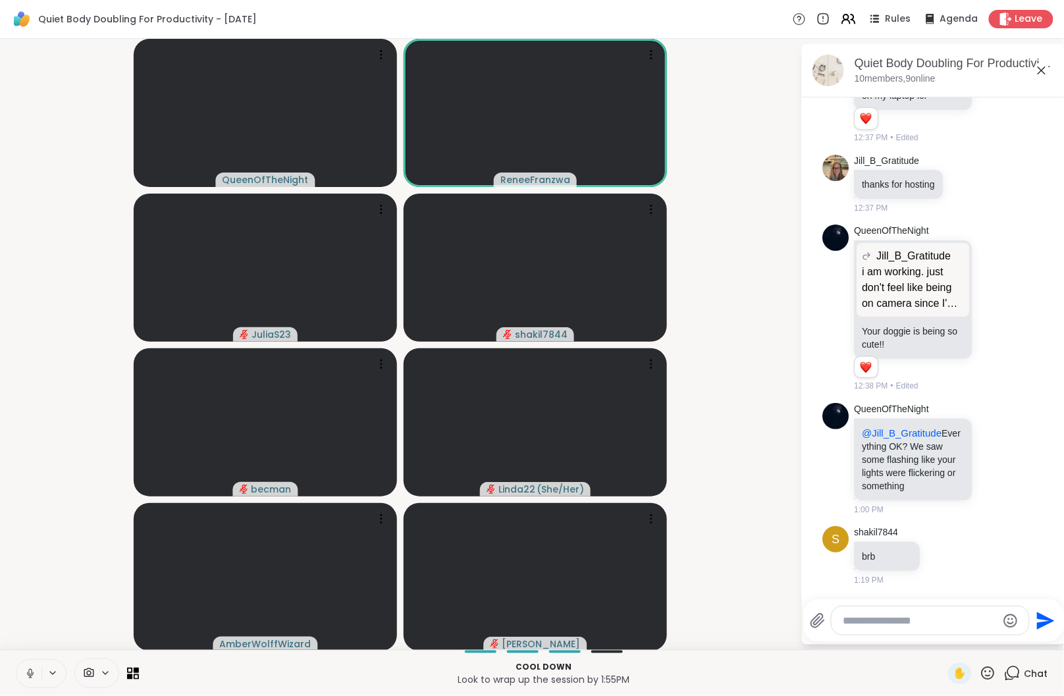
click at [26, 676] on icon at bounding box center [30, 674] width 12 height 12
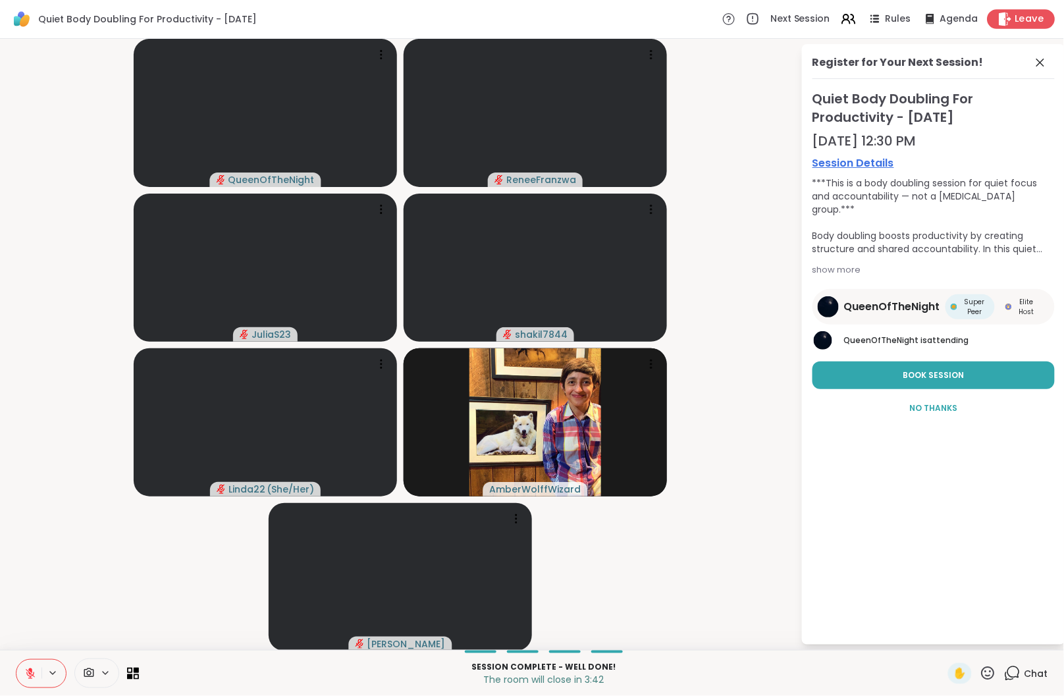
click at [925, 14] on span "Leave" at bounding box center [1029, 20] width 29 height 14
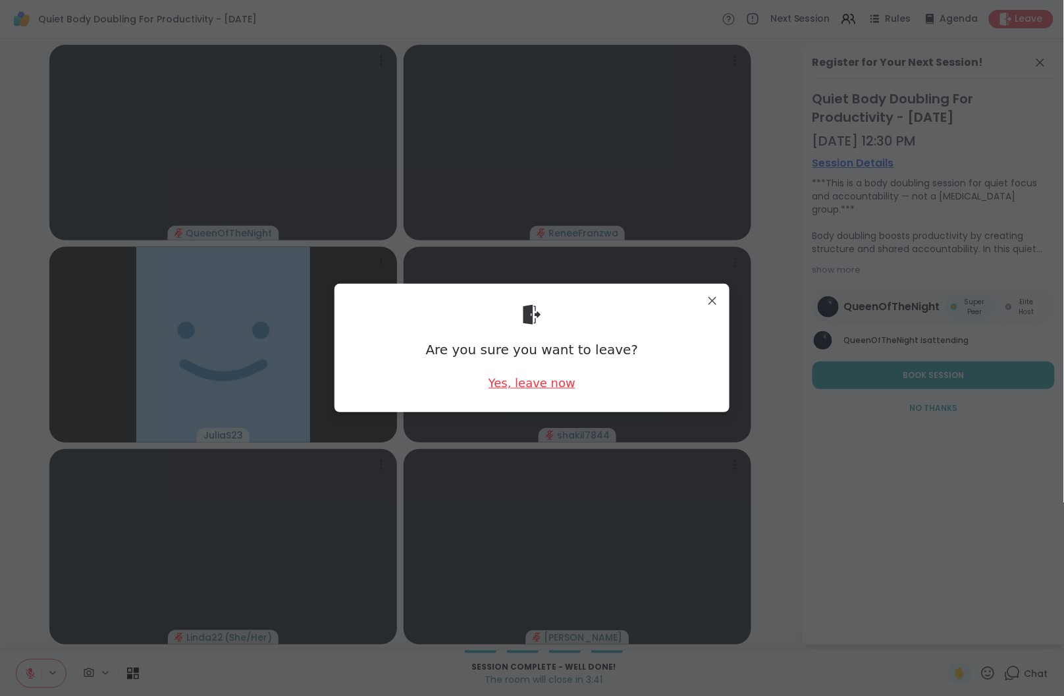
drag, startPoint x: 531, startPoint y: 382, endPoint x: 540, endPoint y: 380, distance: 8.8
click at [532, 382] on div "Yes, leave now" at bounding box center [532, 383] width 87 height 16
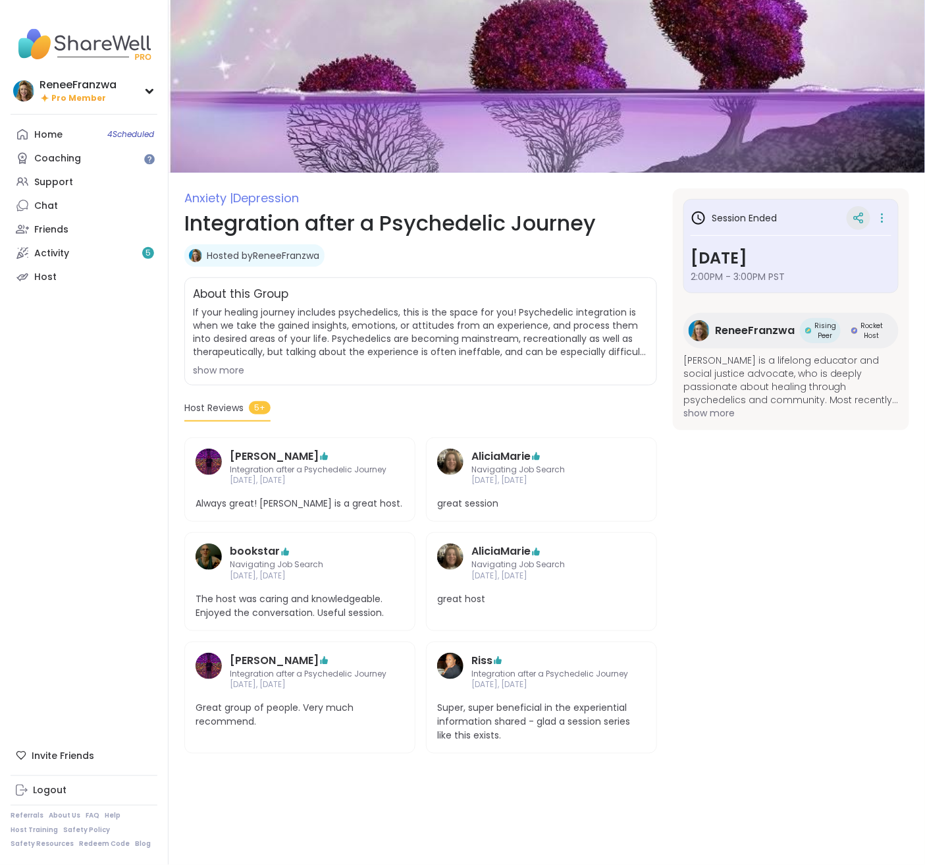
click at [857, 220] on icon at bounding box center [859, 218] width 12 height 12
click at [879, 222] on icon at bounding box center [882, 218] width 13 height 18
click at [776, 286] on button "Copy Session" at bounding box center [813, 282] width 148 height 30
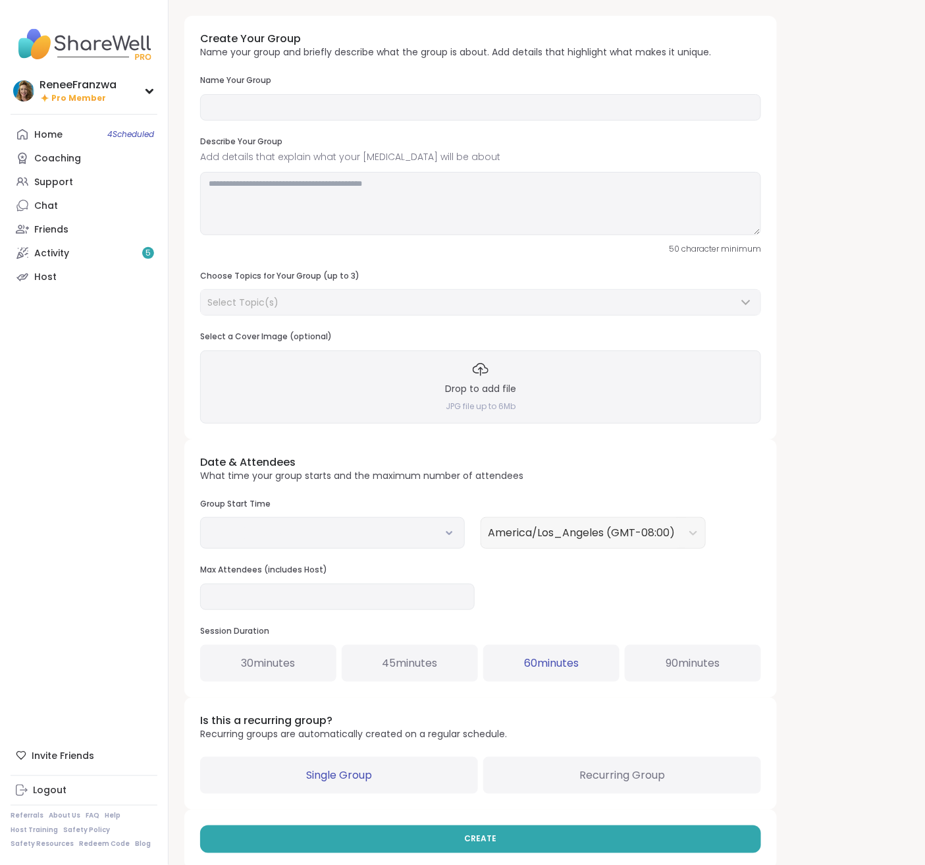
type input "**********"
type textarea "**********"
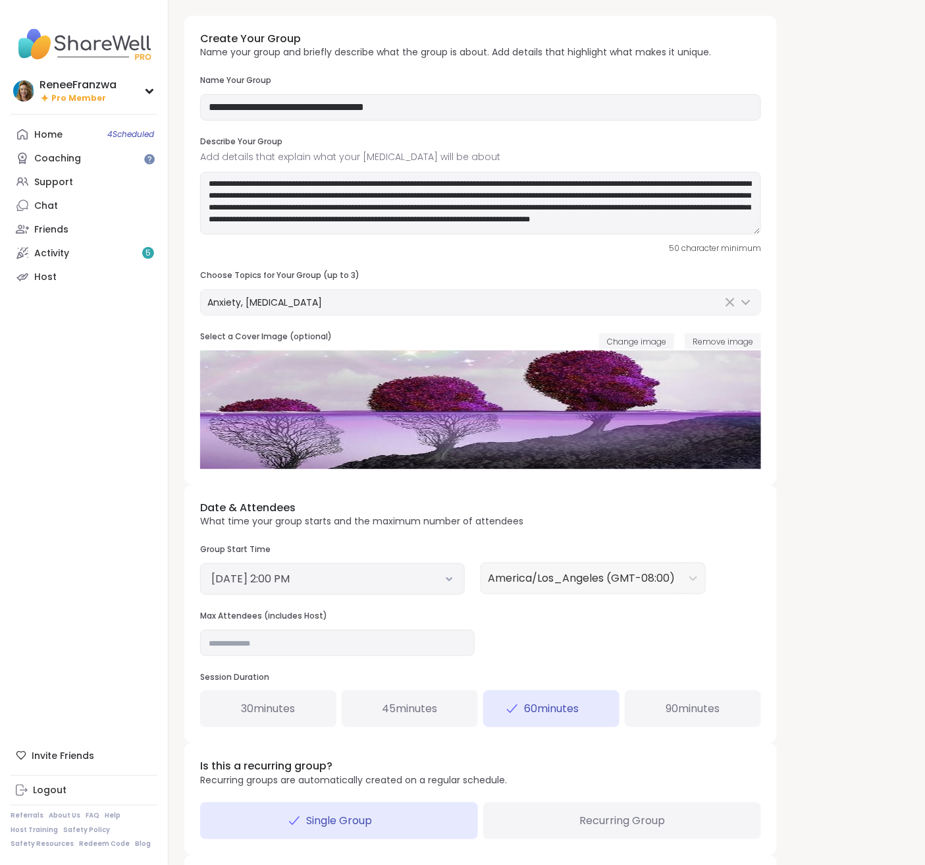
scroll to position [63, 0]
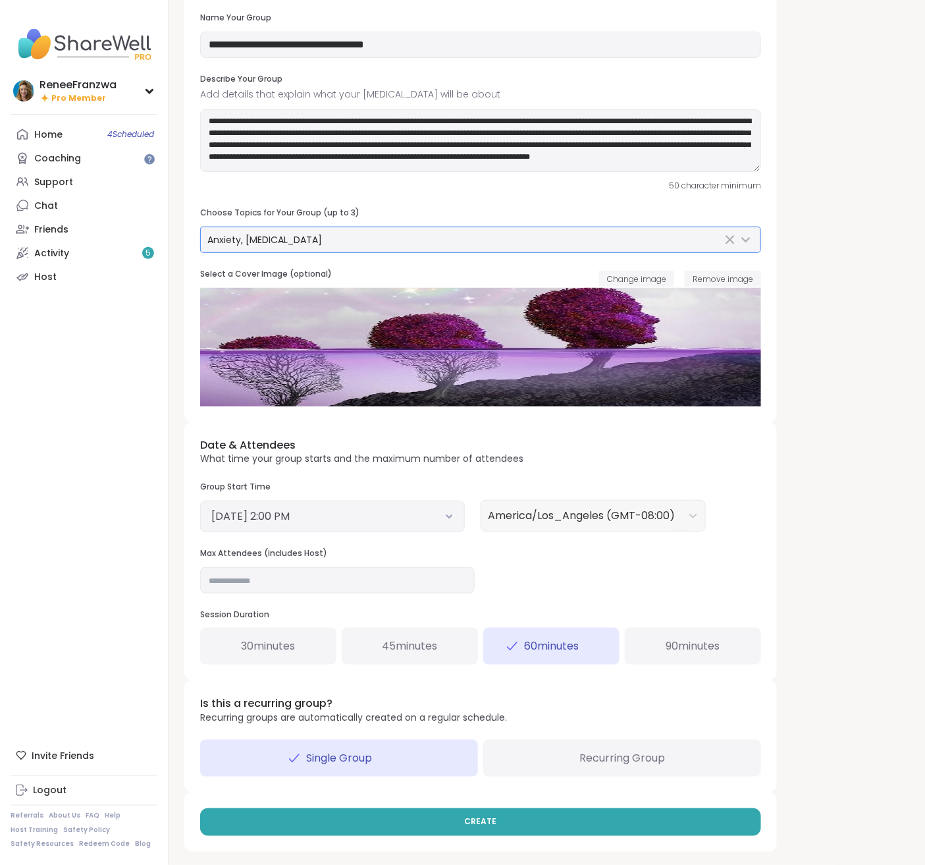
click at [435, 233] on div "Anxiety, [MEDICAL_DATA]" at bounding box center [464, 239] width 515 height 13
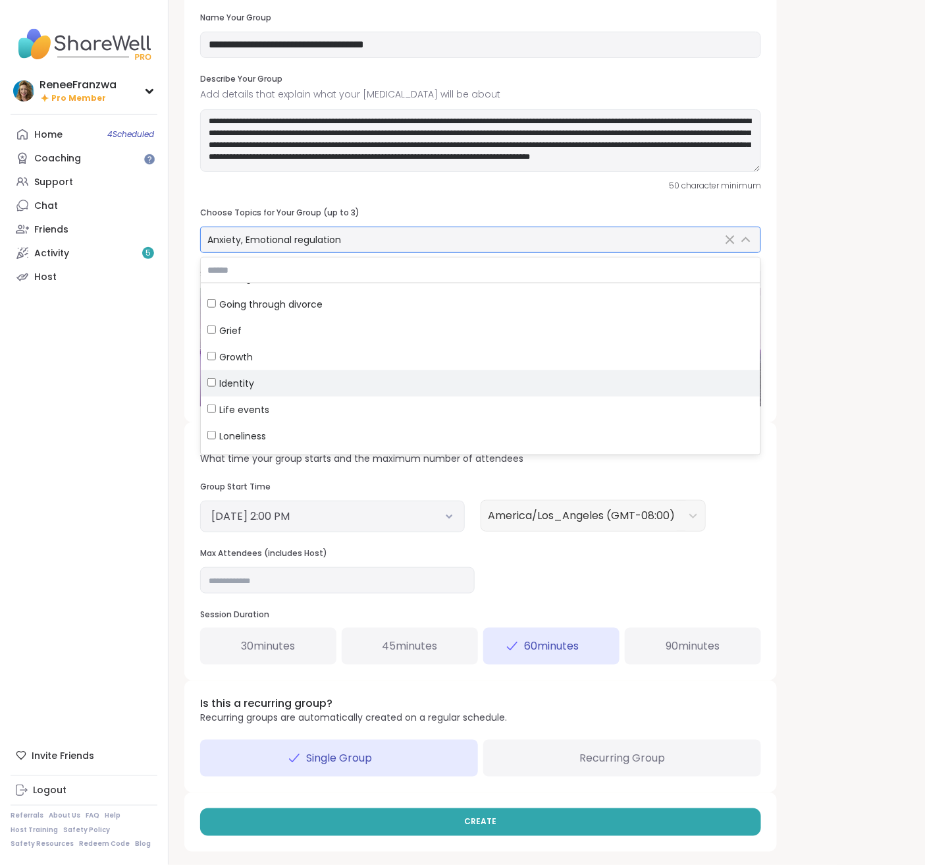
scroll to position [337, 0]
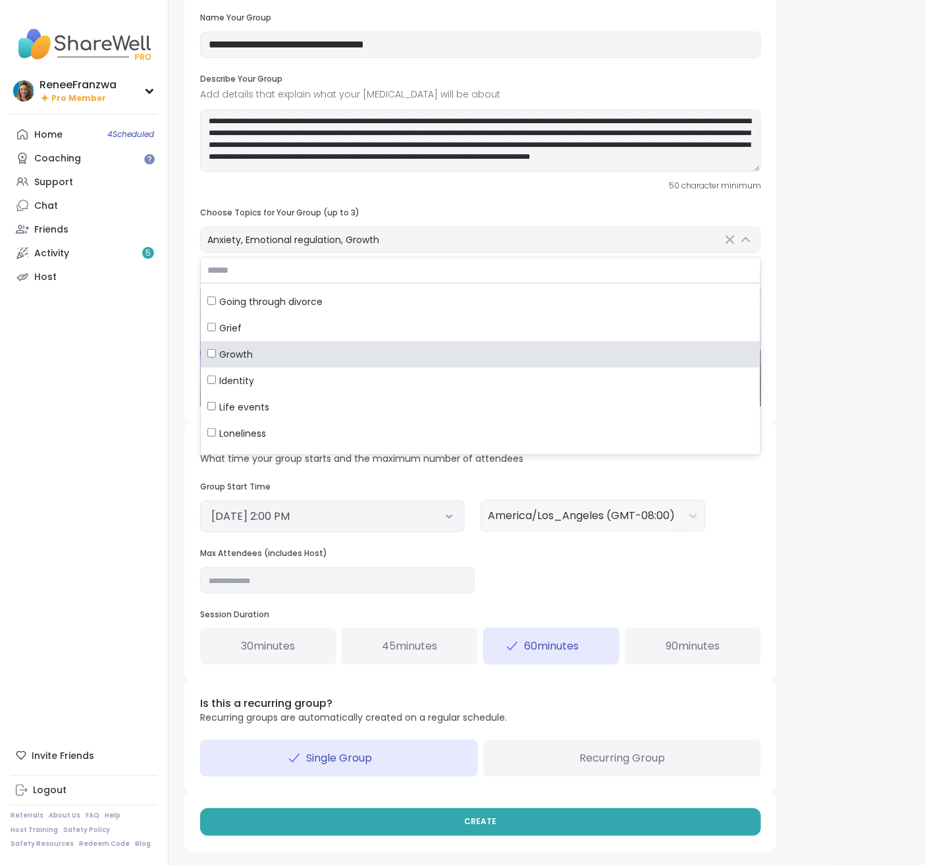
click at [805, 475] on div "**********" at bounding box center [546, 402] width 725 height 898
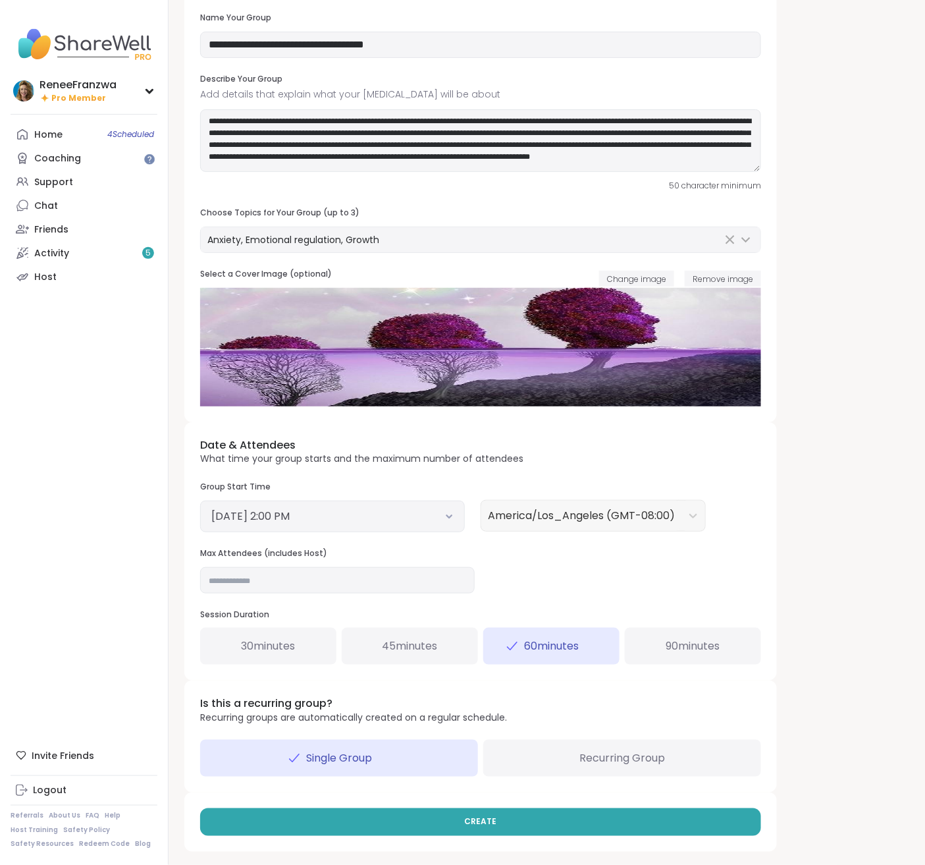
click at [307, 524] on div "[DATE] 2:00 PM" at bounding box center [332, 517] width 265 height 32
click at [313, 522] on button "[DATE] 2:00 PM" at bounding box center [332, 516] width 242 height 16
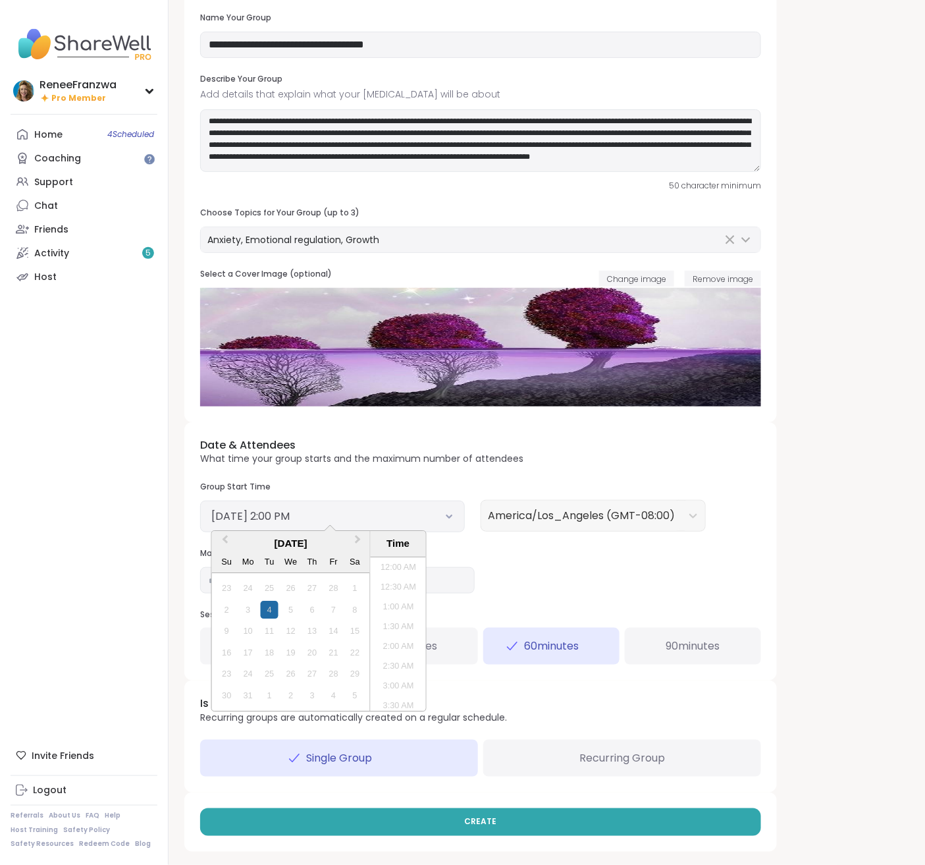
scroll to position [486, 0]
click at [361, 543] on button "Next Month" at bounding box center [359, 543] width 21 height 21
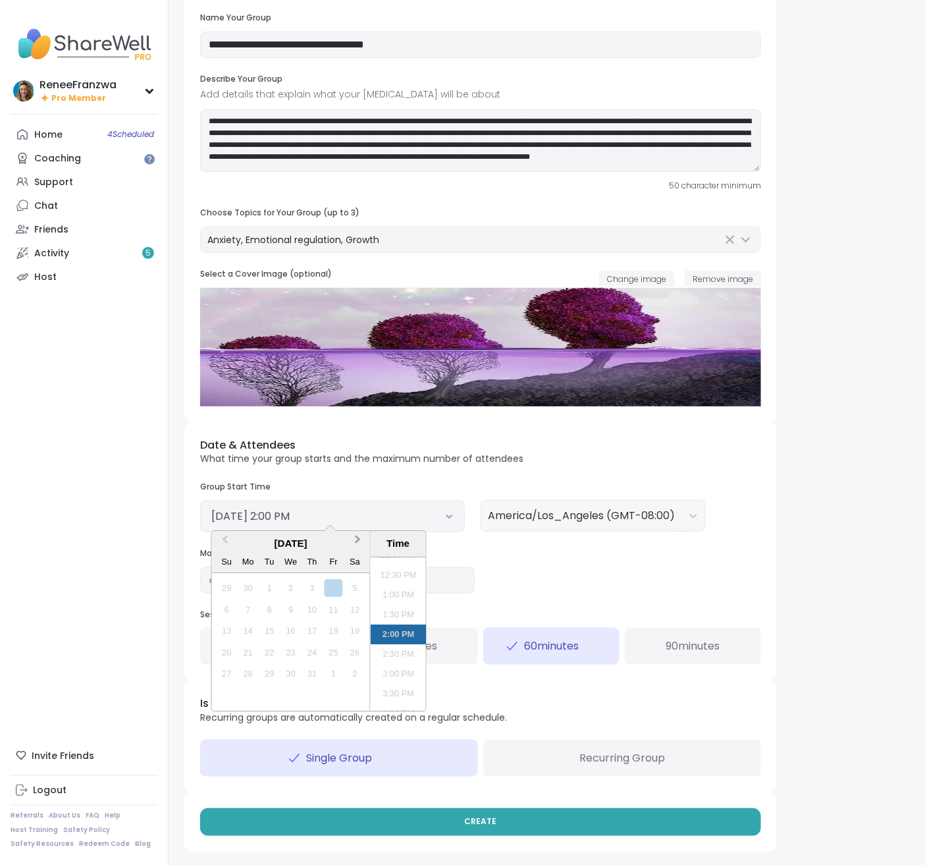
click at [361, 543] on button "Next Month" at bounding box center [359, 543] width 21 height 21
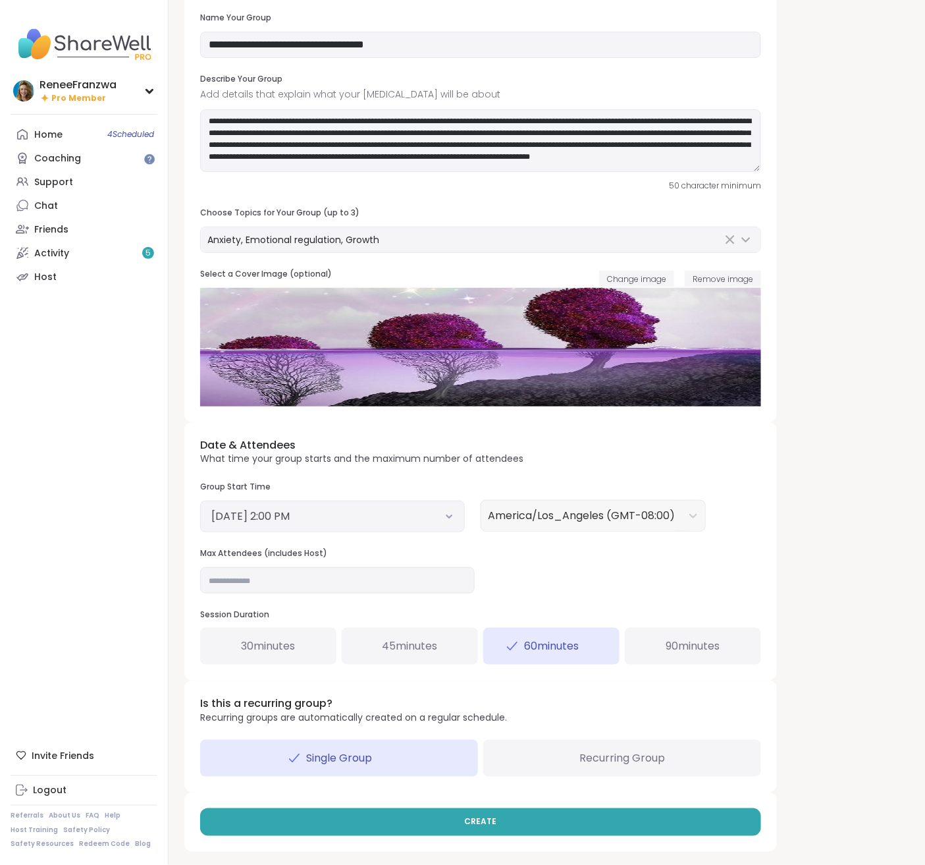
click at [591, 549] on div "Date & Attendees What time your group starts and the maximum number of attendee…" at bounding box center [480, 551] width 593 height 258
click at [441, 522] on button "[DATE] 2:00 PM" at bounding box center [332, 516] width 242 height 16
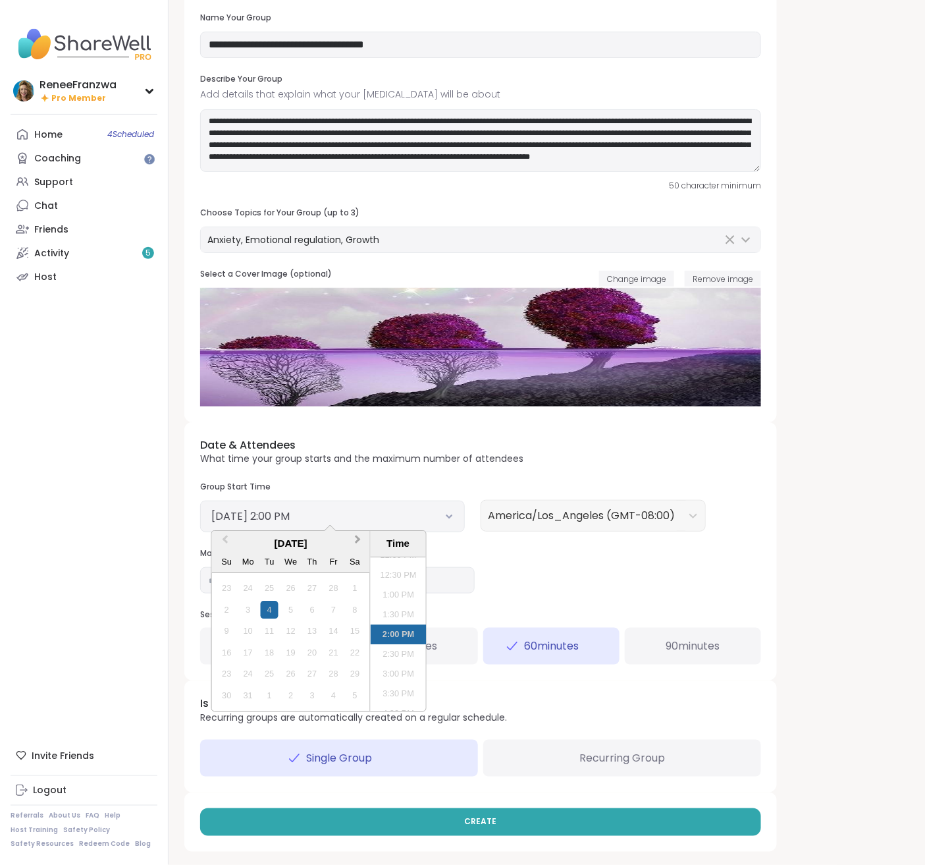
click at [360, 544] on button "Next Month" at bounding box center [359, 543] width 21 height 21
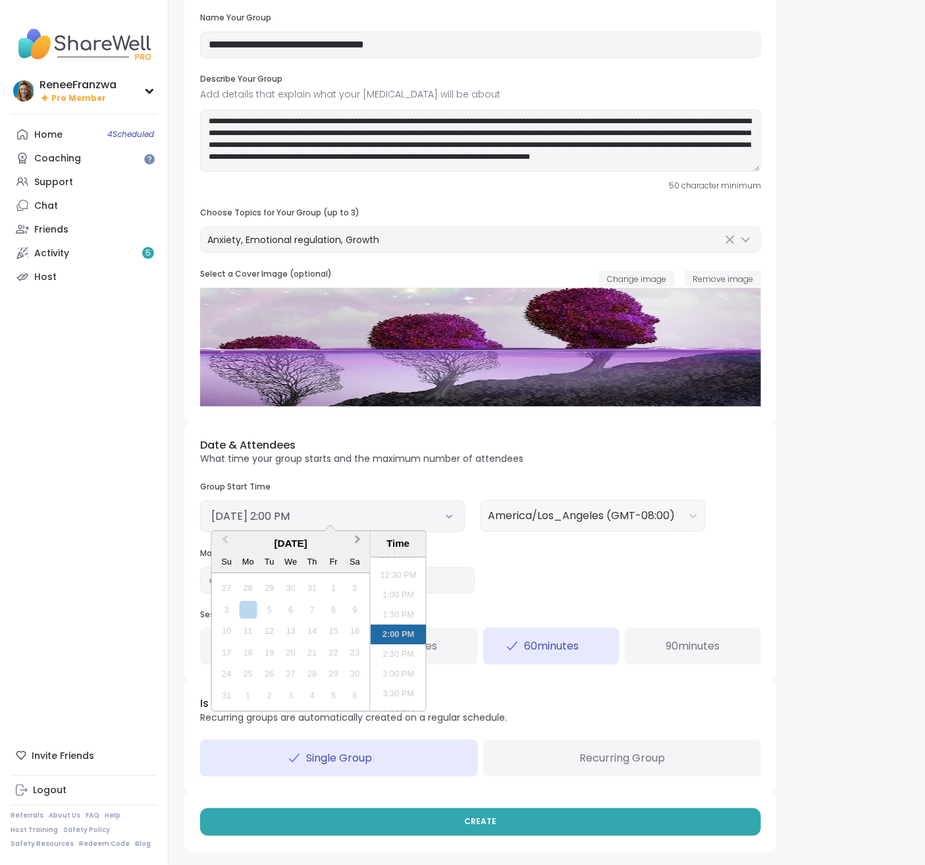
click at [360, 544] on button "Next Month" at bounding box center [359, 543] width 21 height 21
click at [293, 631] on div "15" at bounding box center [291, 631] width 18 height 18
click at [388, 621] on li "4:00 PM" at bounding box center [399, 625] width 56 height 20
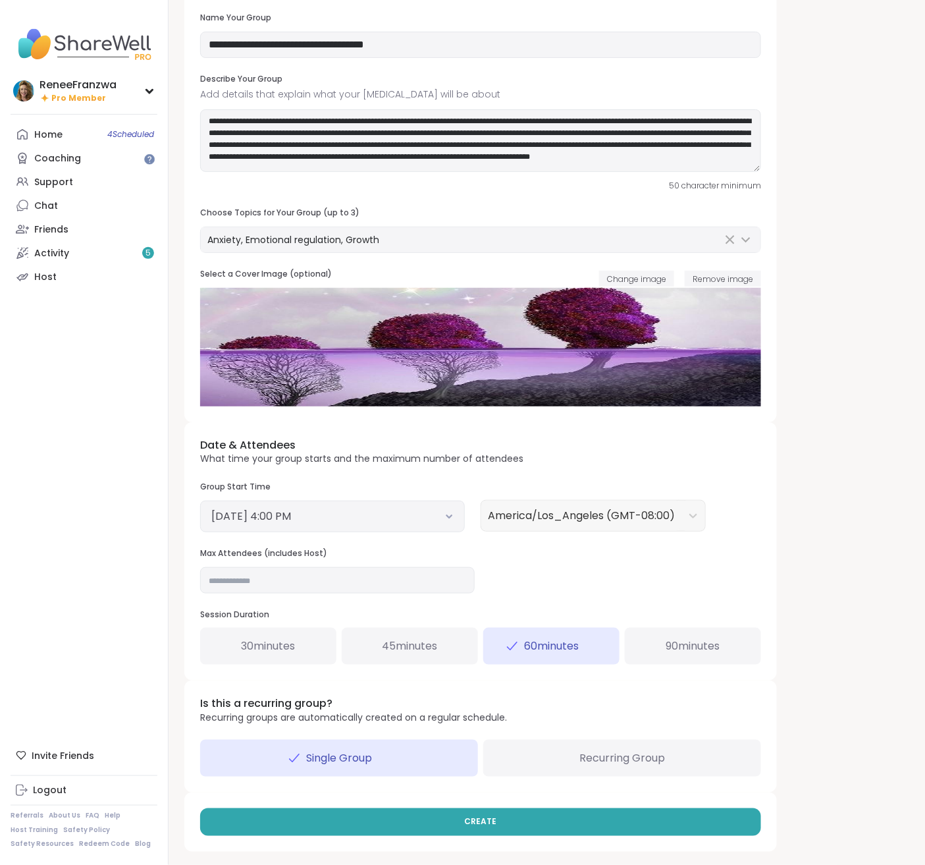
click at [439, 521] on button "[DATE] 4:00 PM" at bounding box center [332, 516] width 242 height 16
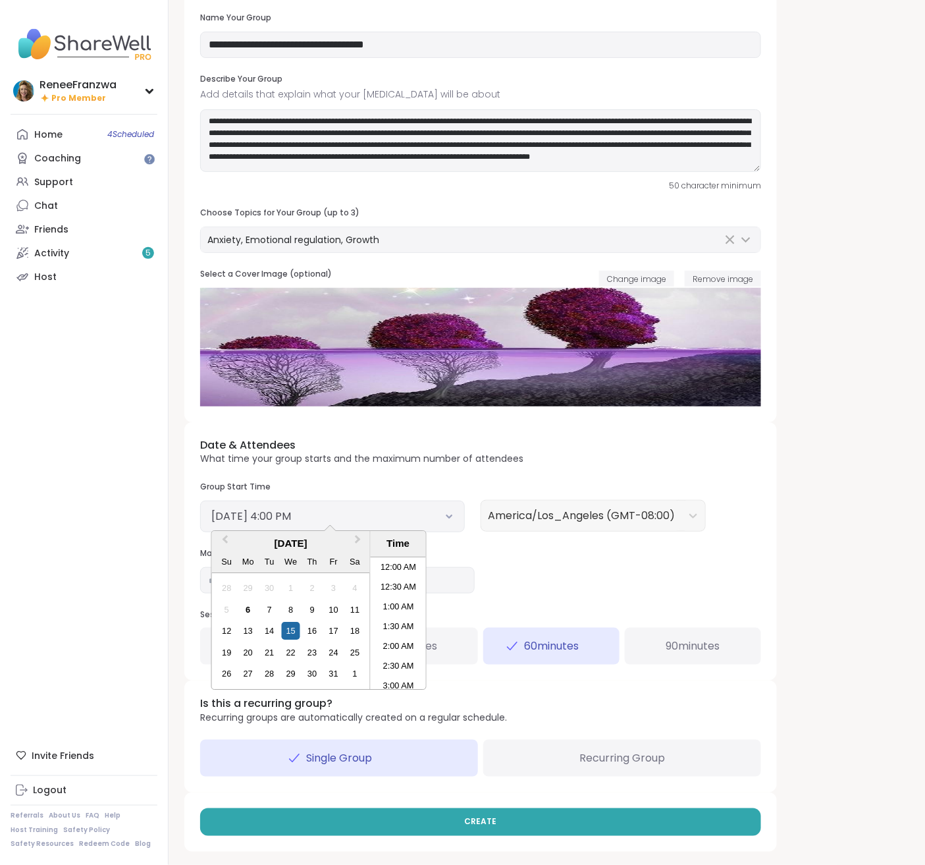
scroll to position [576, 0]
click at [411, 605] on li "3:30 PM" at bounding box center [399, 603] width 56 height 20
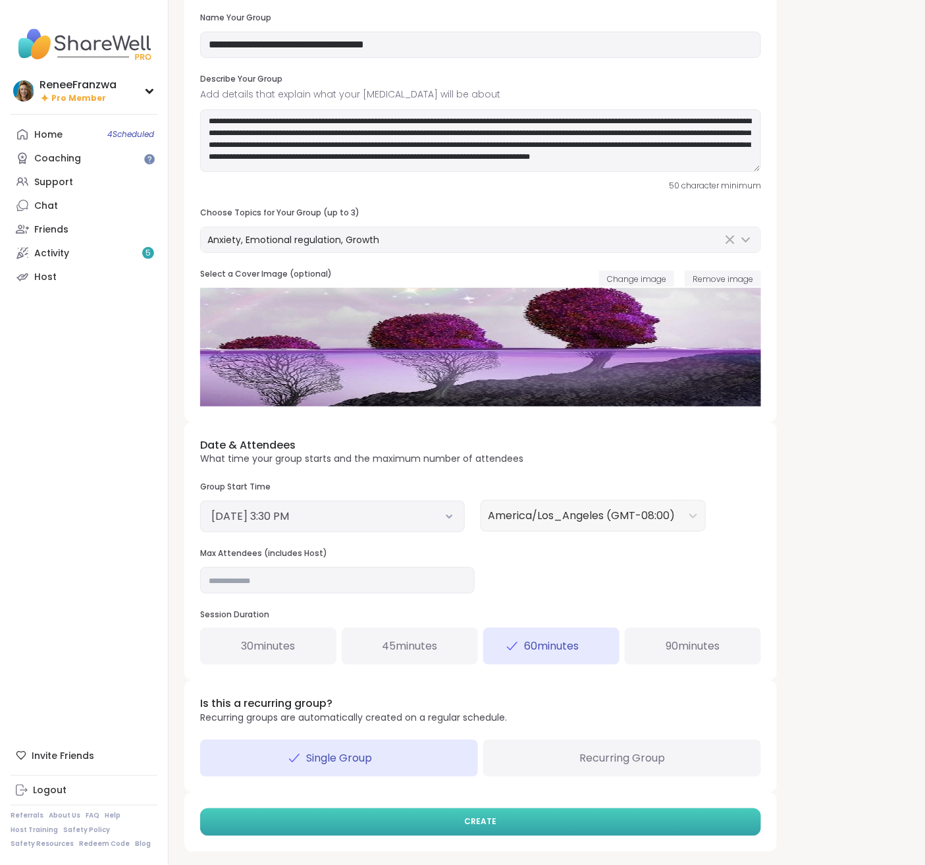
click at [477, 822] on span "CREATE" at bounding box center [481, 822] width 32 height 12
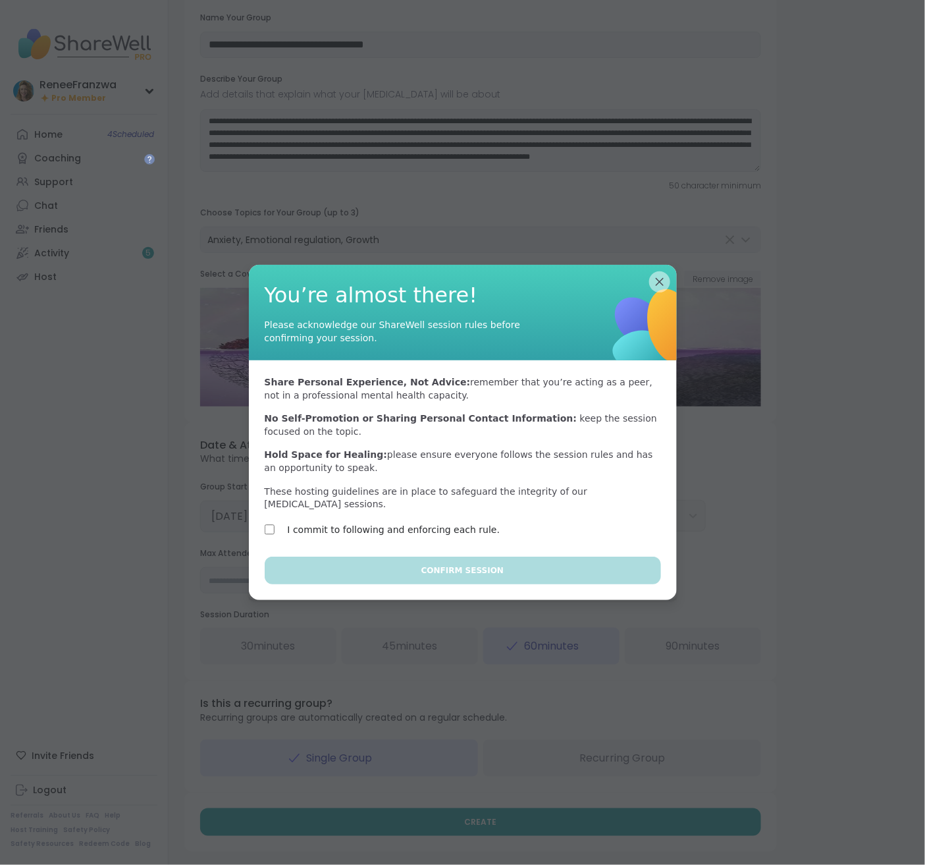
click at [275, 535] on div "I commit to following and enforcing each rule." at bounding box center [379, 530] width 228 height 16
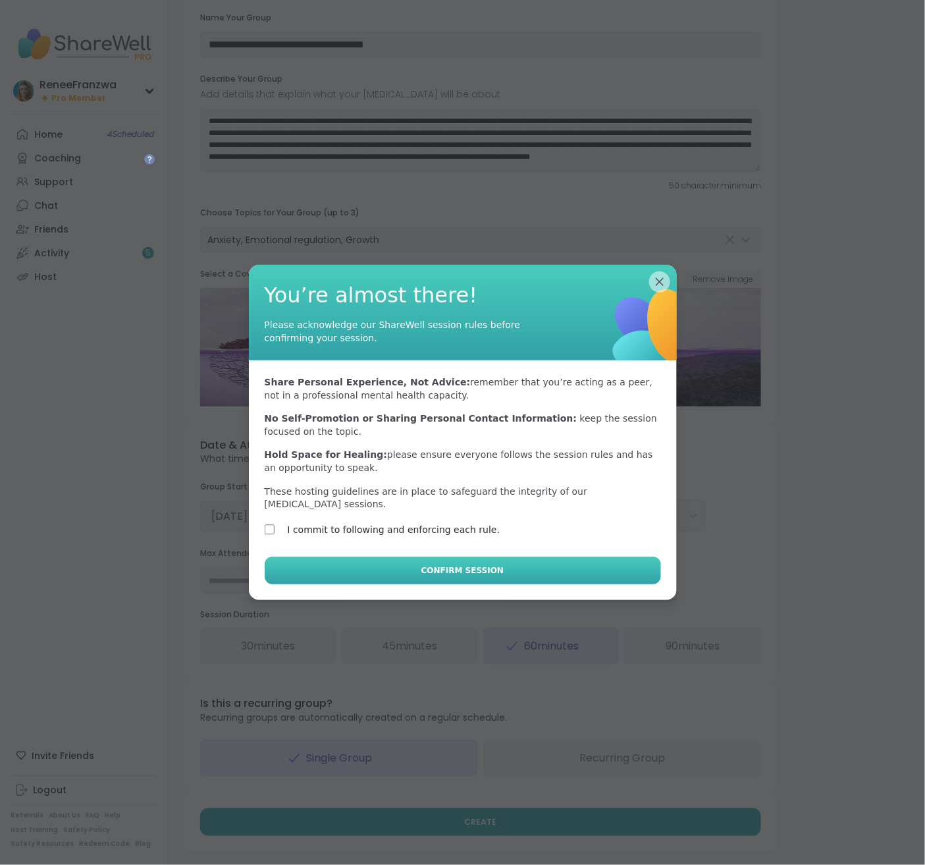
click at [422, 570] on button "Confirm Session" at bounding box center [463, 570] width 396 height 28
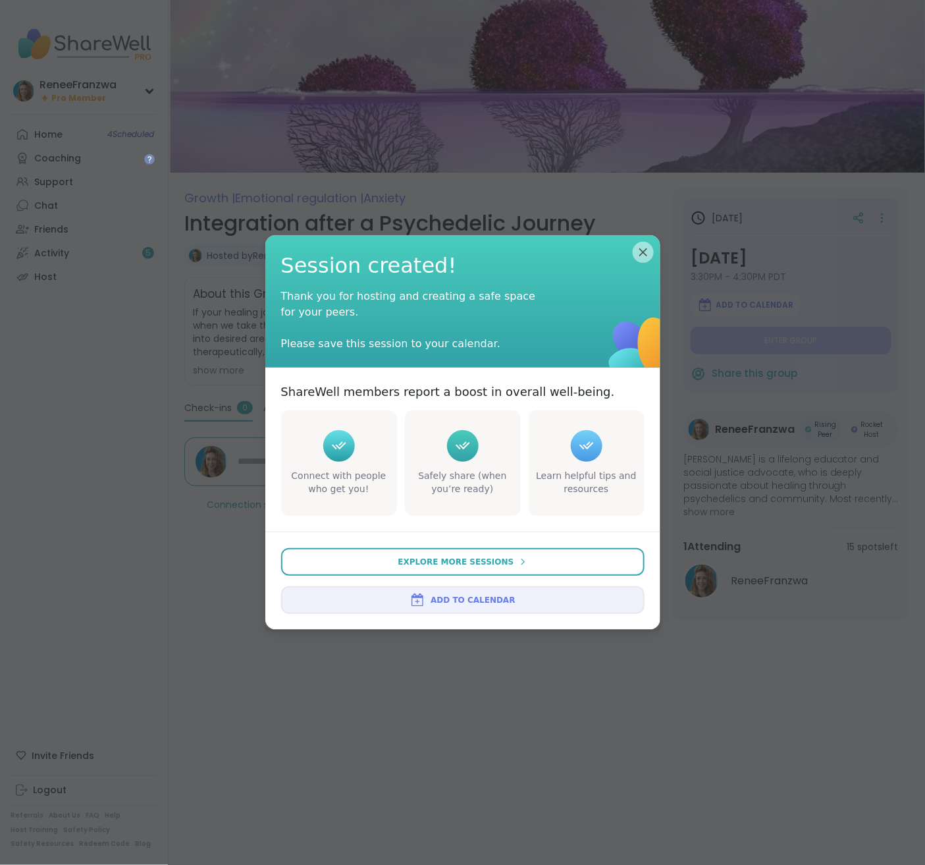
click at [453, 602] on span "Add to Calendar" at bounding box center [473, 600] width 84 height 12
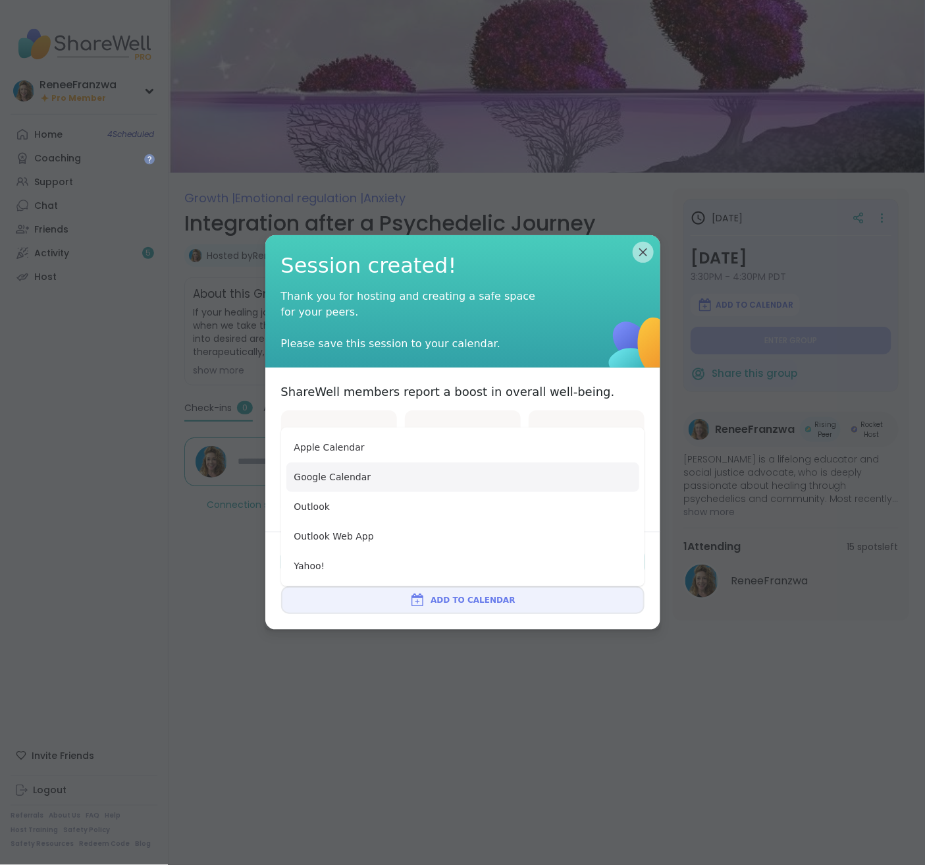
click at [365, 479] on button "Google Calendar" at bounding box center [462, 477] width 353 height 30
type textarea "*"
